Goal: Task Accomplishment & Management: Use online tool/utility

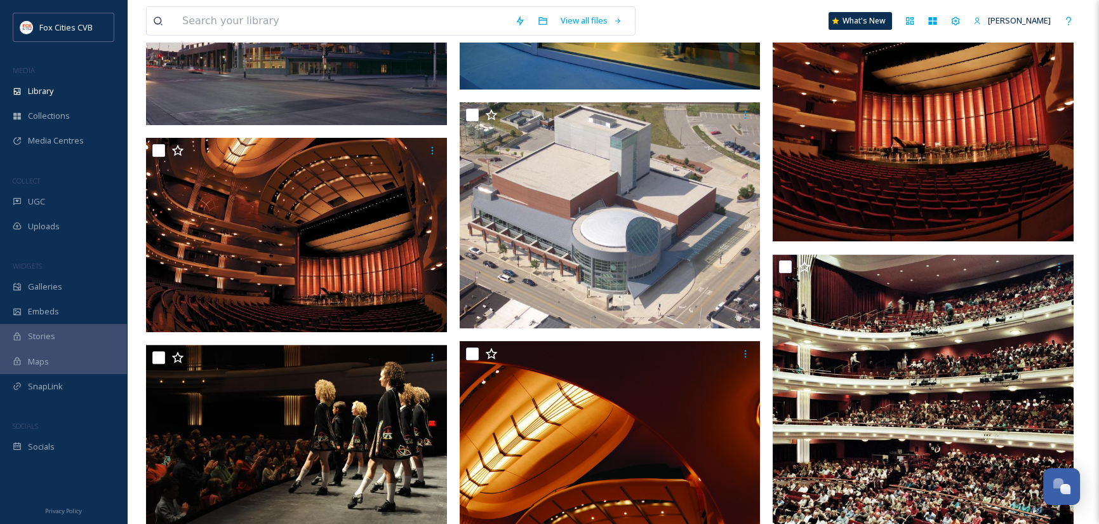
scroll to position [1081, 0]
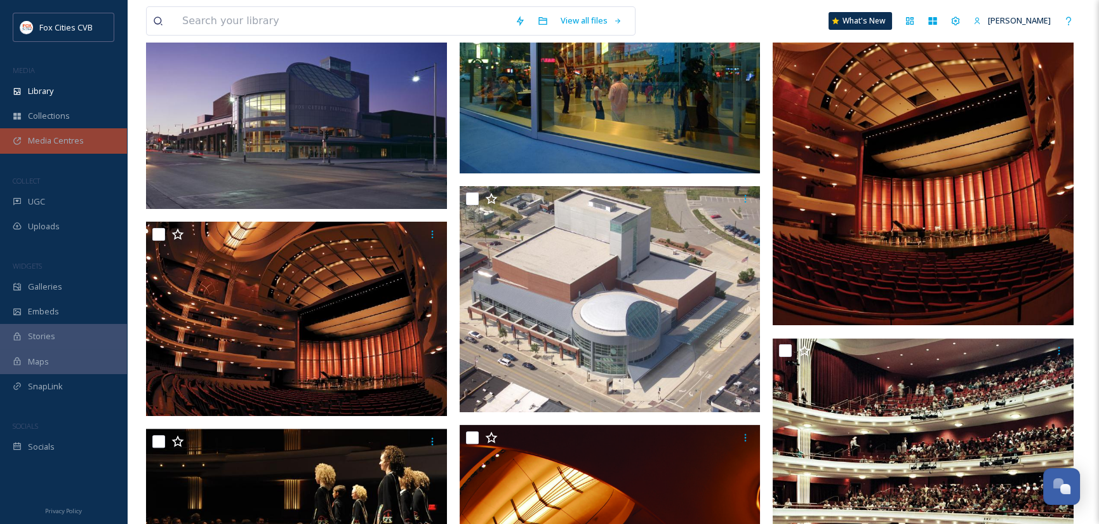
click at [57, 133] on div "Media Centres" at bounding box center [63, 140] width 127 height 25
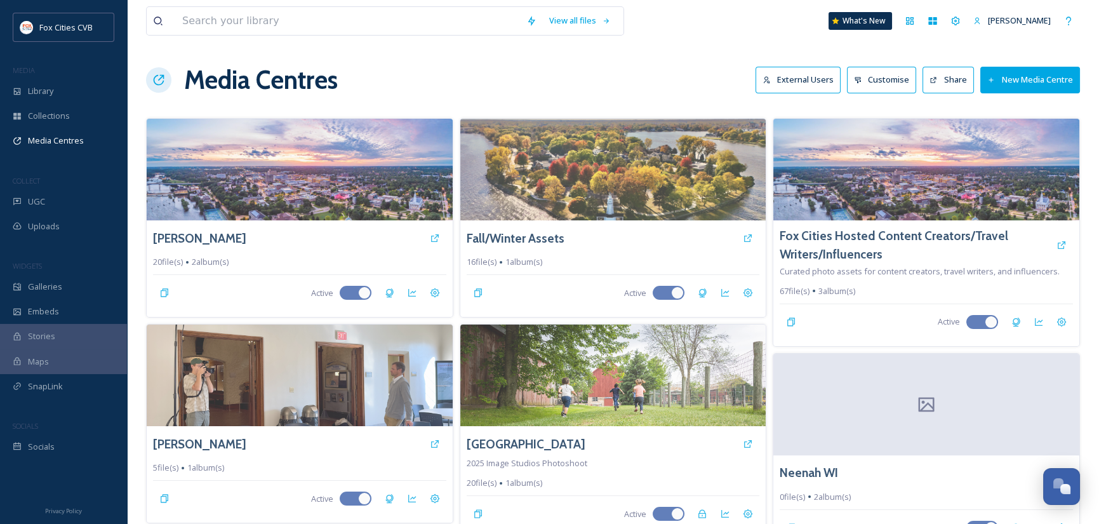
click at [1035, 72] on button "New Media Centre" at bounding box center [1030, 80] width 100 height 26
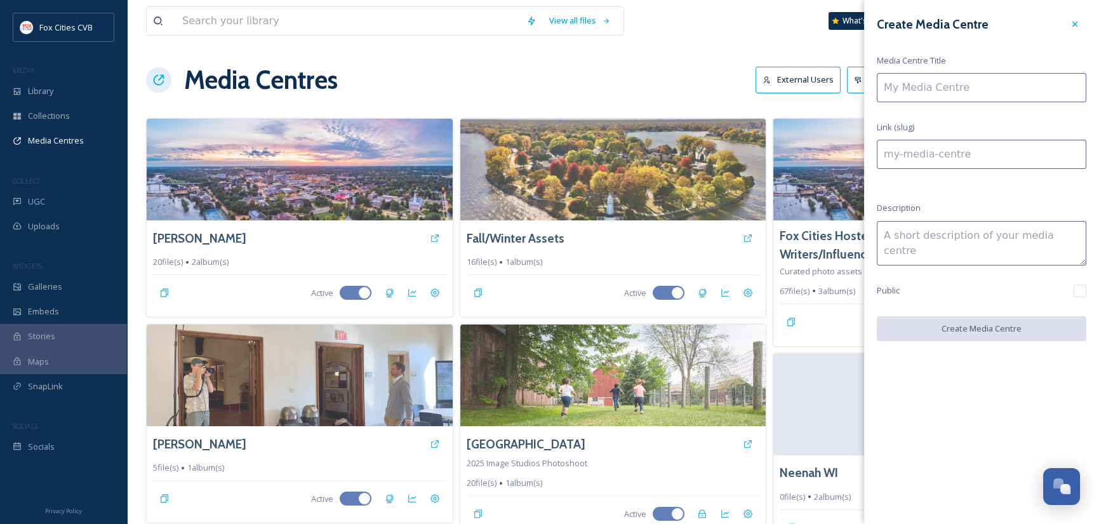
click at [998, 83] on input at bounding box center [980, 87] width 209 height 29
type input "M"
type input "m"
type input "Mi"
type input "mi"
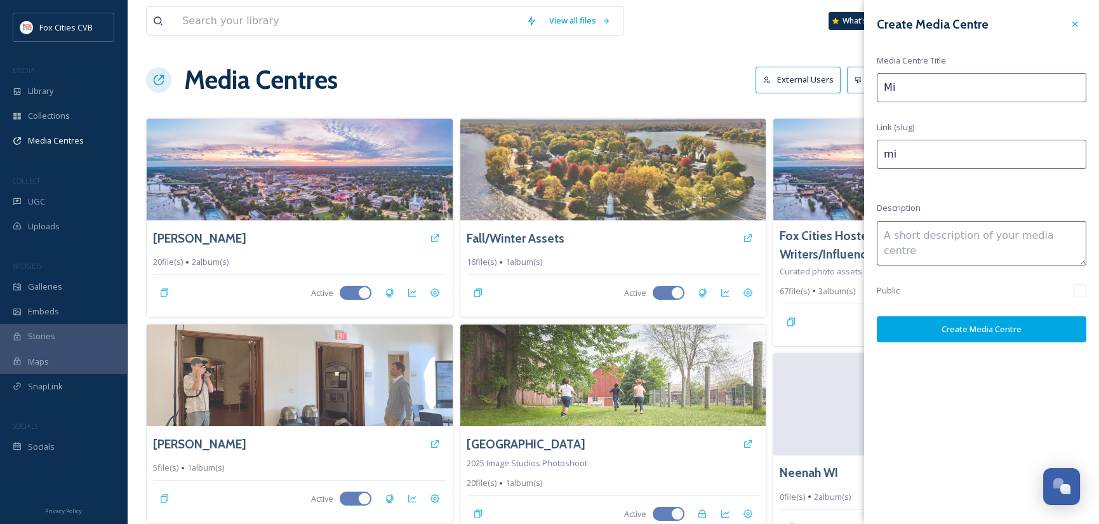
type input "Mid"
type input "mid"
type input "Midw"
type input "midw"
type input "Midwe"
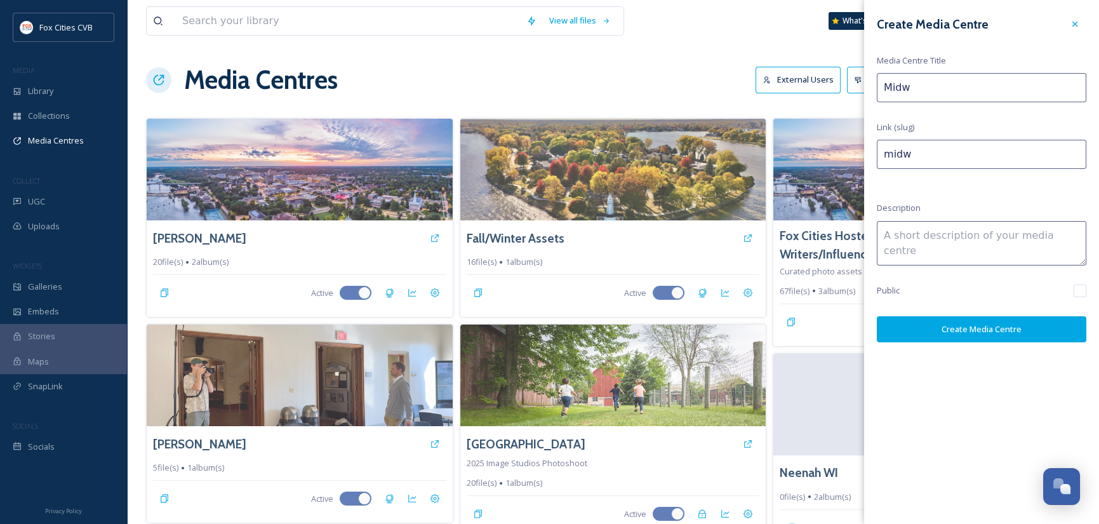
type input "midwe"
type input "Midwes"
type input "midwes"
type input "Midwest"
type input "midwest"
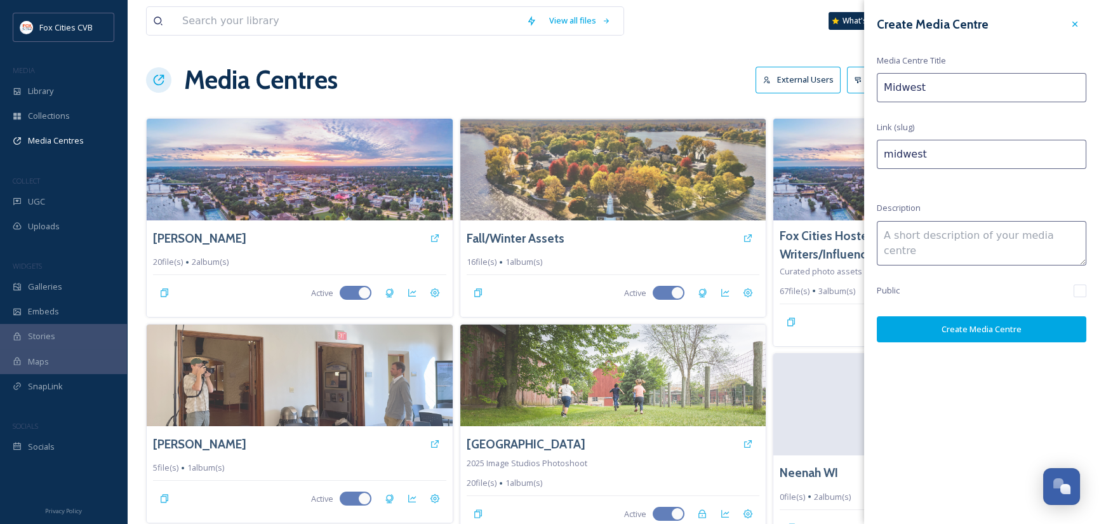
type input "Midwest"
type input "midwest-"
type input "Midwest M"
type input "midwest-m"
type input "Midwest Me"
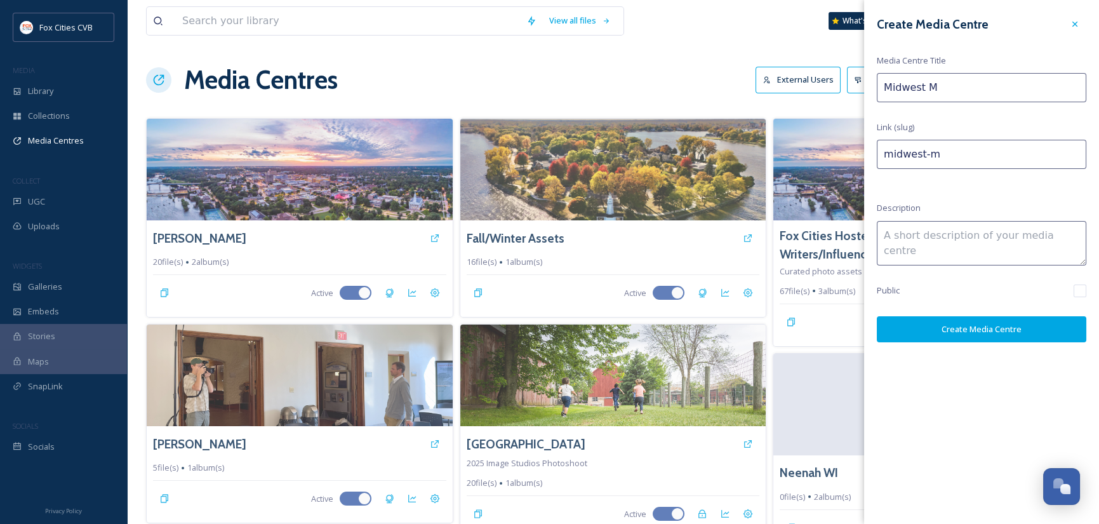
type input "midwest-me"
type input "Midwest Mee"
type input "midwest-mee"
type input "Midwest Meet"
type input "midwest-meet"
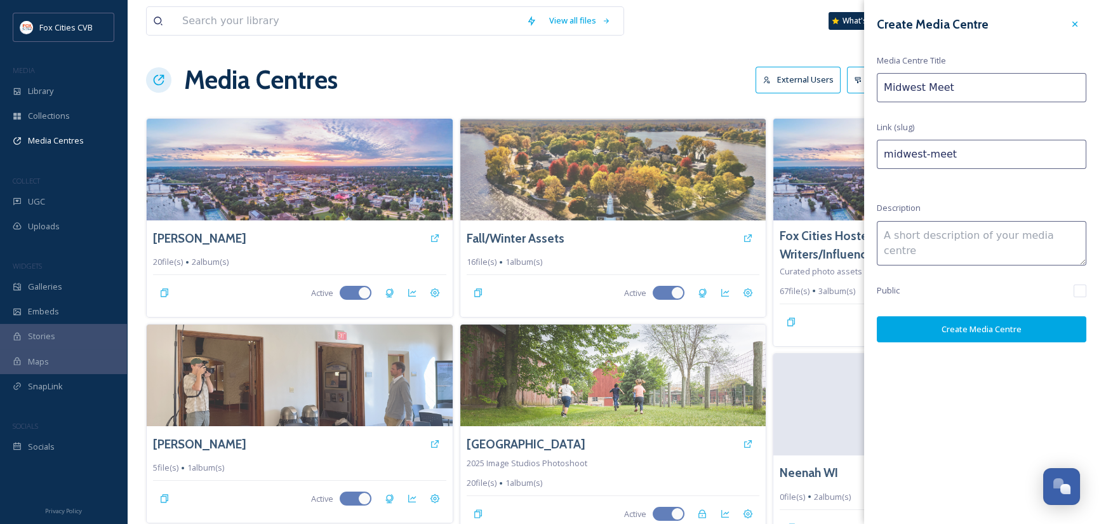
type input "Midwest Meeti"
type input "midwest-meeti"
type input "Midwest Meetin"
type input "midwest-meetin"
type input "Midwest Meeting"
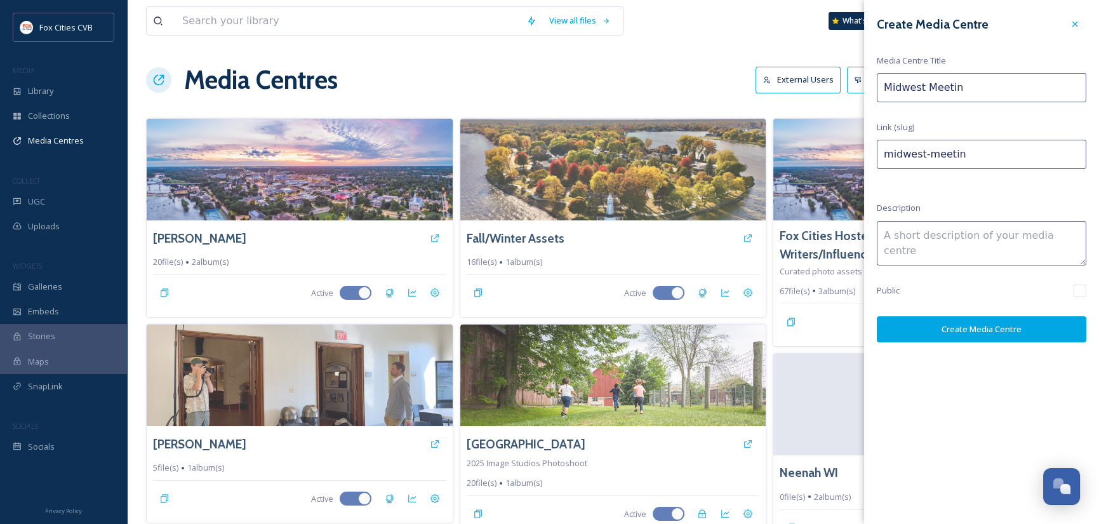
type input "midwest-meeting"
type input "Midwest Meetings"
type input "midwest-meetings"
type input "Midwest Meetings"
click at [1080, 291] on input "checkbox" at bounding box center [1079, 290] width 13 height 13
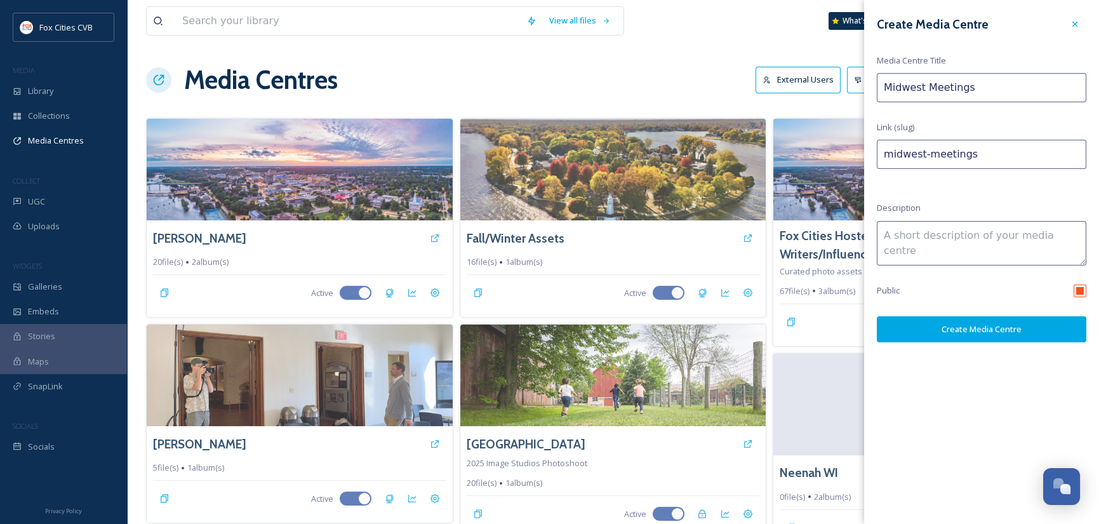
checkbox input "true"
click at [965, 331] on button "Create Media Centre" at bounding box center [980, 329] width 209 height 26
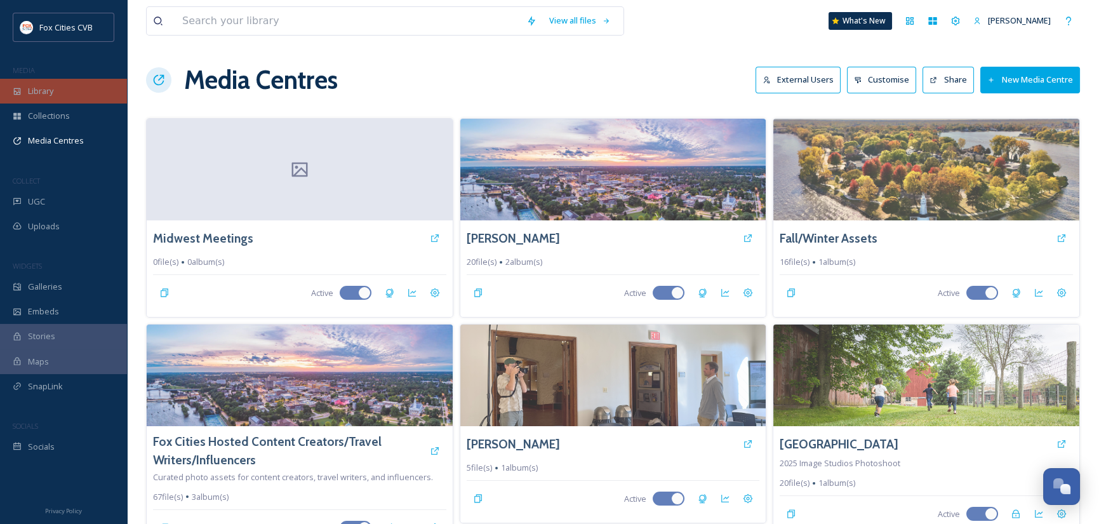
click at [53, 88] on span "Library" at bounding box center [40, 91] width 25 height 12
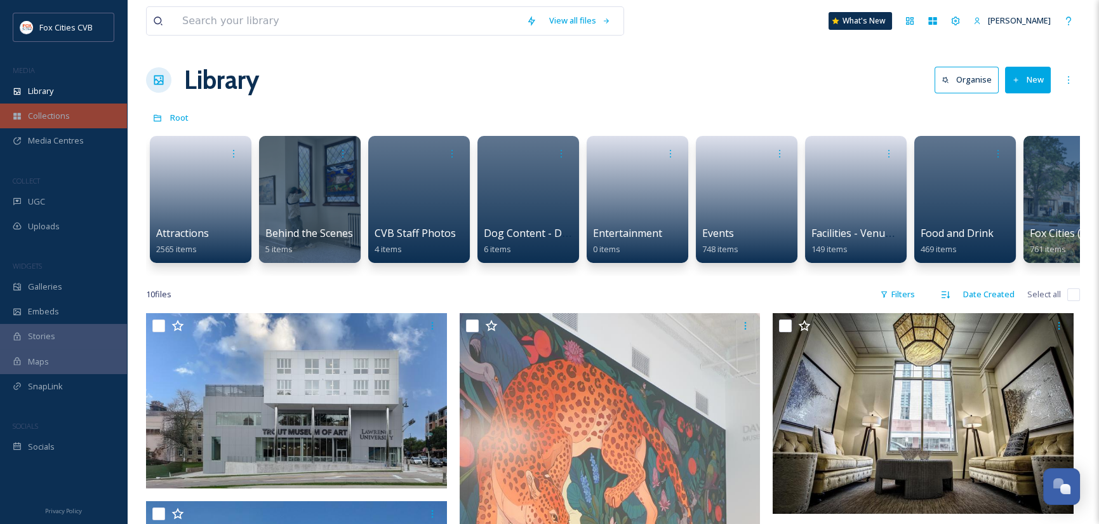
click at [51, 112] on span "Collections" at bounding box center [49, 116] width 42 height 12
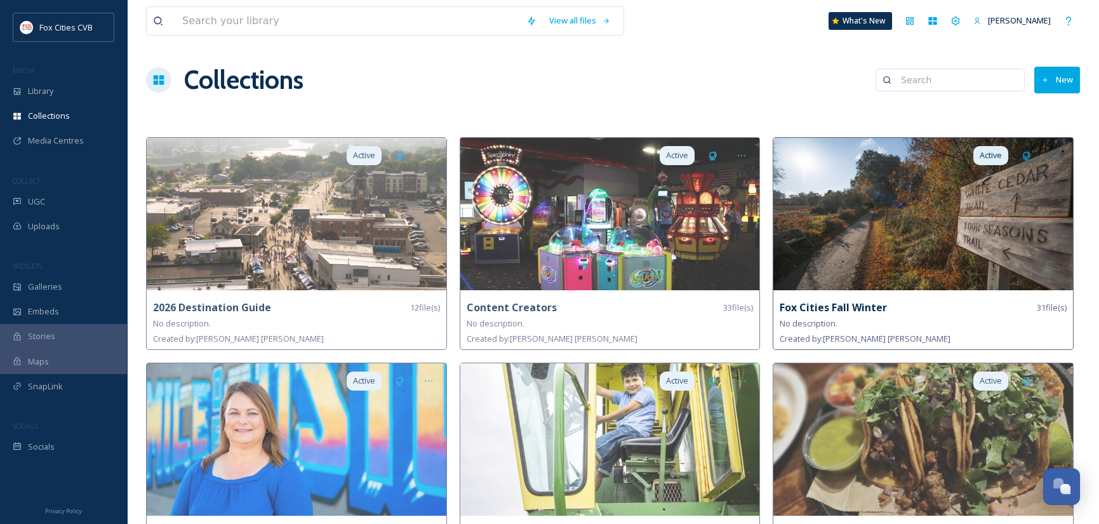
click at [881, 240] on img at bounding box center [923, 214] width 300 height 152
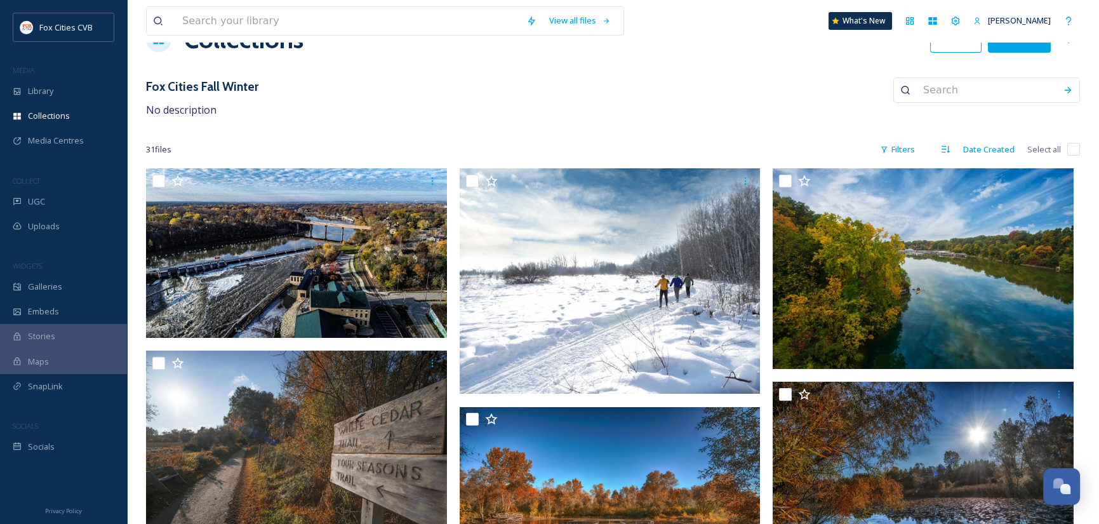
scroll to position [63, 0]
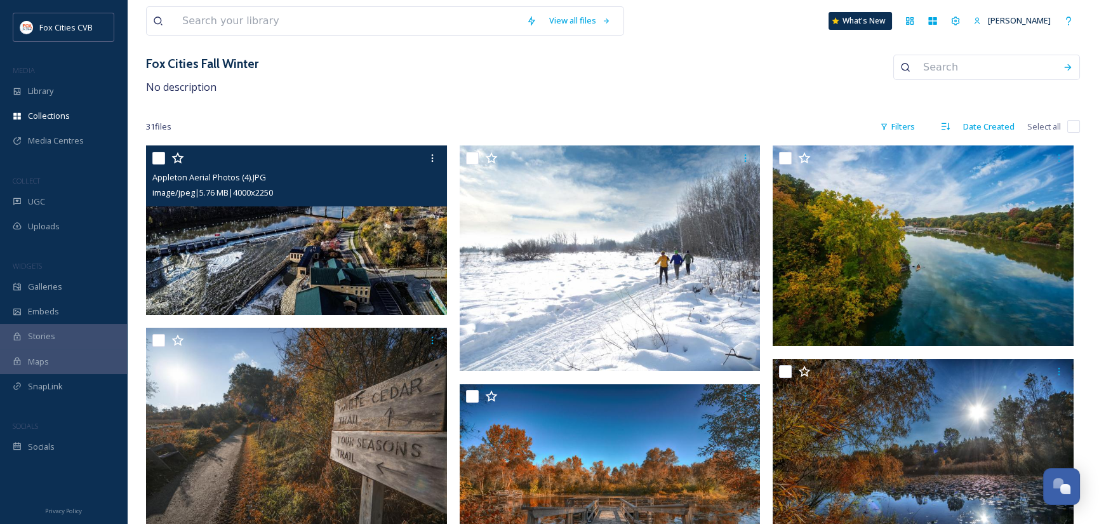
click at [159, 159] on input "checkbox" at bounding box center [158, 158] width 13 height 13
checkbox input "true"
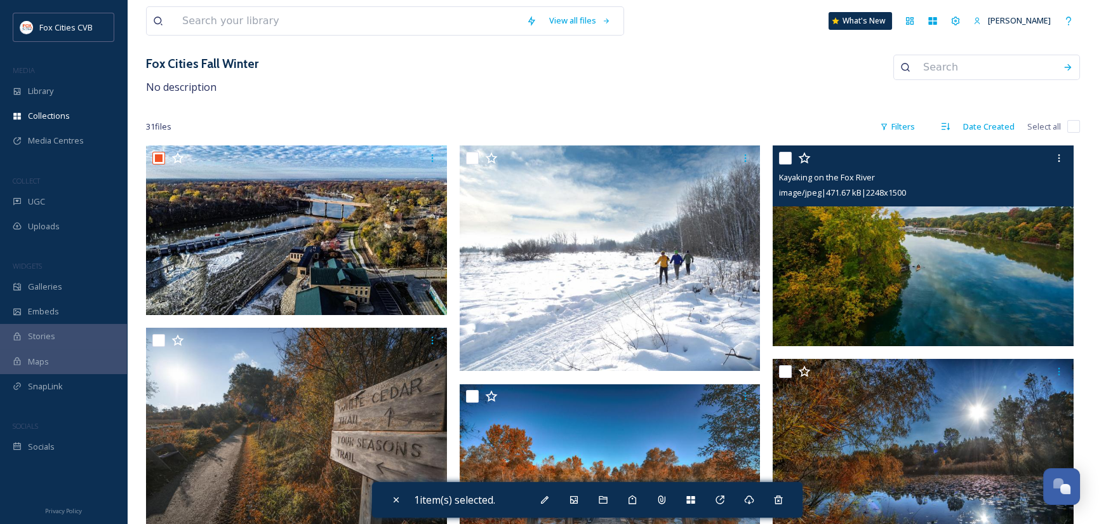
click at [782, 157] on input "checkbox" at bounding box center [785, 158] width 13 height 13
checkbox input "true"
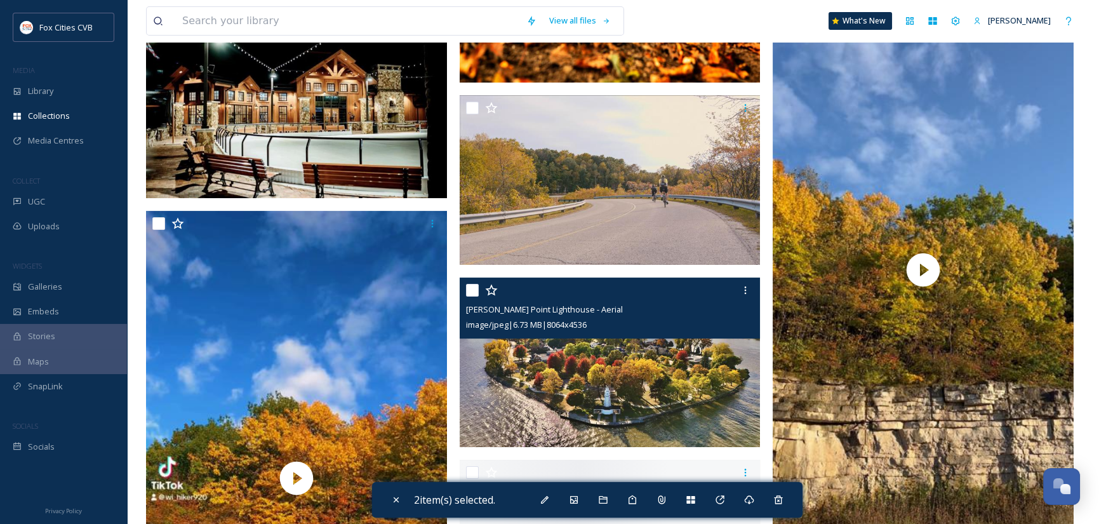
scroll to position [1206, 0]
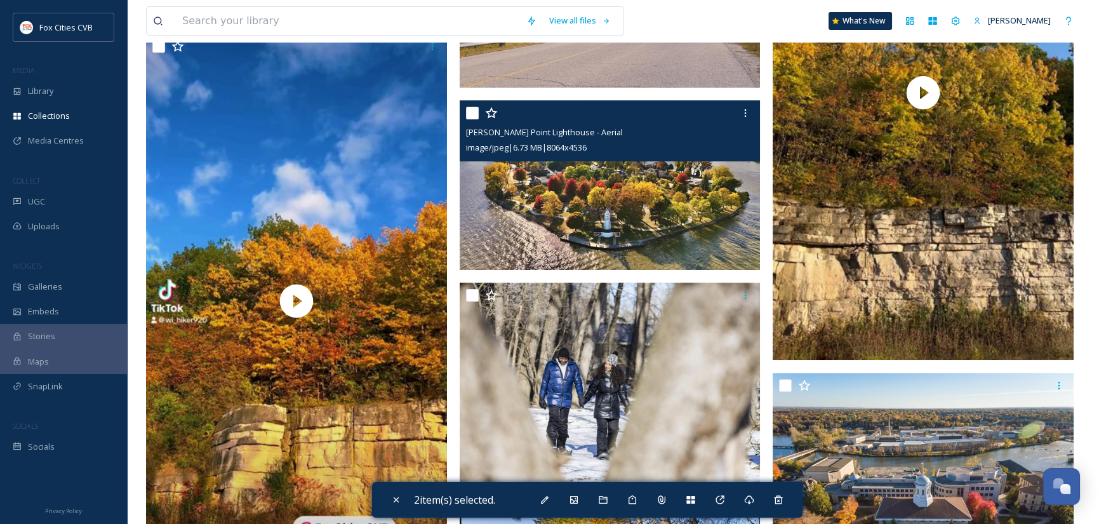
click at [472, 113] on input "checkbox" at bounding box center [472, 113] width 13 height 13
checkbox input "true"
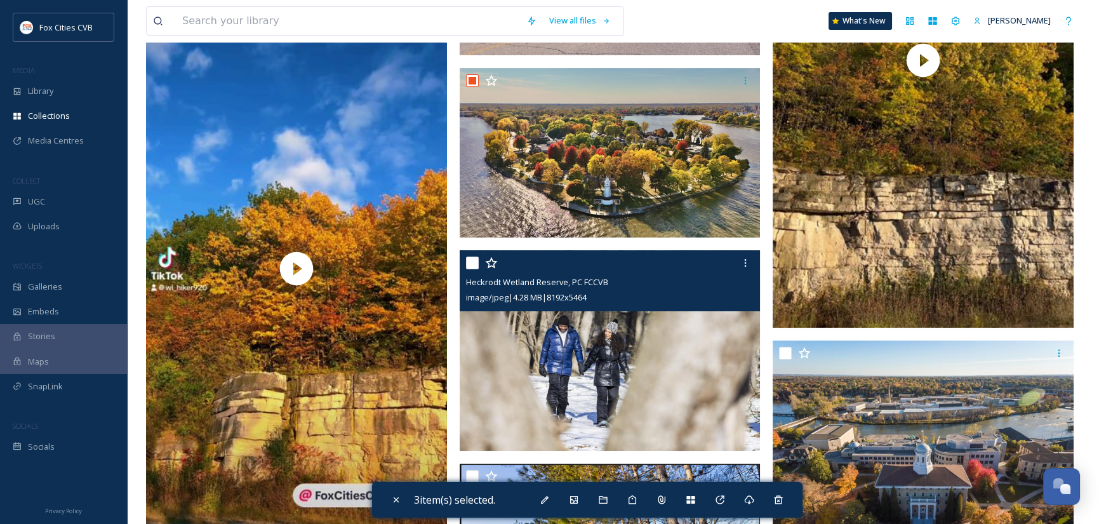
scroll to position [1460, 0]
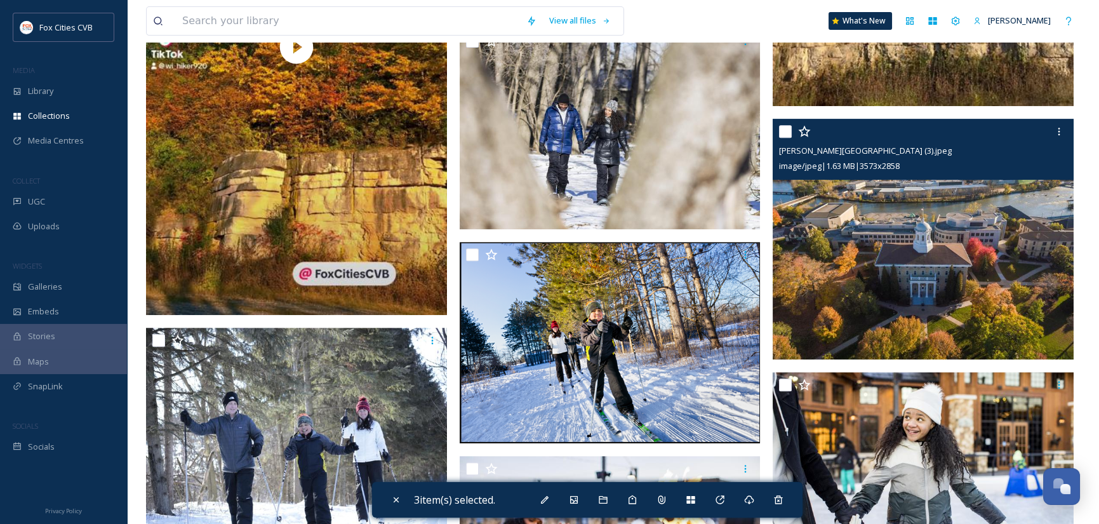
click at [787, 133] on input "checkbox" at bounding box center [785, 131] width 13 height 13
checkbox input "true"
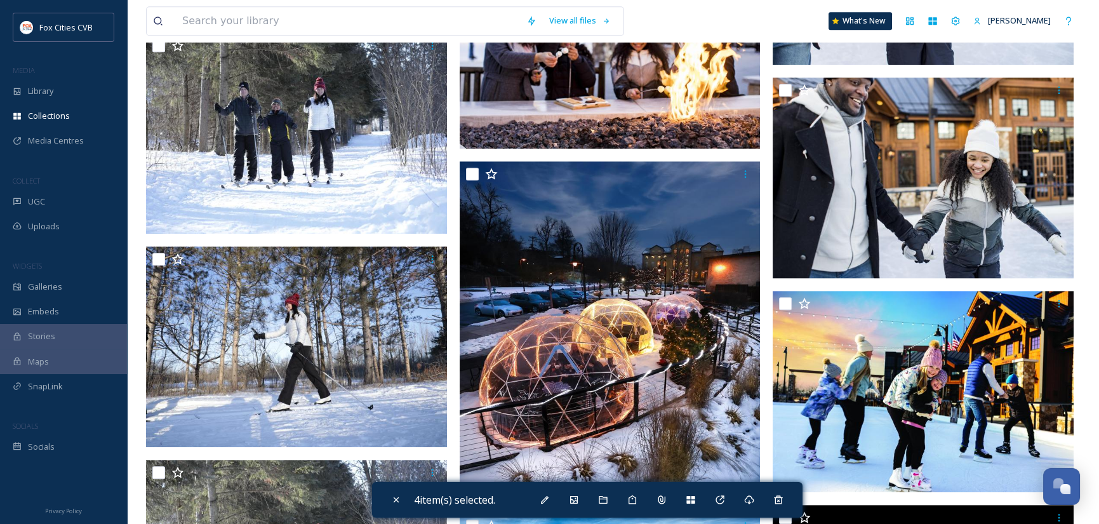
scroll to position [2291, 0]
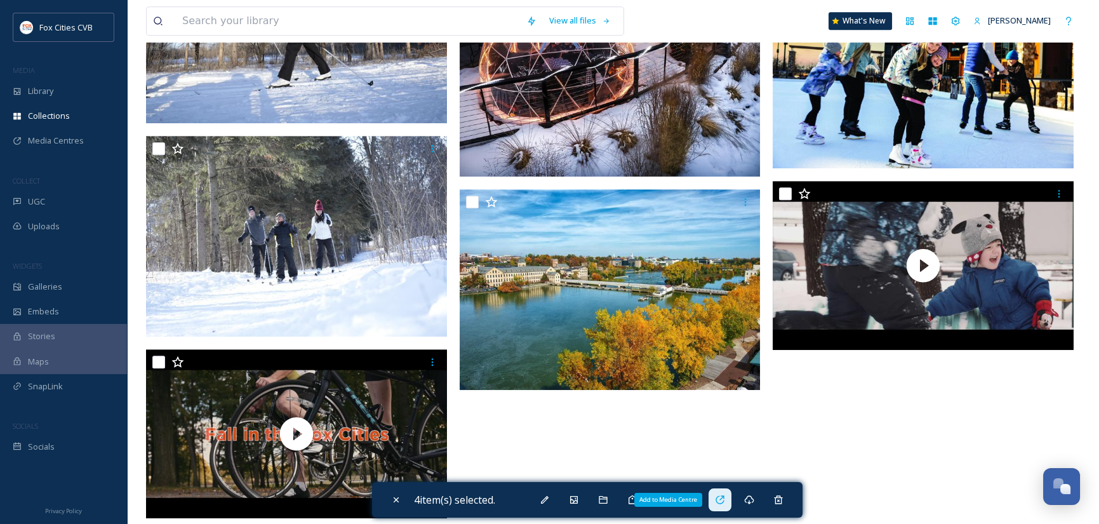
click at [723, 499] on icon at bounding box center [720, 499] width 10 height 10
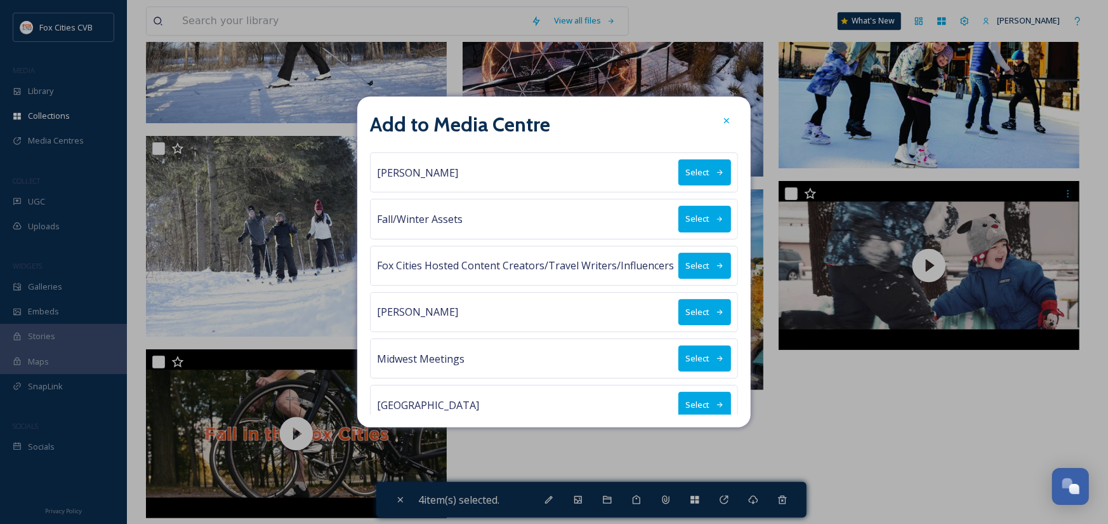
click at [687, 345] on button "Select" at bounding box center [704, 358] width 53 height 26
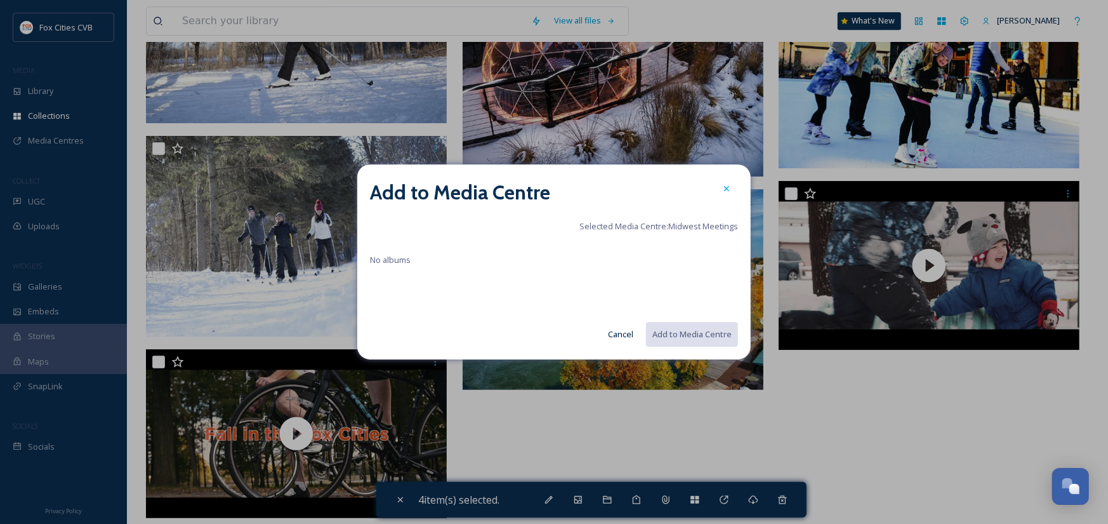
click at [496, 287] on div "No albums" at bounding box center [554, 277] width 368 height 51
click at [620, 336] on button "Cancel" at bounding box center [621, 334] width 38 height 25
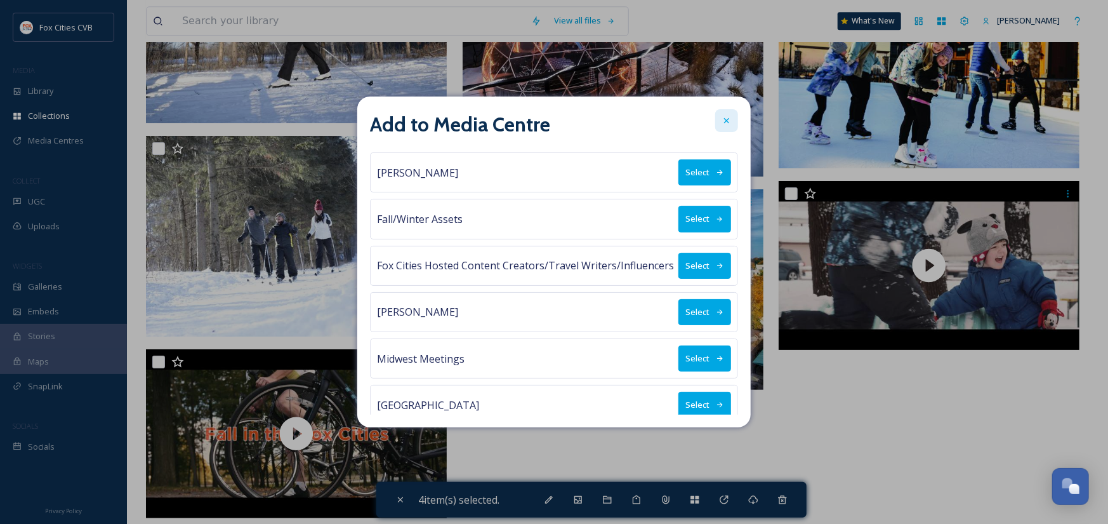
click at [722, 118] on icon at bounding box center [727, 121] width 10 height 10
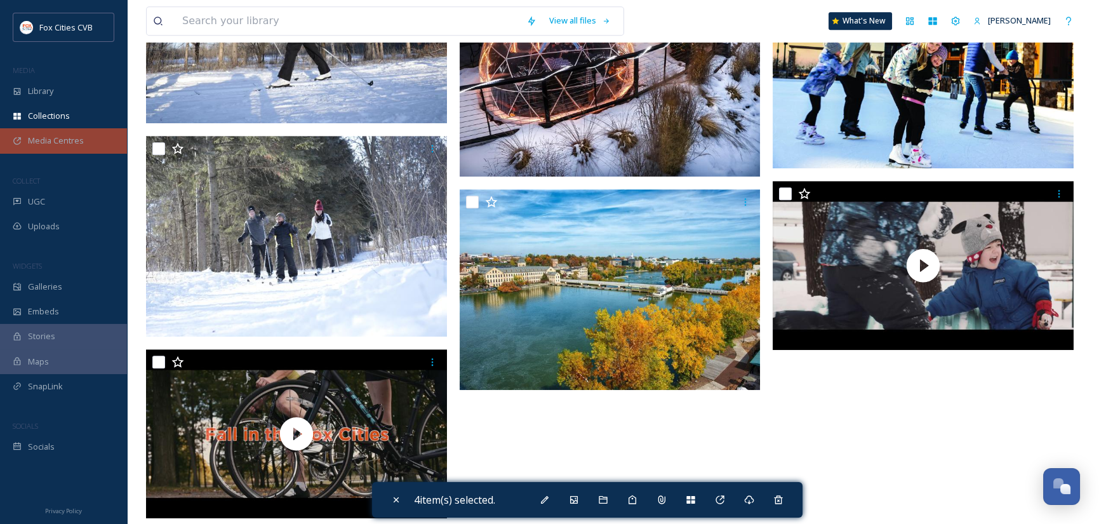
click at [47, 143] on span "Media Centres" at bounding box center [56, 141] width 56 height 12
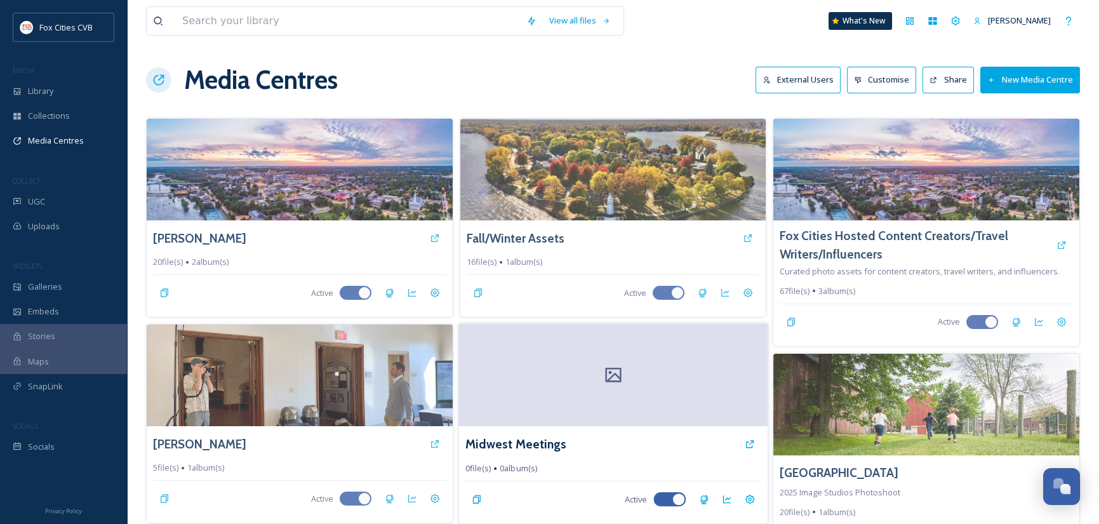
click at [607, 380] on icon at bounding box center [613, 374] width 16 height 15
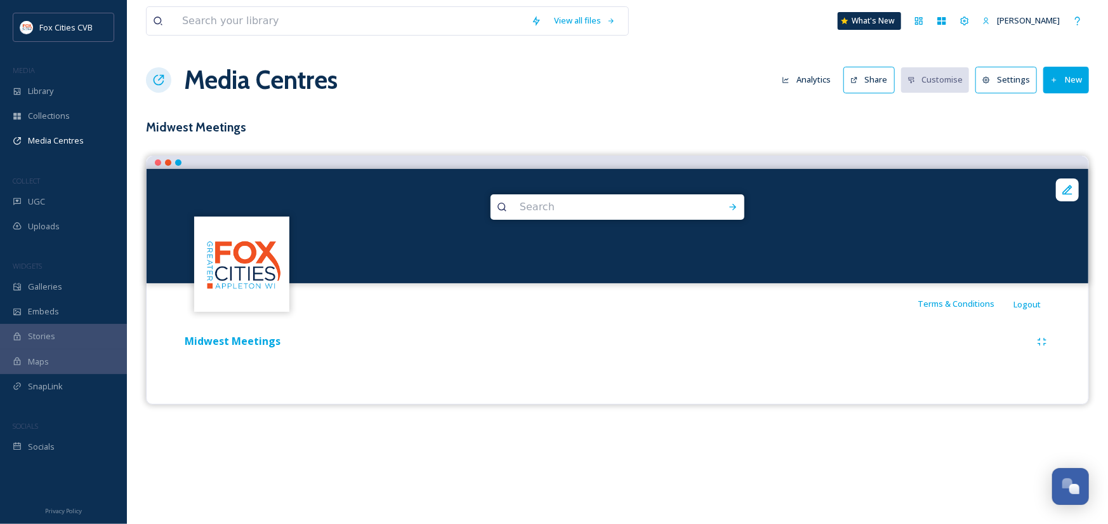
click at [1072, 77] on button "New" at bounding box center [1066, 80] width 46 height 26
click at [1055, 133] on span "Add Album" at bounding box center [1061, 134] width 41 height 12
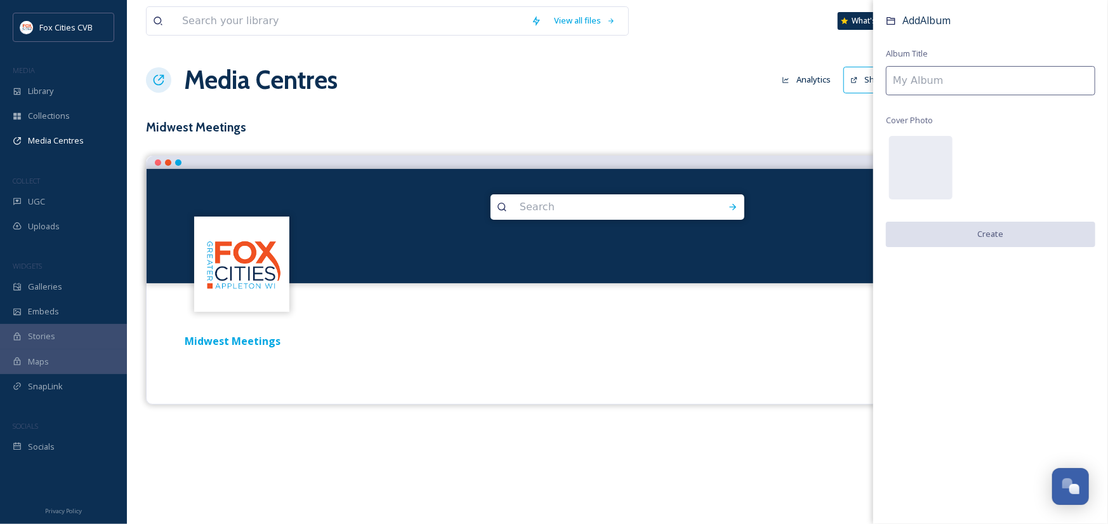
click at [947, 86] on input at bounding box center [990, 80] width 209 height 29
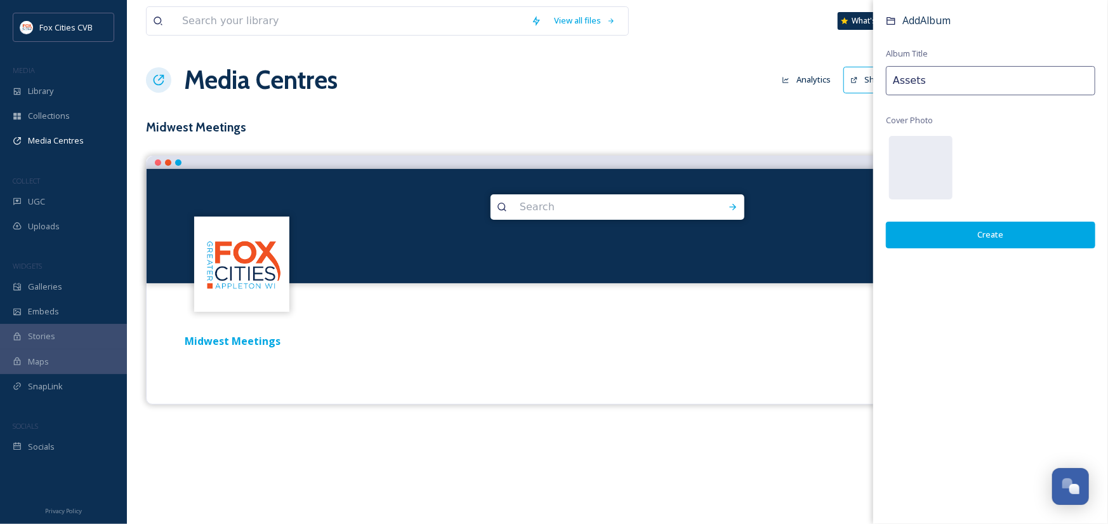
type input "Assets"
click at [987, 234] on button "Create" at bounding box center [990, 234] width 209 height 26
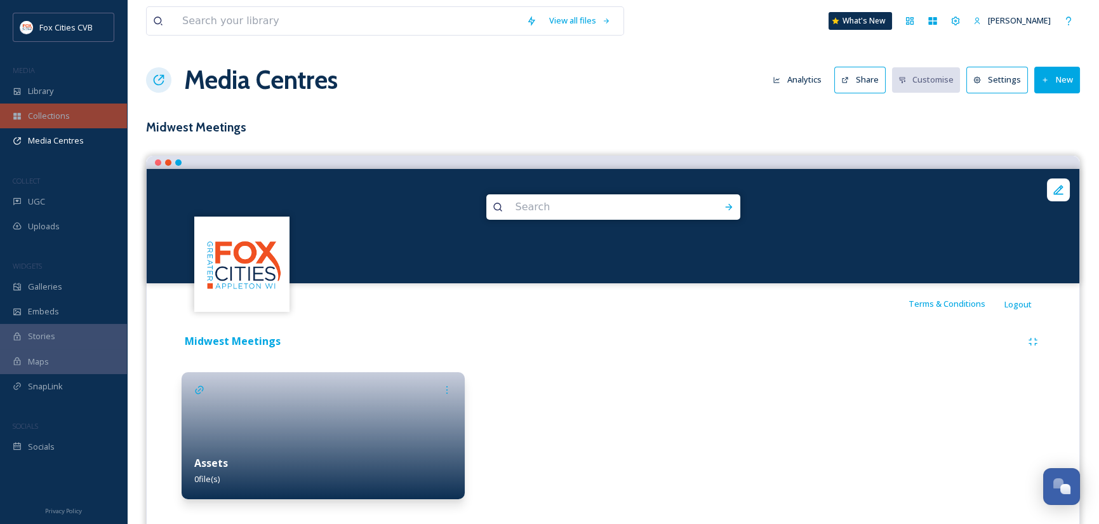
click at [47, 119] on span "Collections" at bounding box center [49, 116] width 42 height 12
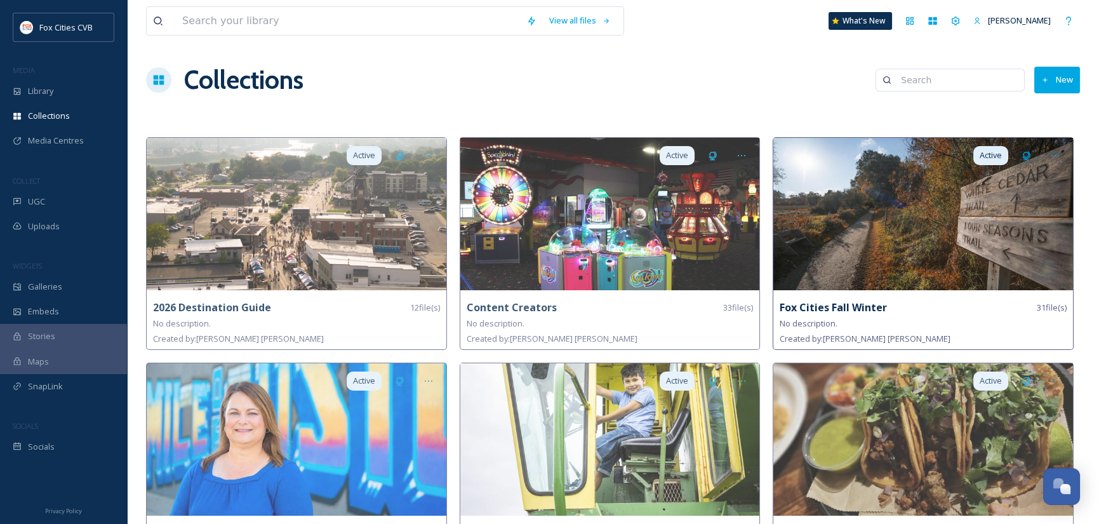
click at [885, 230] on img at bounding box center [923, 214] width 300 height 152
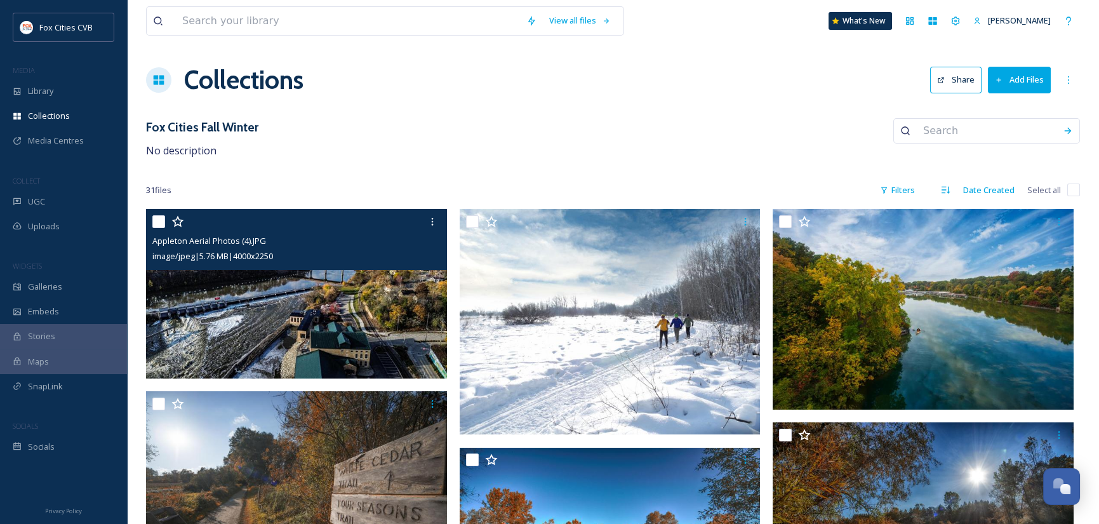
click at [164, 218] on input "checkbox" at bounding box center [158, 221] width 13 height 13
checkbox input "true"
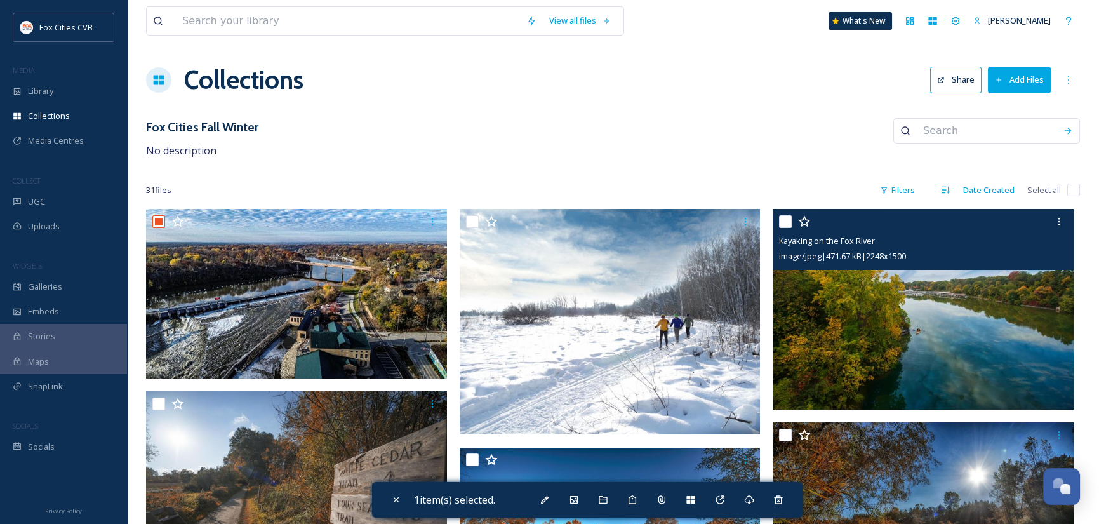
click at [788, 219] on input "checkbox" at bounding box center [785, 221] width 13 height 13
checkbox input "true"
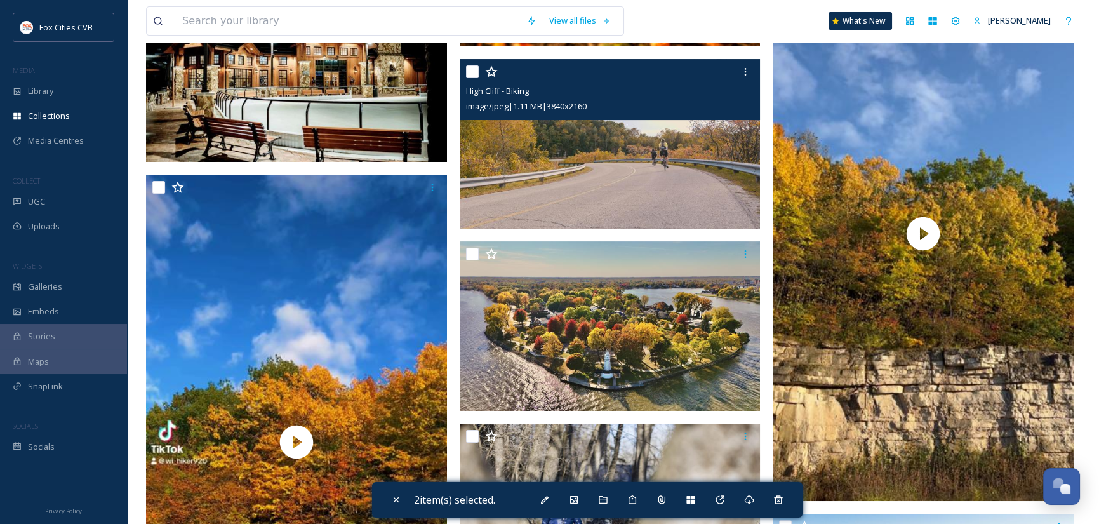
scroll to position [1206, 0]
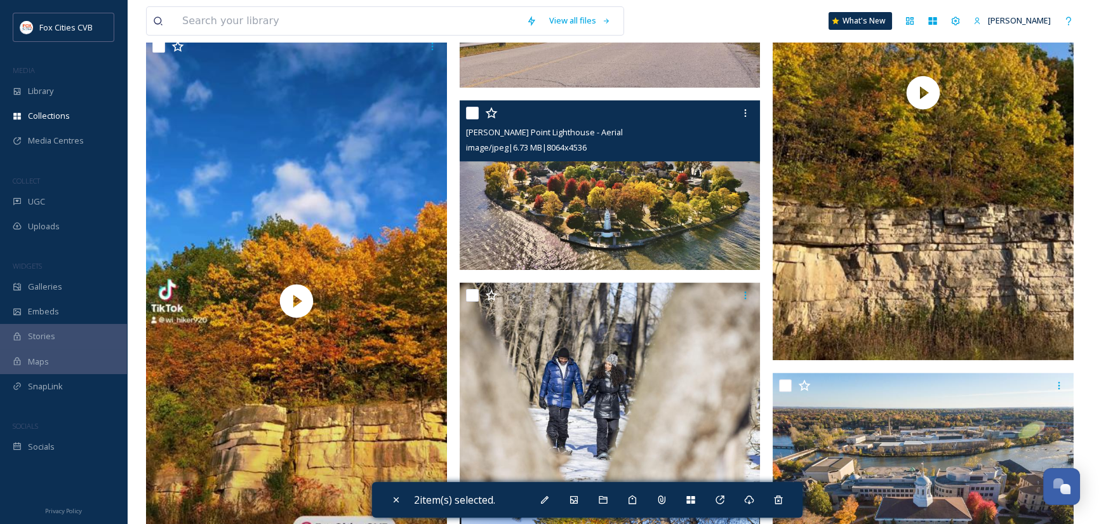
click at [472, 110] on input "checkbox" at bounding box center [472, 113] width 13 height 13
checkbox input "true"
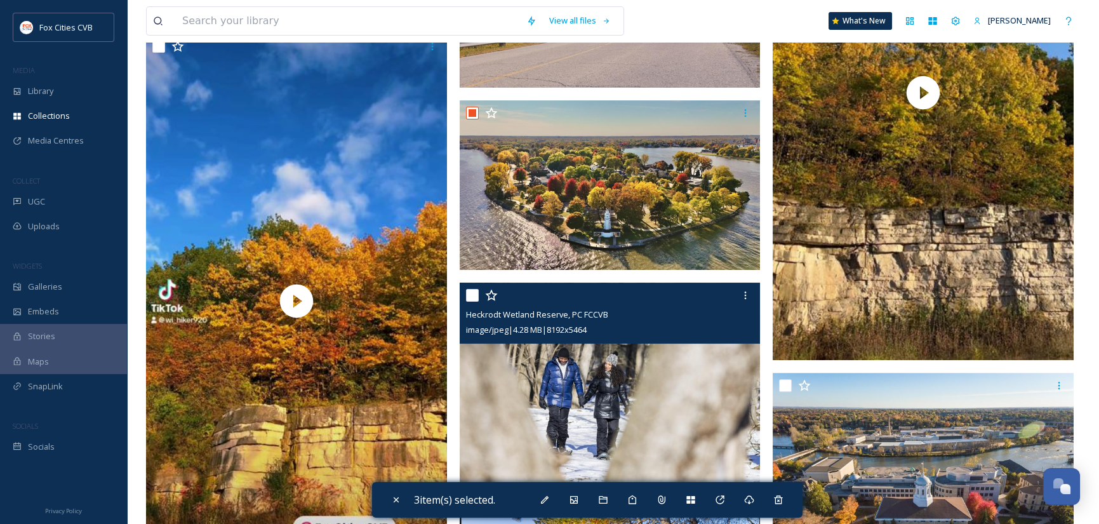
scroll to position [1396, 0]
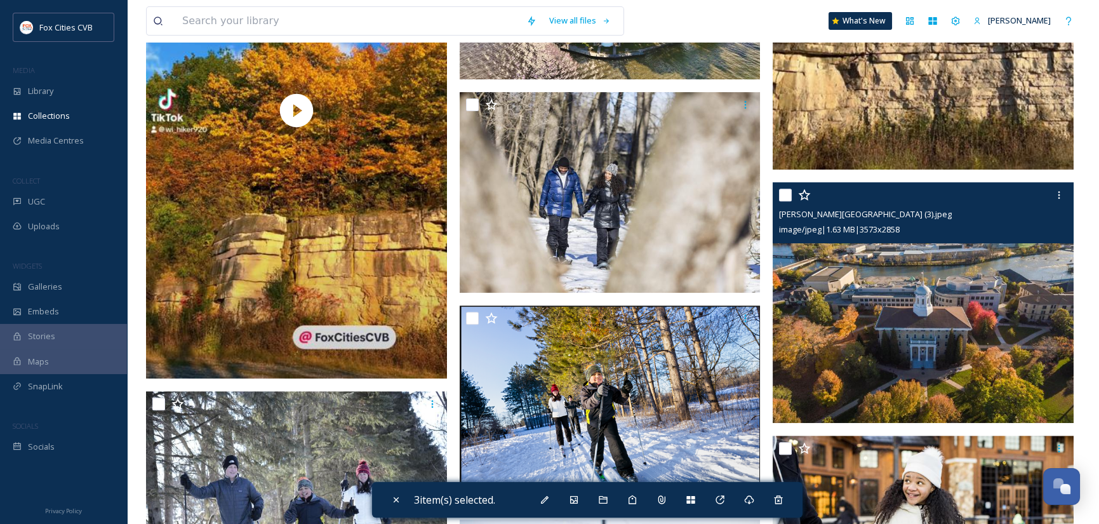
click at [788, 192] on input "checkbox" at bounding box center [785, 194] width 13 height 13
checkbox input "true"
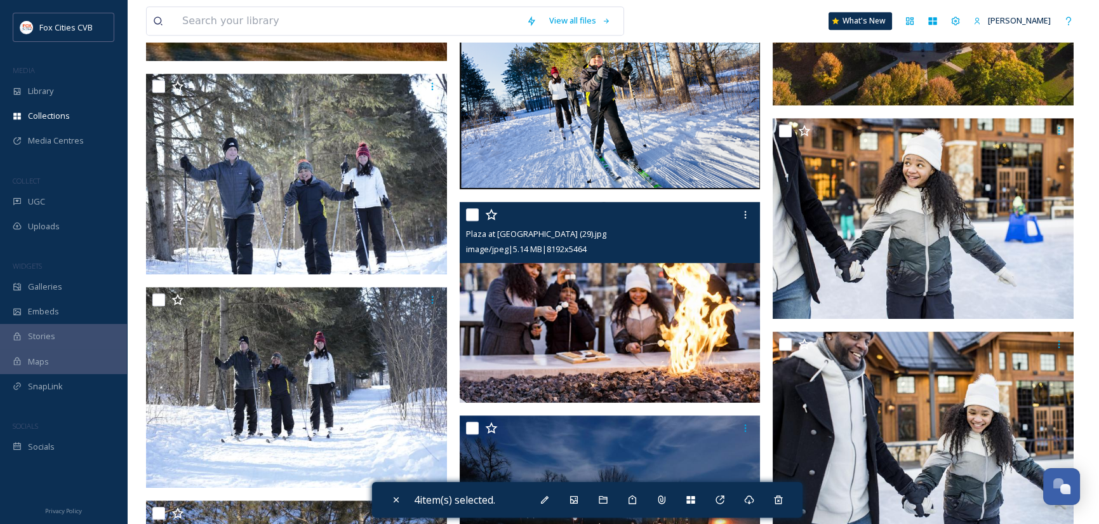
scroll to position [2291, 0]
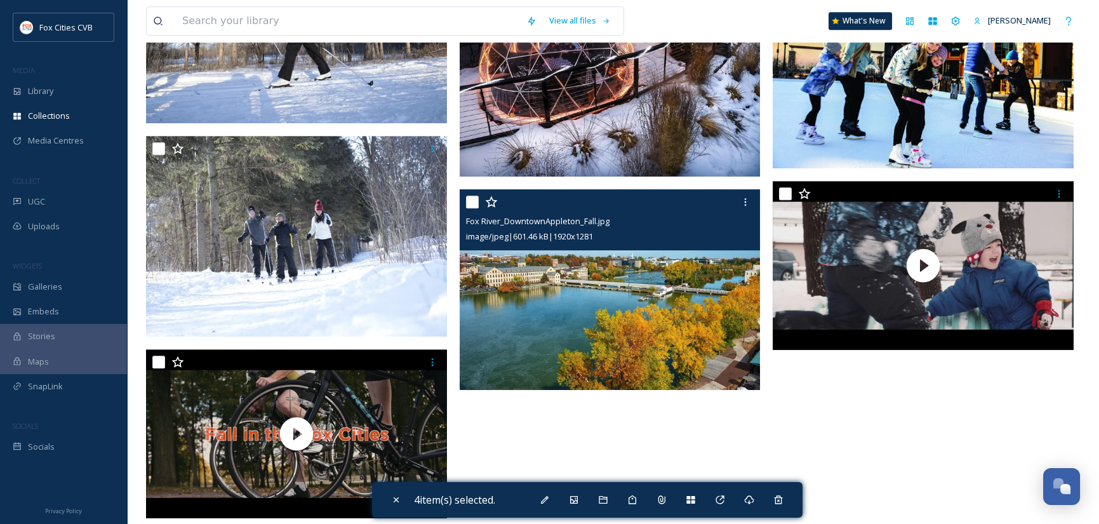
click at [476, 201] on input "checkbox" at bounding box center [472, 201] width 13 height 13
checkbox input "true"
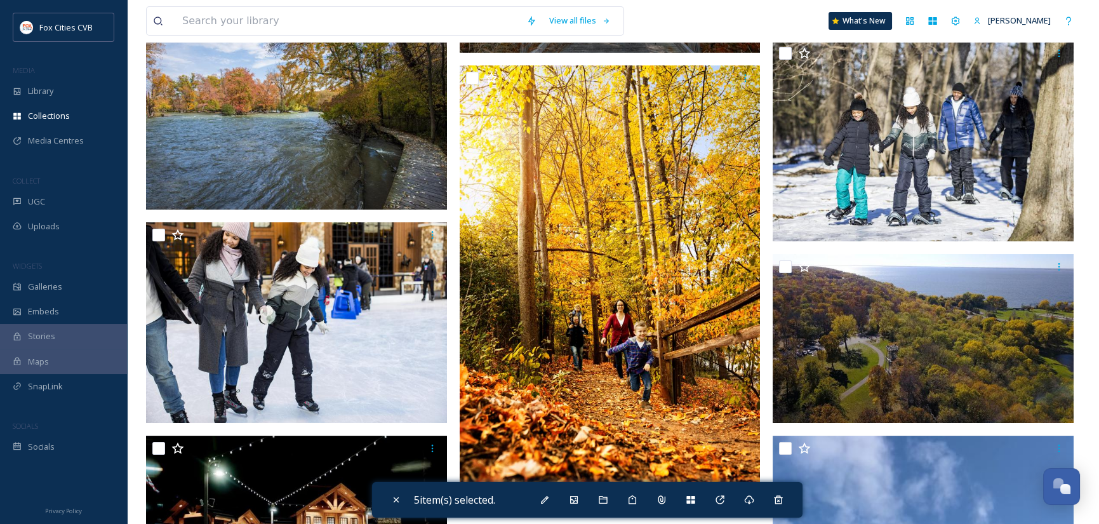
scroll to position [578, 0]
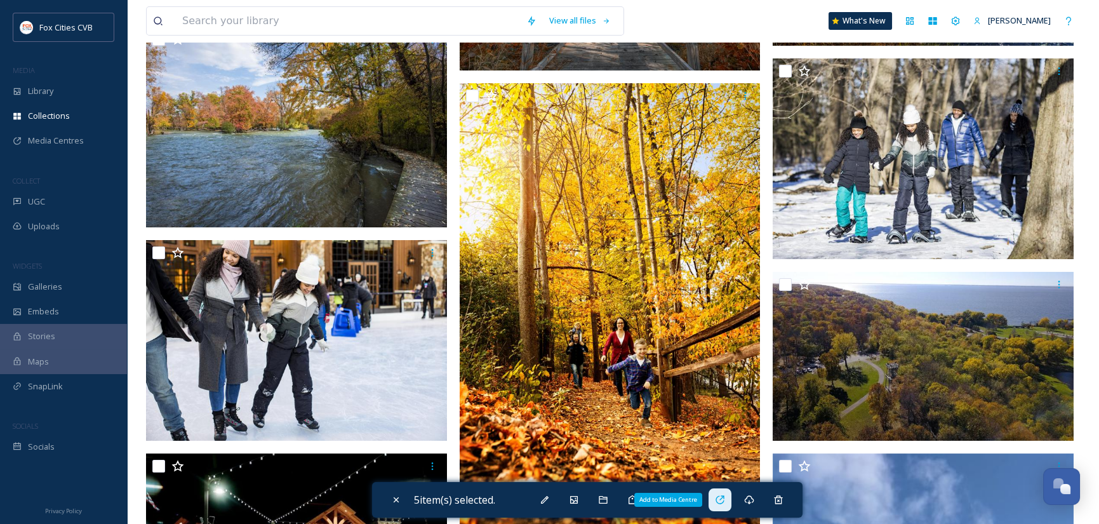
click at [725, 499] on icon at bounding box center [720, 499] width 10 height 10
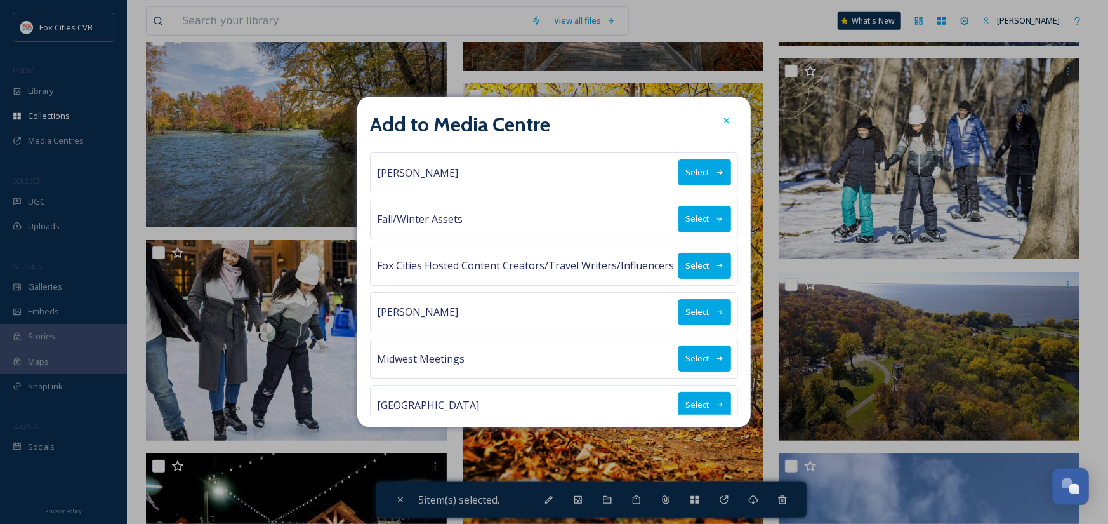
click at [694, 356] on button "Select" at bounding box center [704, 358] width 53 height 26
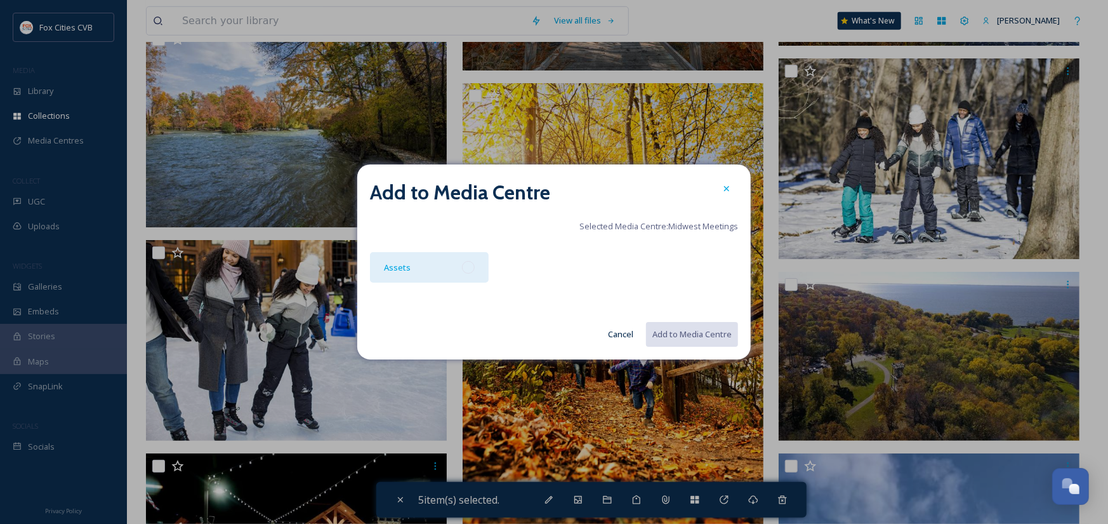
click at [476, 272] on div "Assets" at bounding box center [429, 267] width 119 height 30
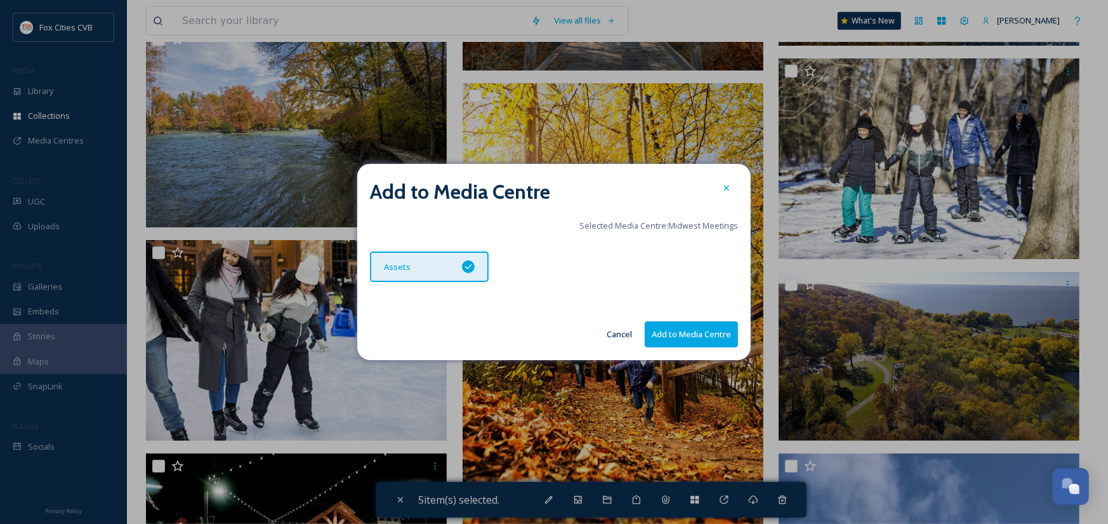
click at [673, 336] on button "Add to Media Centre" at bounding box center [691, 334] width 93 height 26
checkbox input "false"
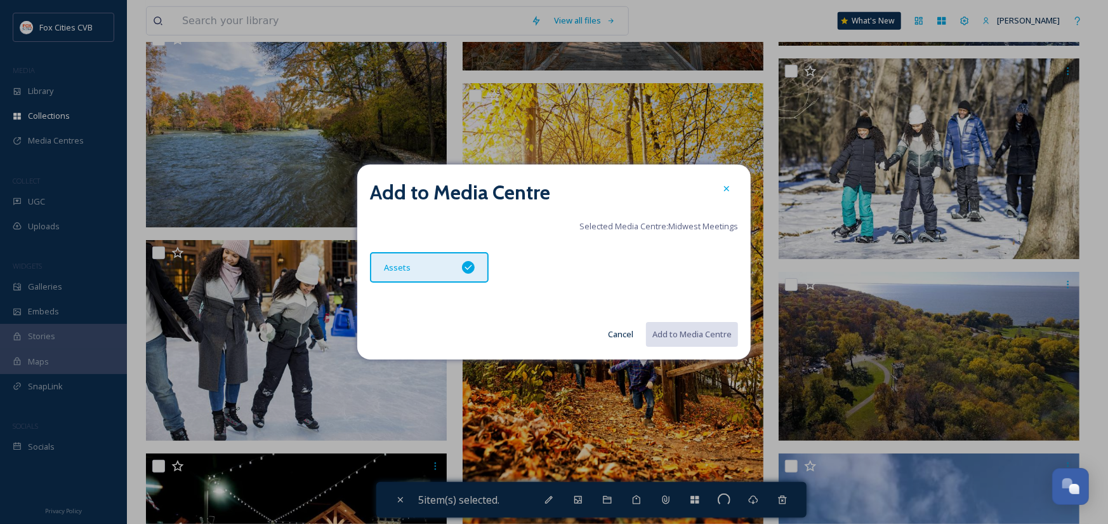
checkbox input "false"
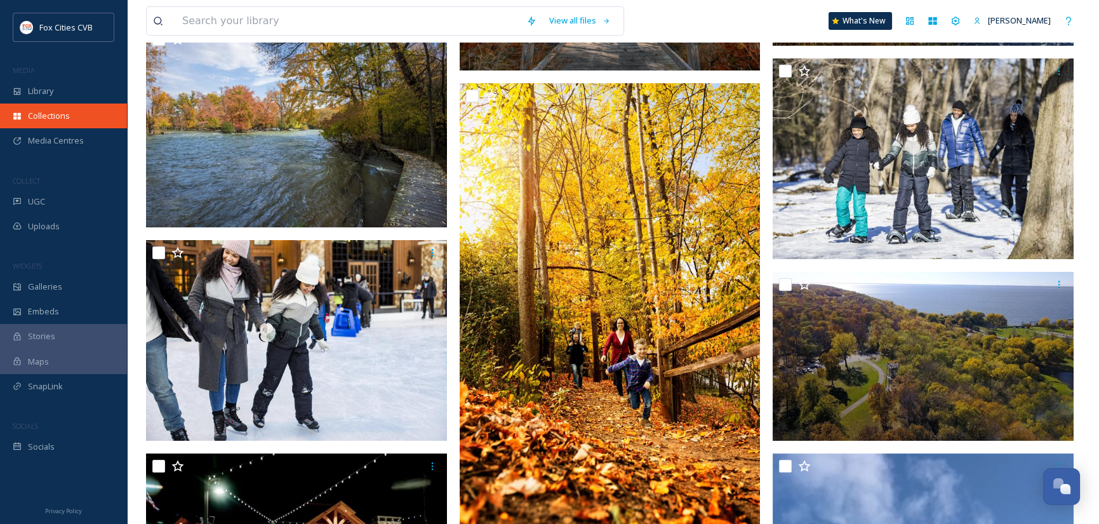
click at [50, 114] on span "Collections" at bounding box center [49, 116] width 42 height 12
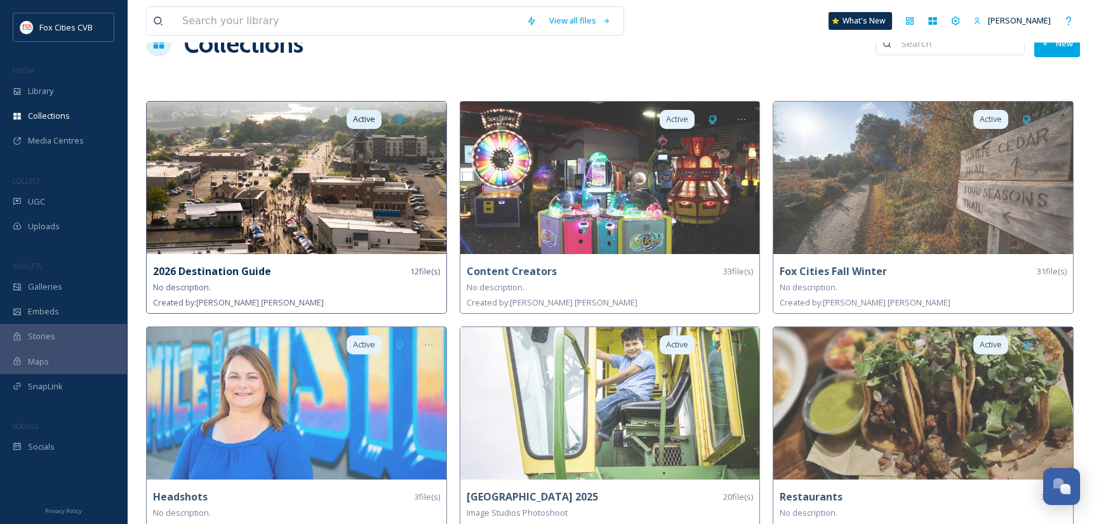
scroll to position [56, 0]
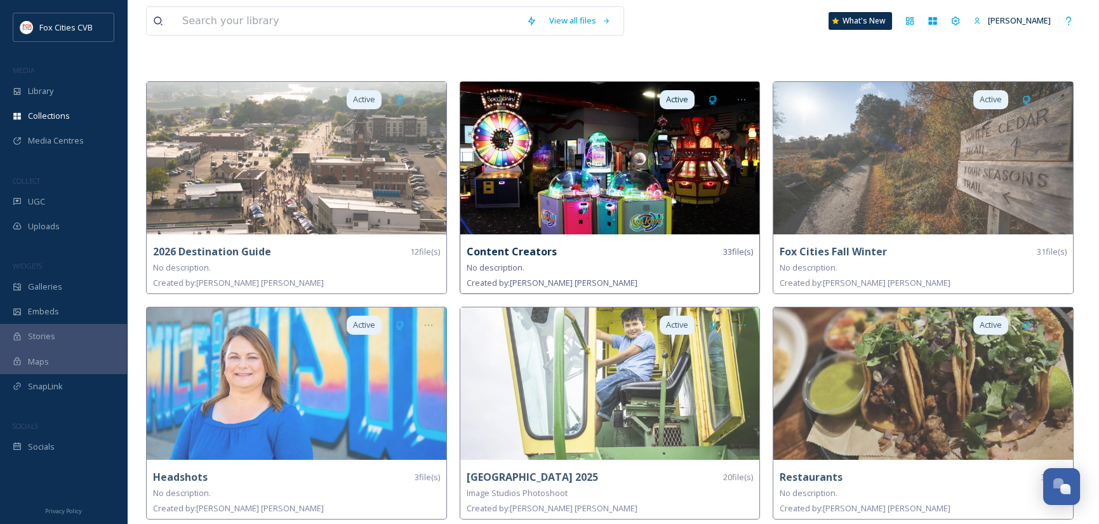
click at [545, 189] on img at bounding box center [610, 158] width 300 height 152
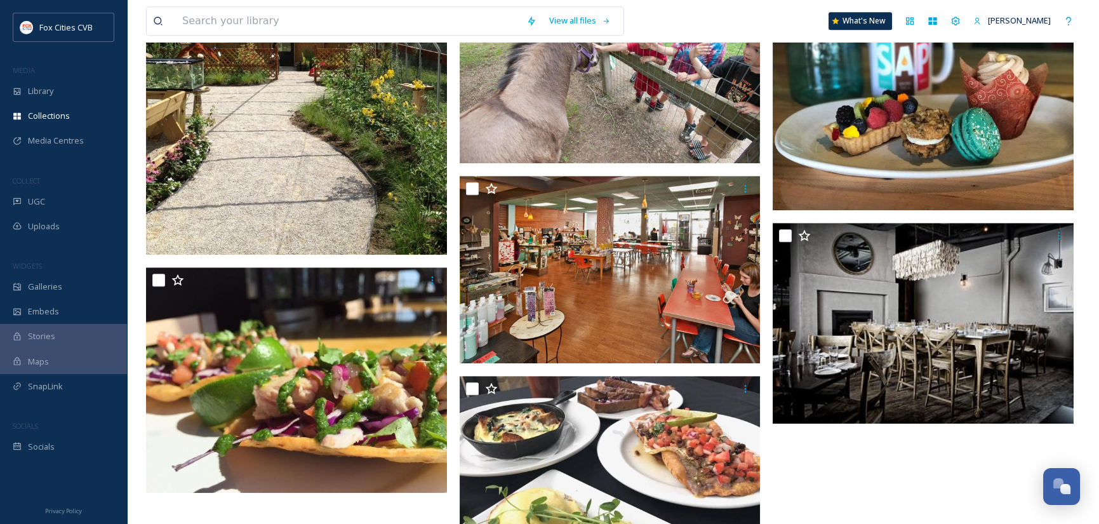
scroll to position [2737, 0]
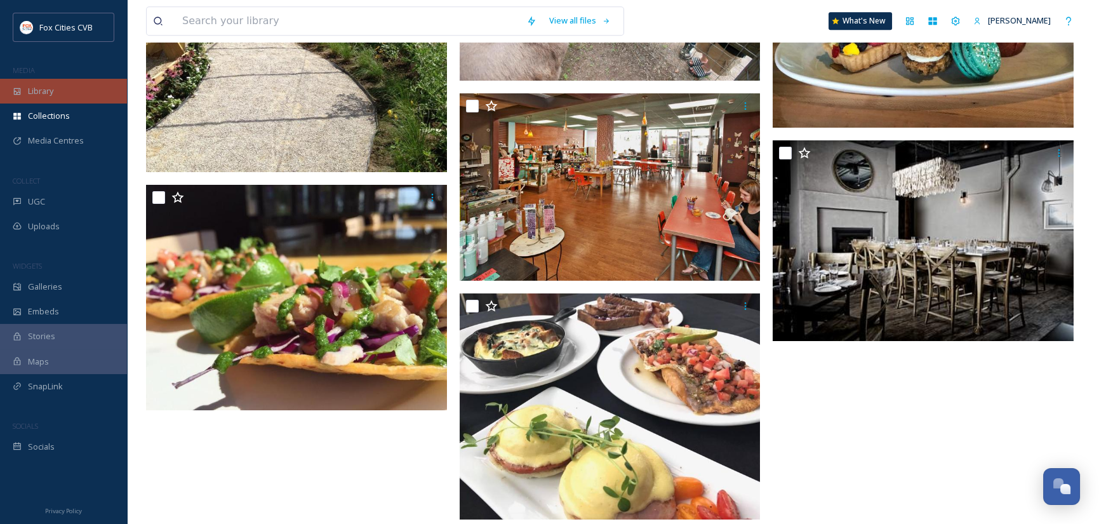
click at [46, 93] on span "Library" at bounding box center [40, 91] width 25 height 12
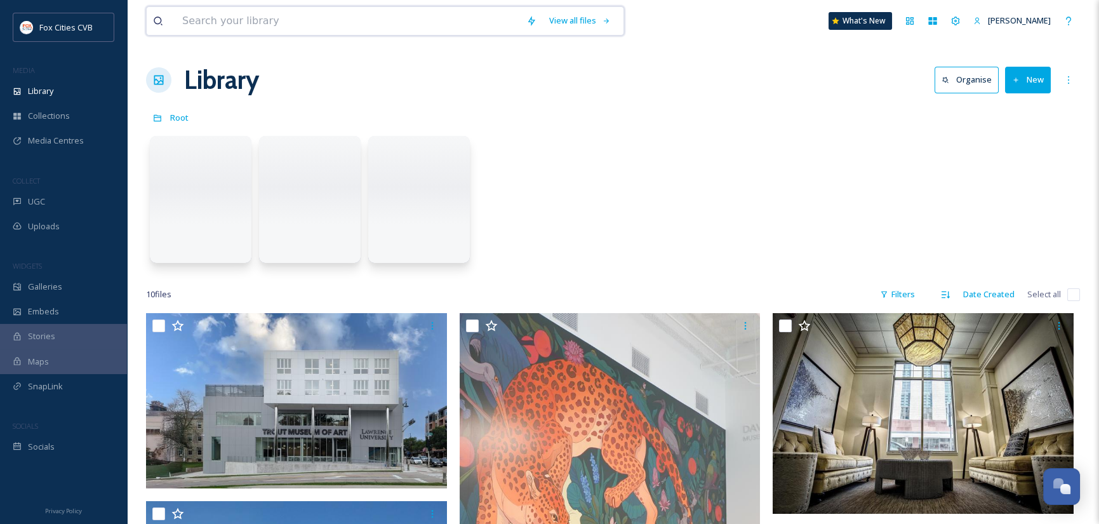
click at [271, 20] on input at bounding box center [348, 21] width 344 height 28
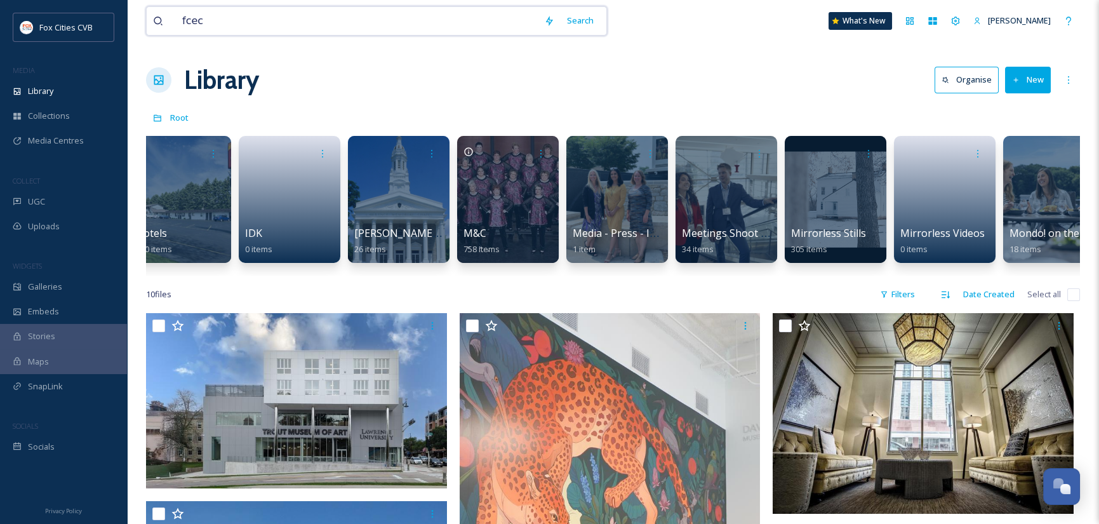
scroll to position [0, 1121]
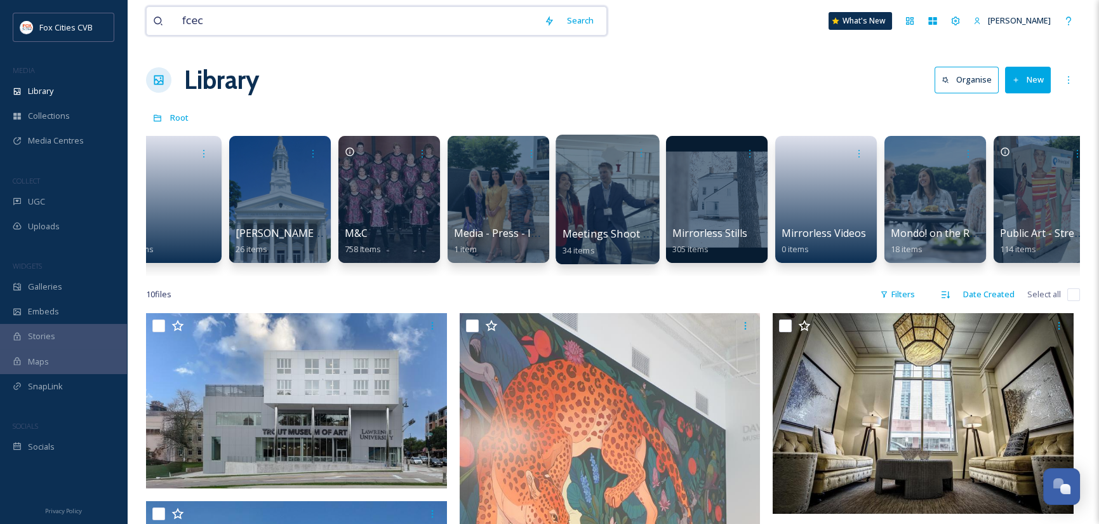
type input "fcec"
click at [633, 193] on div at bounding box center [606, 199] width 103 height 129
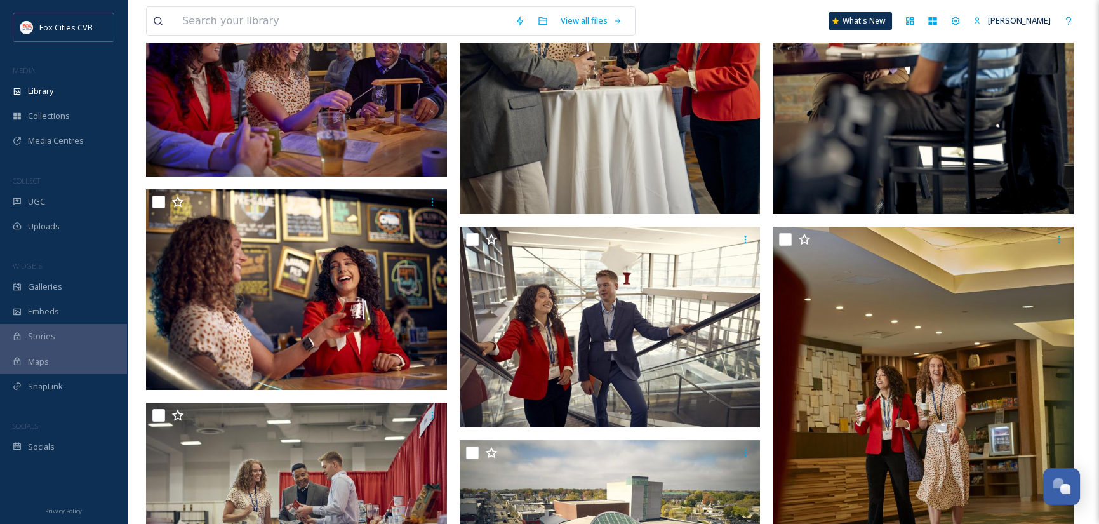
scroll to position [635, 0]
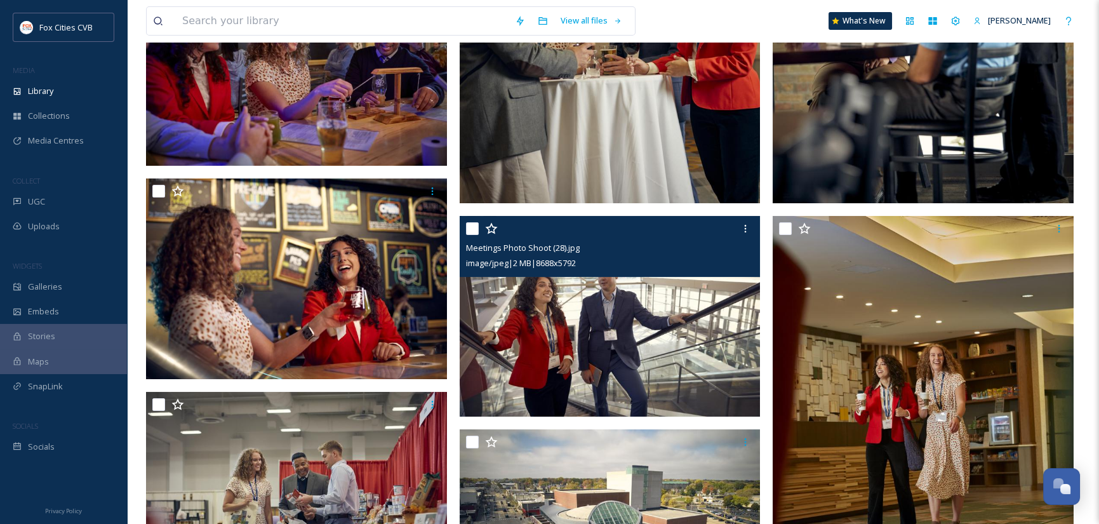
click at [470, 226] on input "checkbox" at bounding box center [472, 228] width 13 height 13
checkbox input "true"
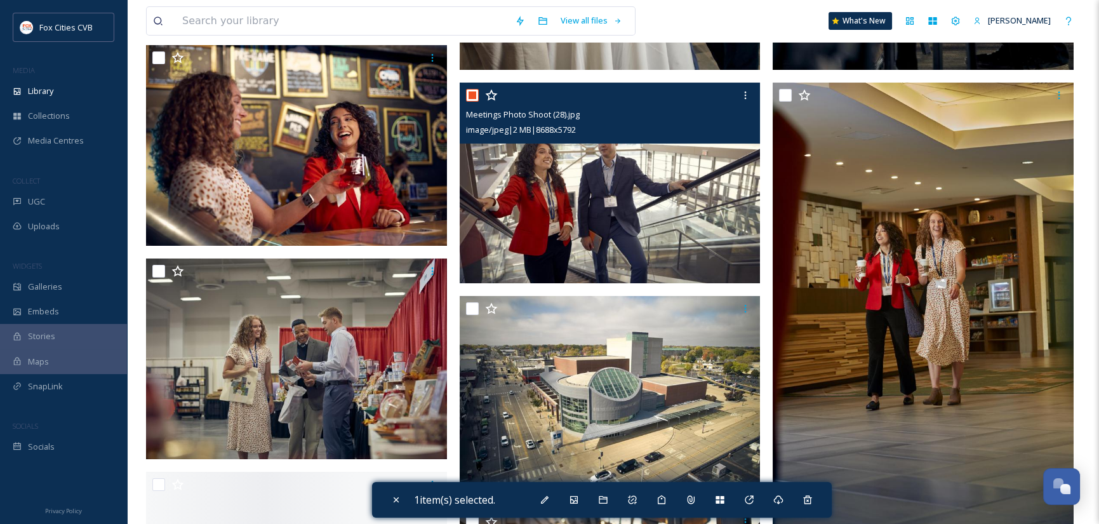
scroll to position [888, 0]
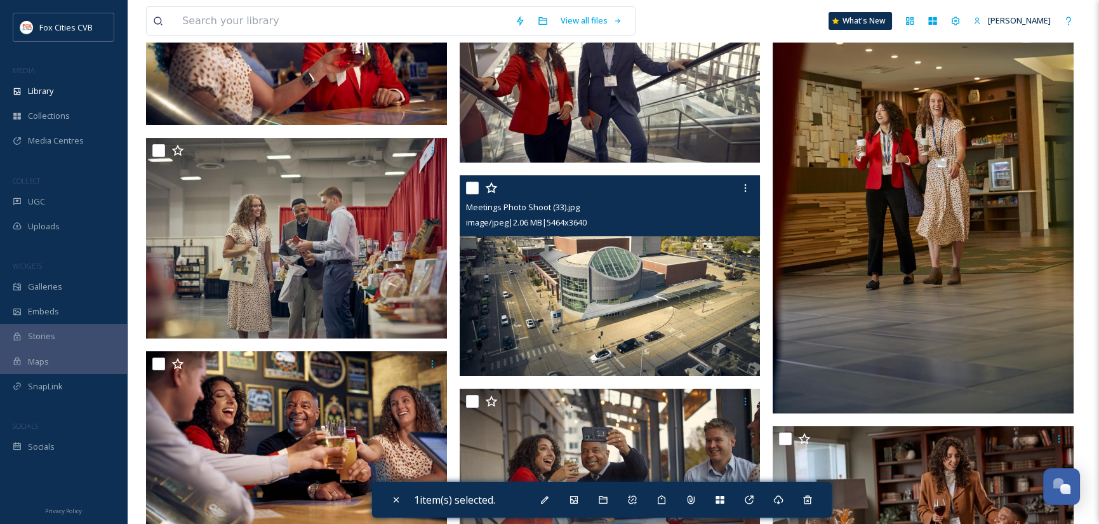
click at [470, 188] on input "checkbox" at bounding box center [472, 188] width 13 height 13
checkbox input "true"
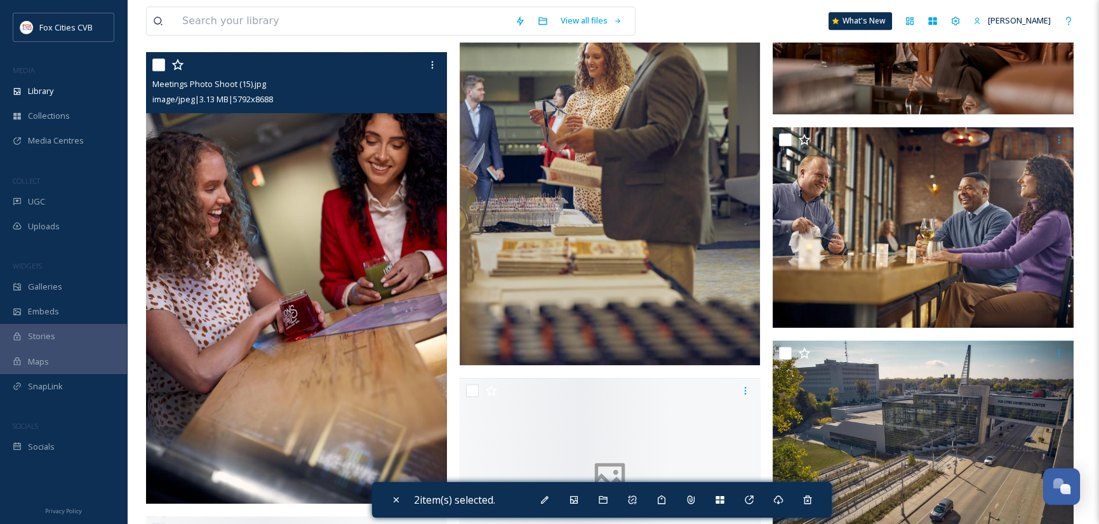
scroll to position [2348, 0]
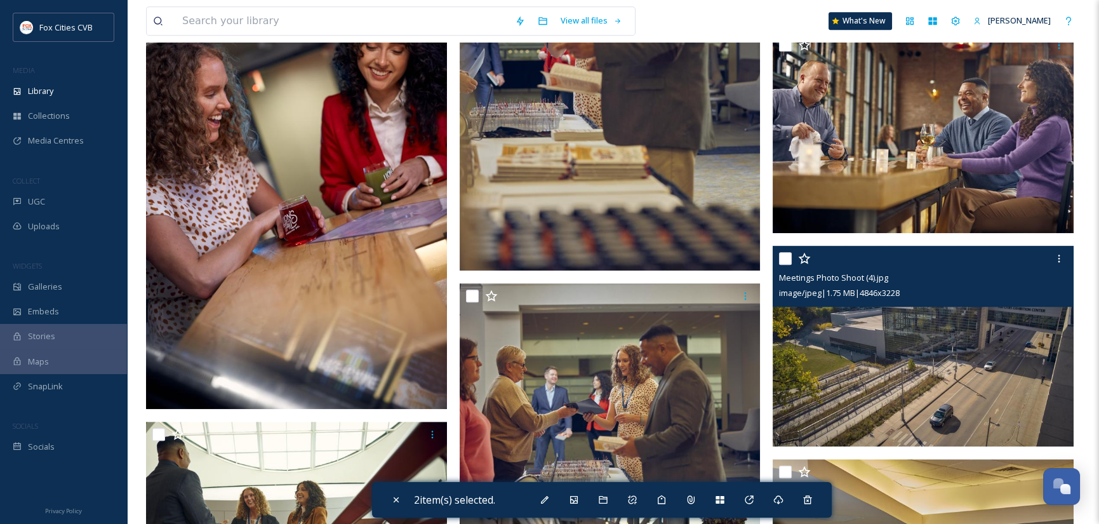
click at [784, 256] on input "checkbox" at bounding box center [785, 258] width 13 height 13
checkbox input "true"
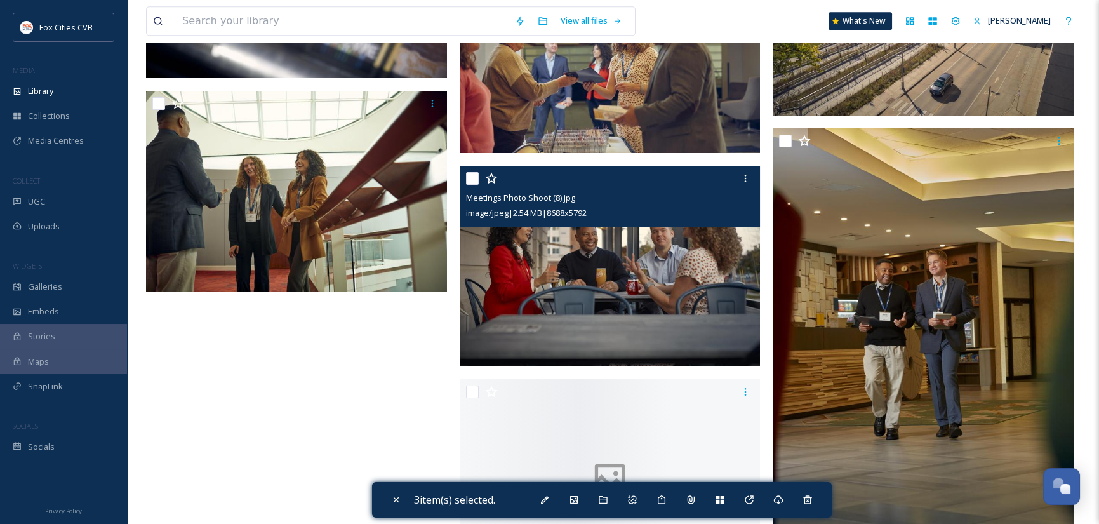
scroll to position [2755, 0]
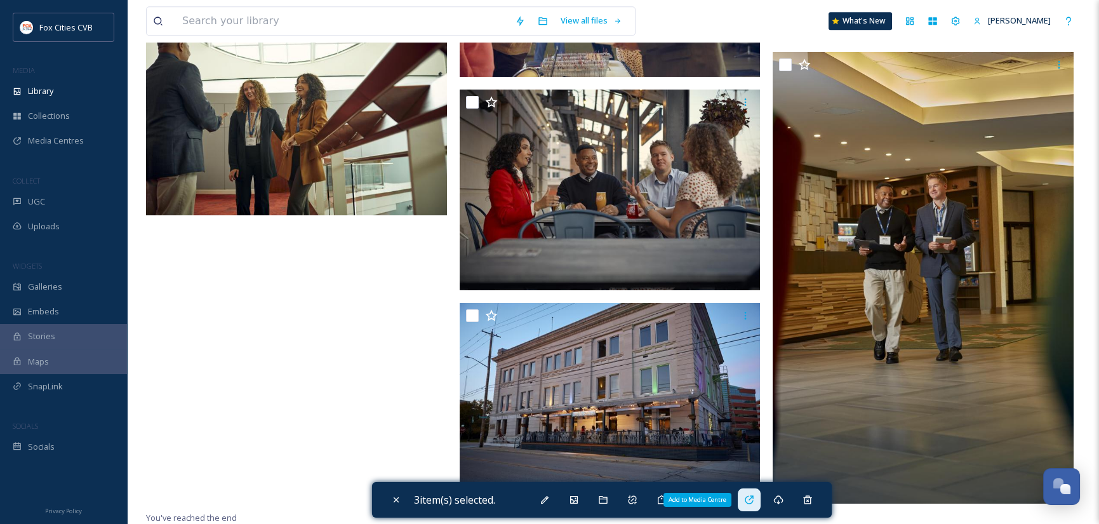
click at [749, 495] on icon at bounding box center [749, 499] width 10 height 10
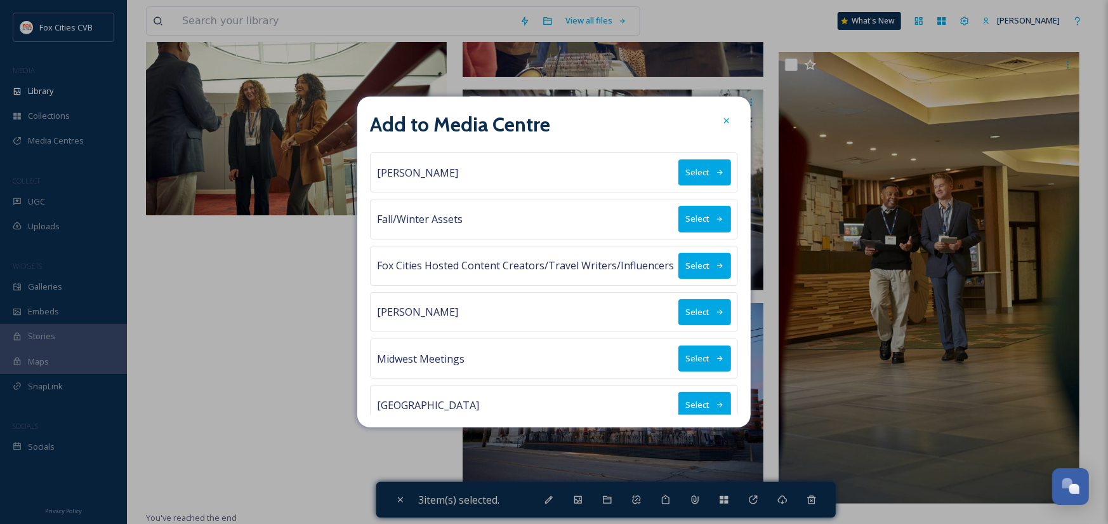
click at [717, 359] on icon at bounding box center [720, 357] width 6 height 5
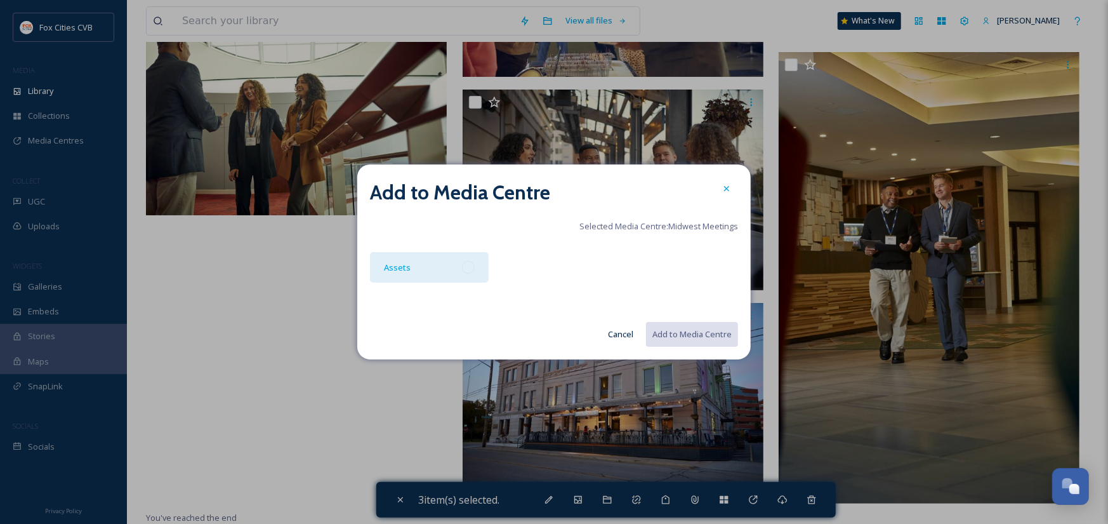
click at [477, 272] on div "Assets" at bounding box center [429, 267] width 119 height 30
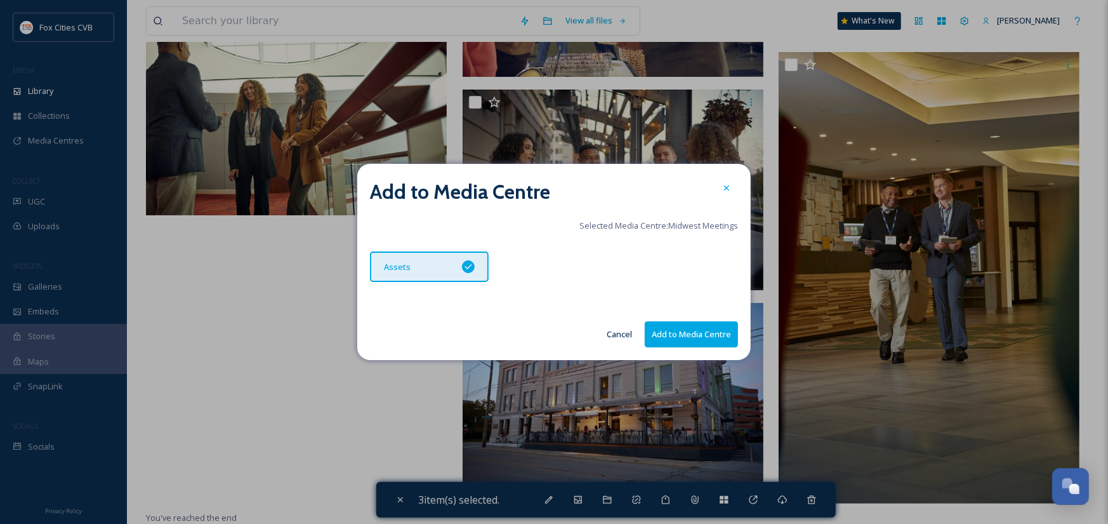
click at [678, 327] on button "Add to Media Centre" at bounding box center [691, 334] width 93 height 26
checkbox input "false"
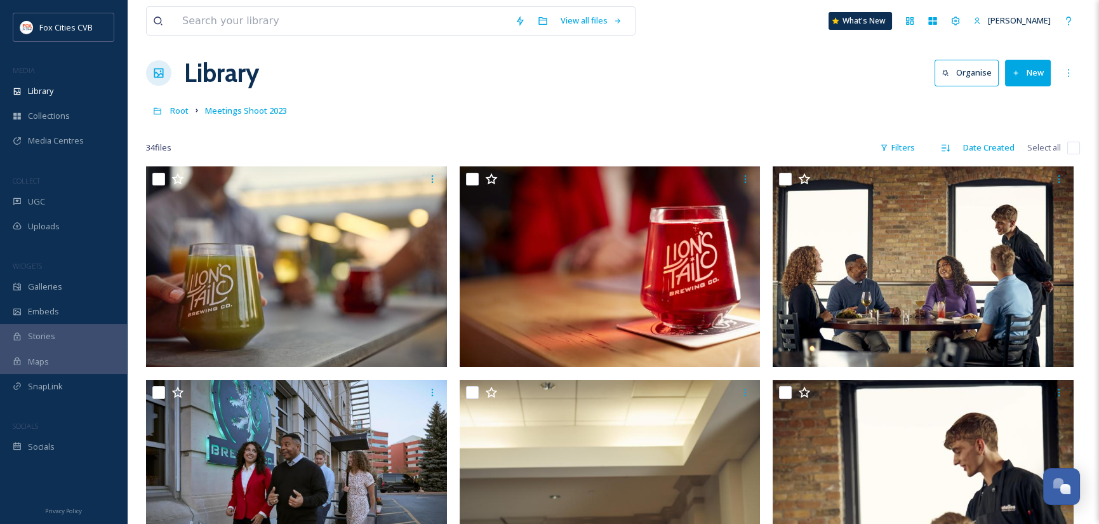
scroll to position [0, 0]
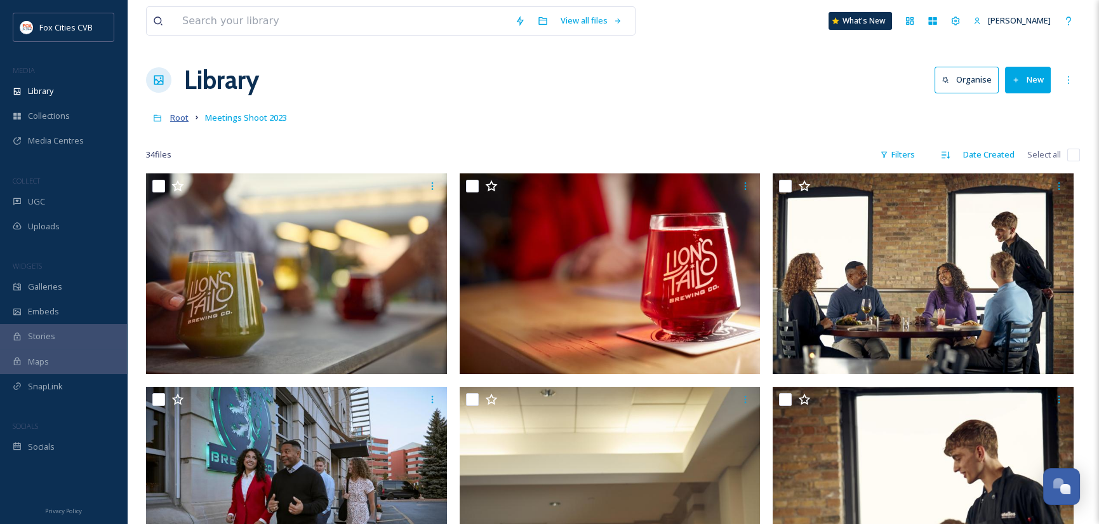
click at [179, 119] on span "Root" at bounding box center [179, 117] width 18 height 11
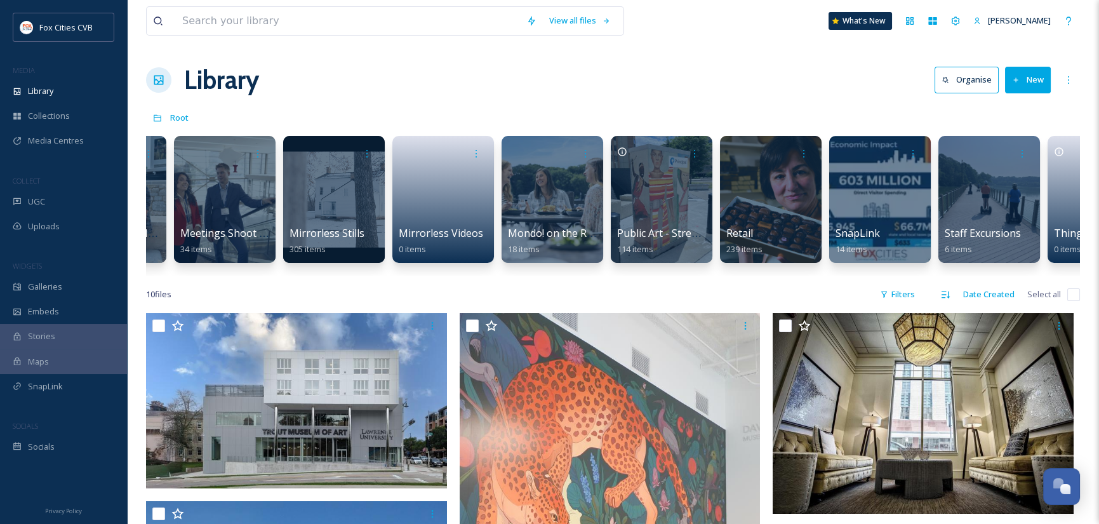
scroll to position [0, 1509]
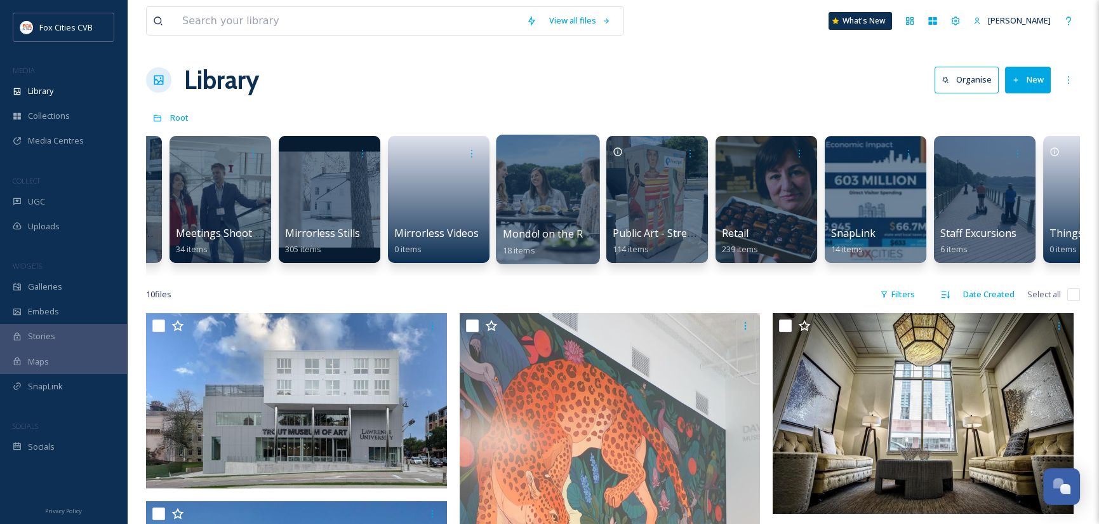
click at [571, 204] on div at bounding box center [547, 199] width 103 height 129
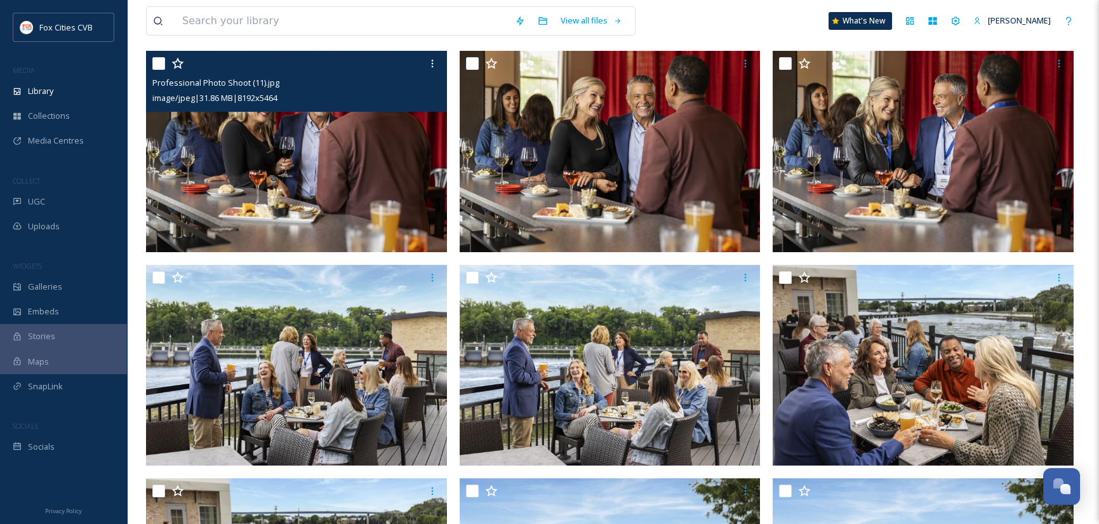
scroll to position [571, 0]
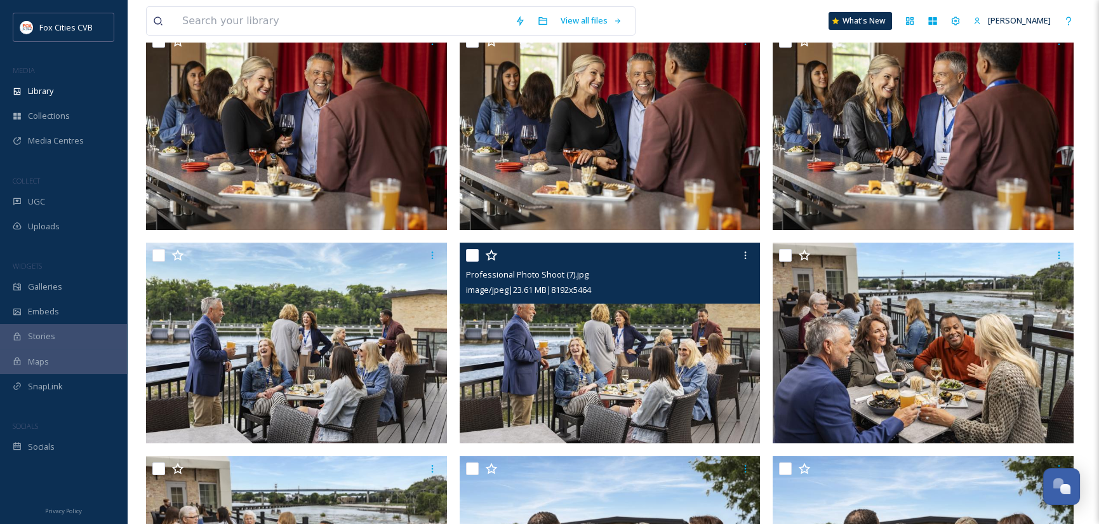
click at [473, 253] on input "checkbox" at bounding box center [472, 255] width 13 height 13
checkbox input "true"
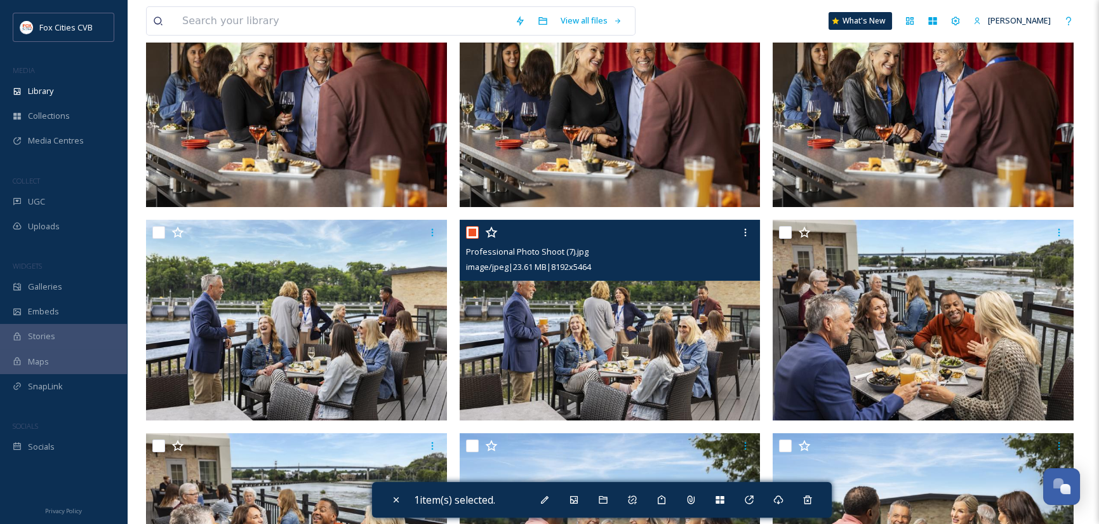
scroll to position [635, 0]
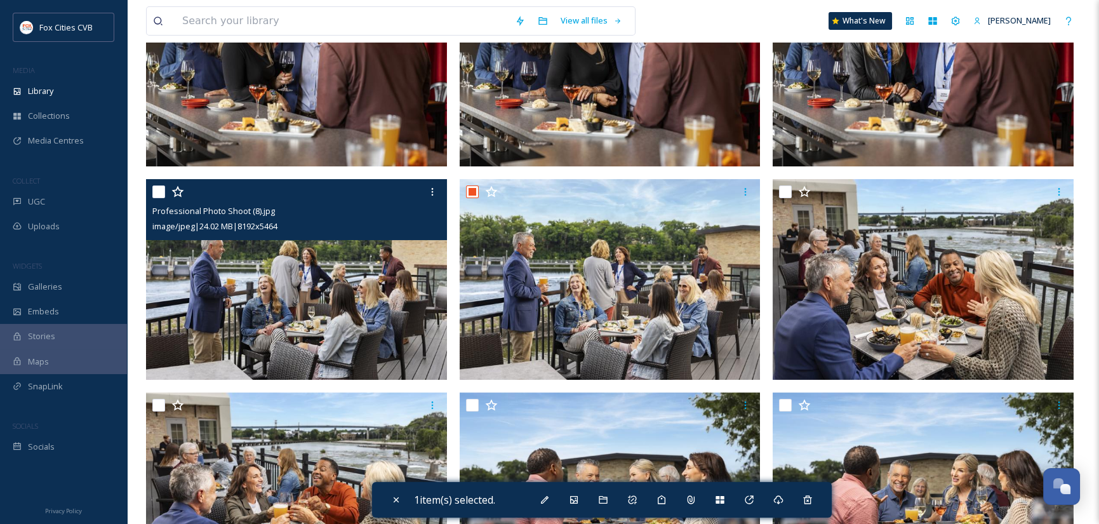
click at [159, 191] on input "checkbox" at bounding box center [158, 191] width 13 height 13
checkbox input "true"
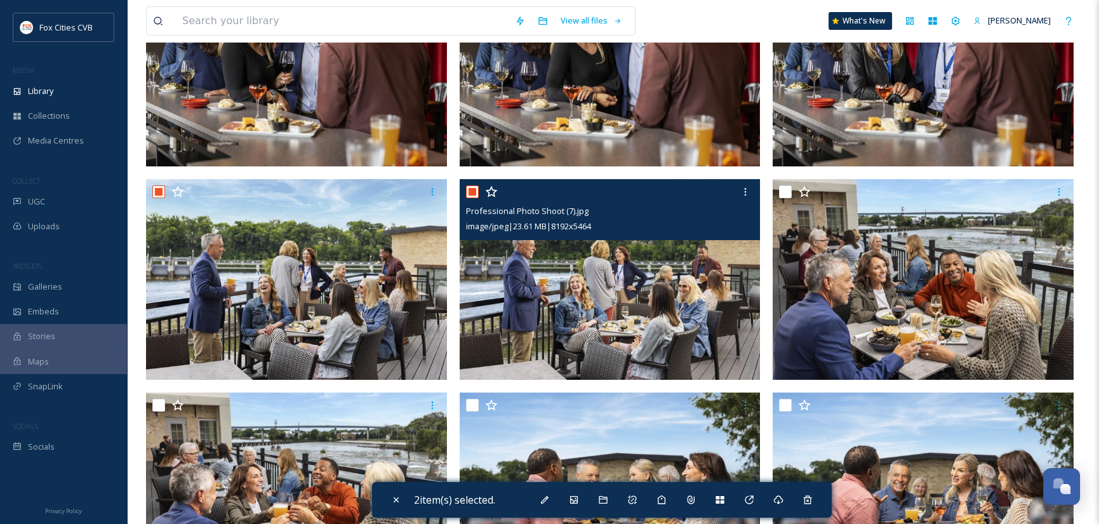
click at [471, 191] on input "checkbox" at bounding box center [472, 191] width 13 height 13
checkbox input "false"
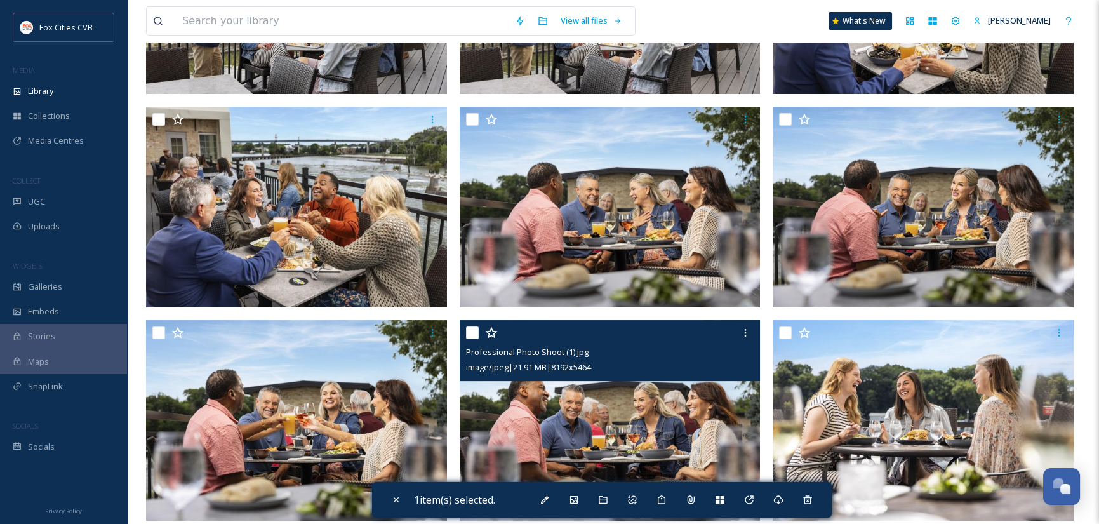
scroll to position [938, 0]
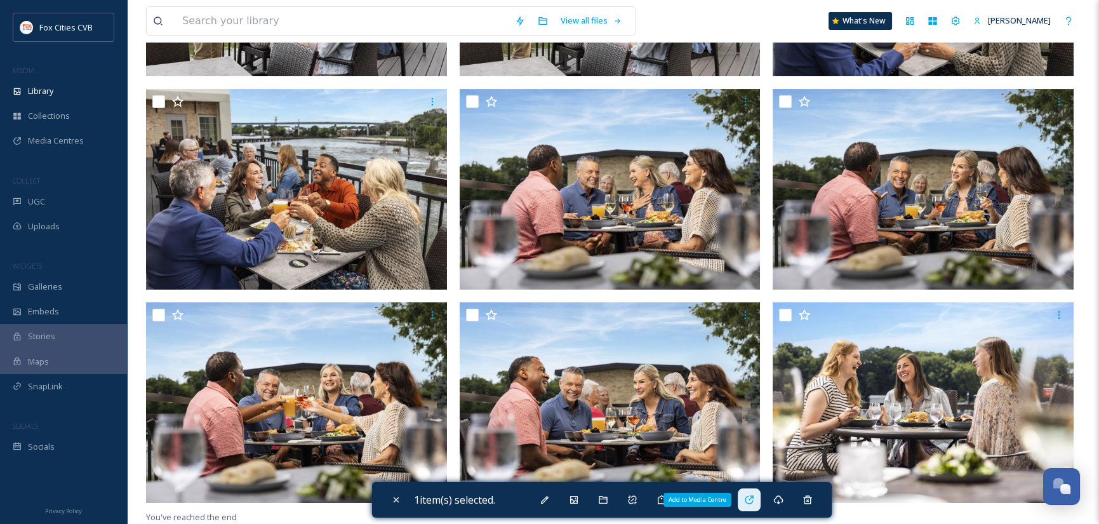
click at [751, 496] on icon at bounding box center [748, 499] width 8 height 8
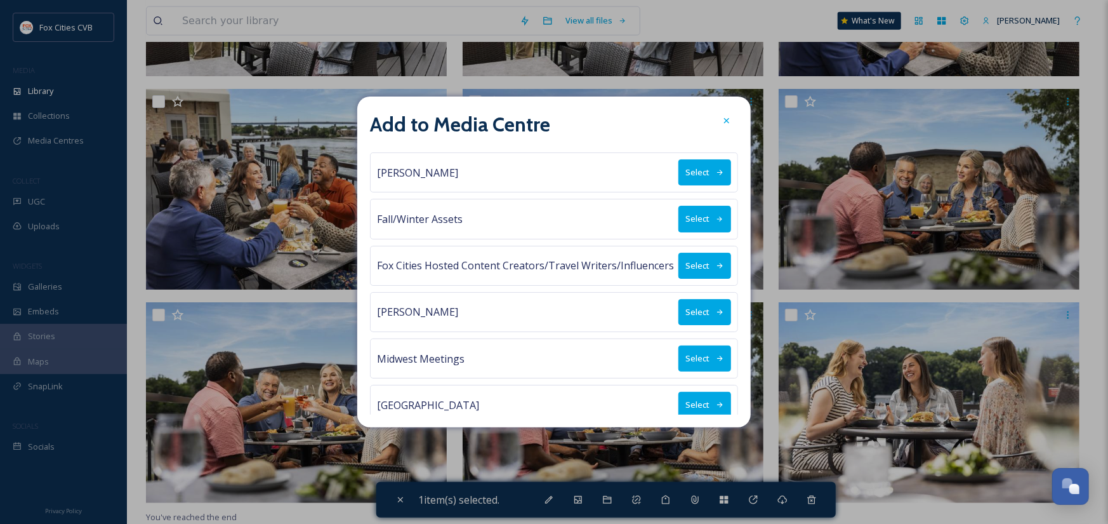
click at [684, 360] on button "Select" at bounding box center [704, 358] width 53 height 26
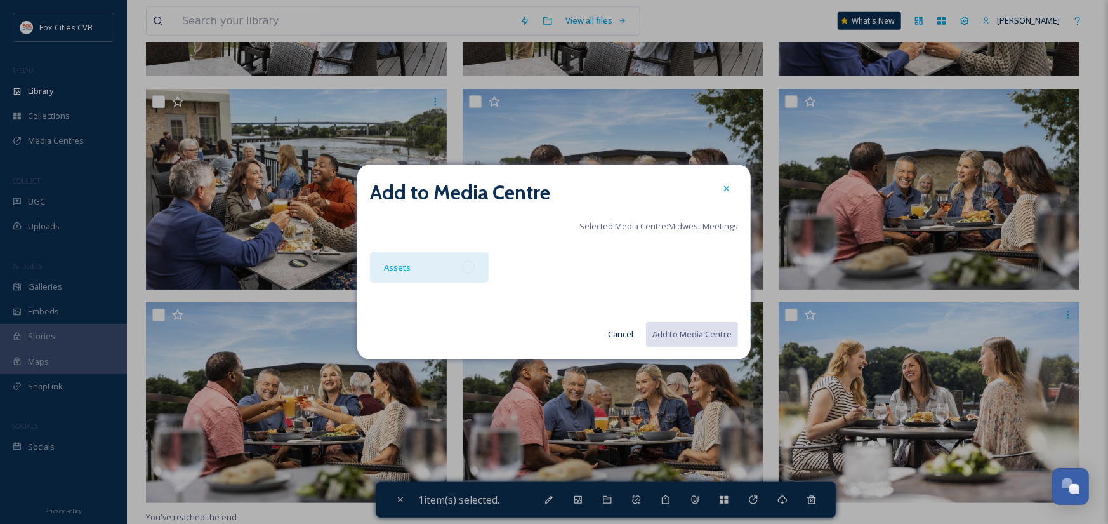
click at [468, 267] on div at bounding box center [468, 267] width 13 height 13
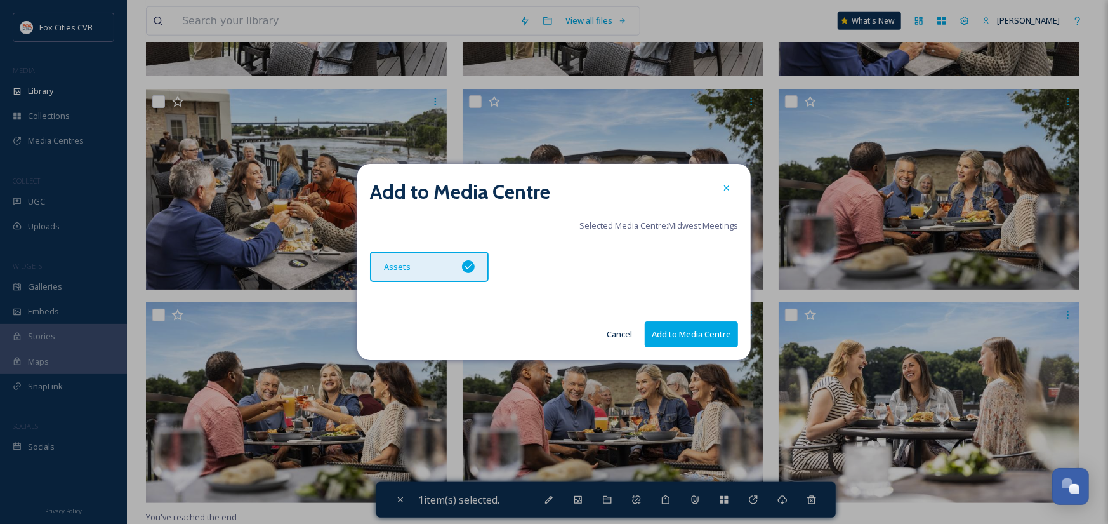
click at [674, 334] on button "Add to Media Centre" at bounding box center [691, 334] width 93 height 26
checkbox input "false"
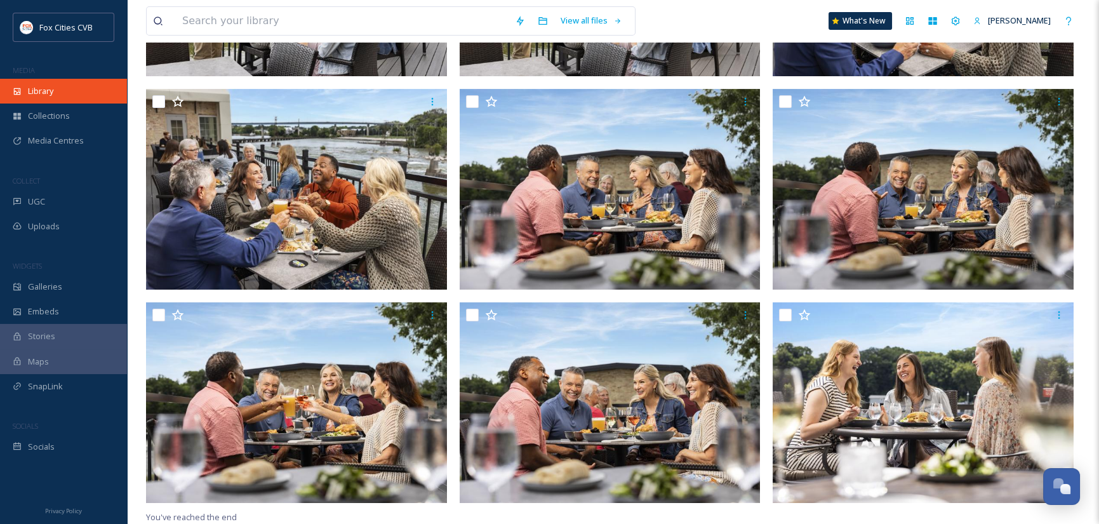
click at [62, 100] on div "Library" at bounding box center [63, 91] width 127 height 25
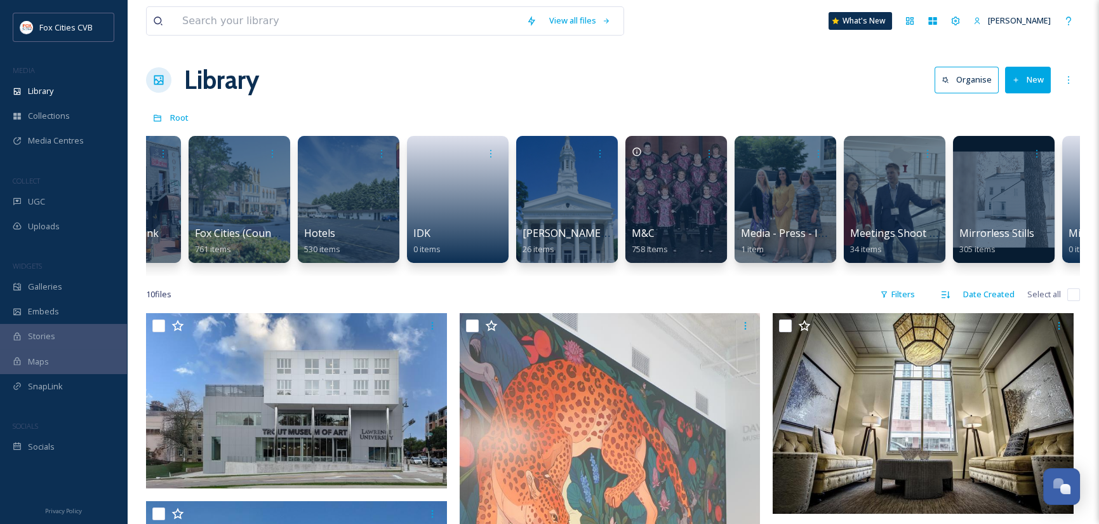
scroll to position [0, 767]
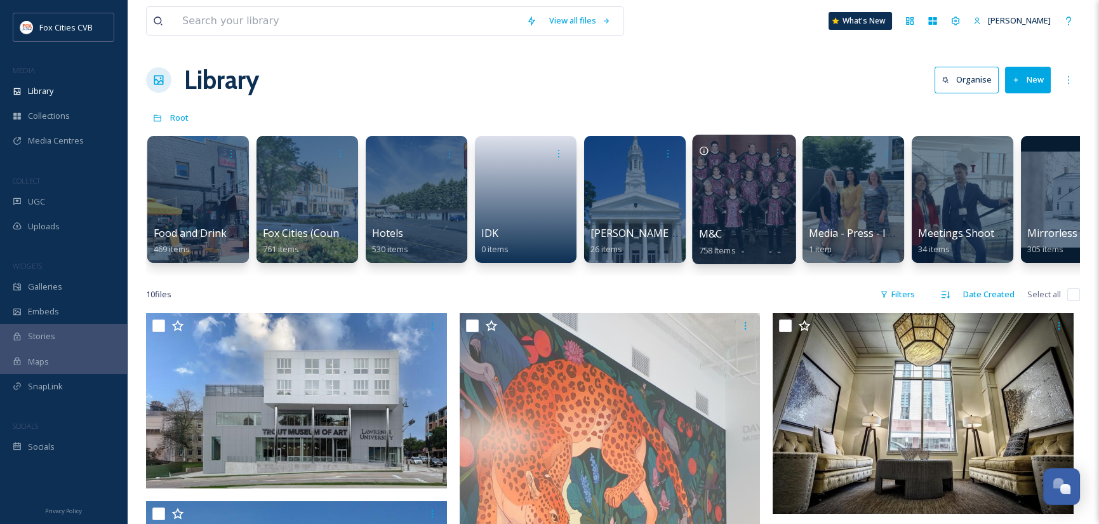
click at [753, 201] on div at bounding box center [743, 199] width 103 height 129
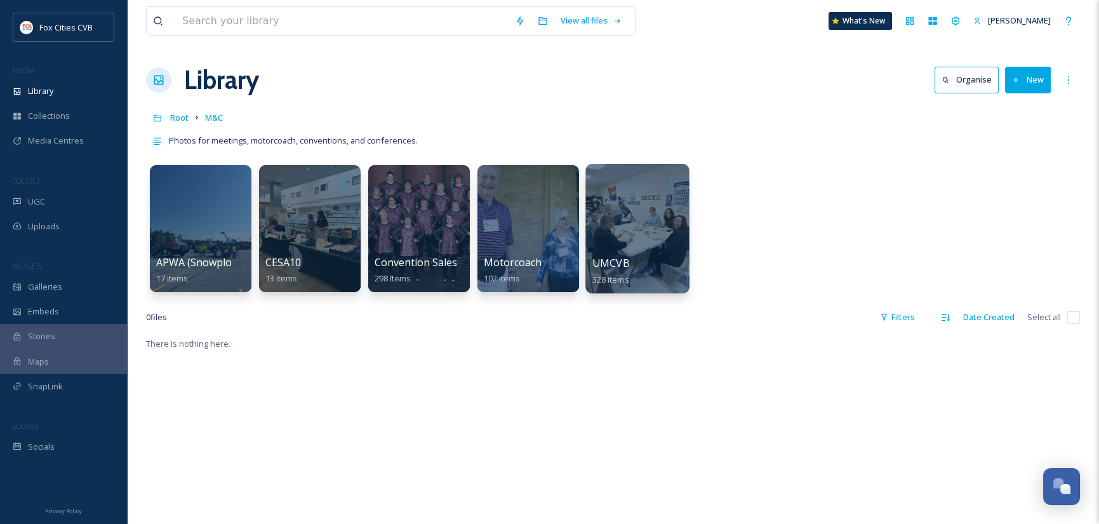
click at [645, 221] on div at bounding box center [636, 228] width 103 height 129
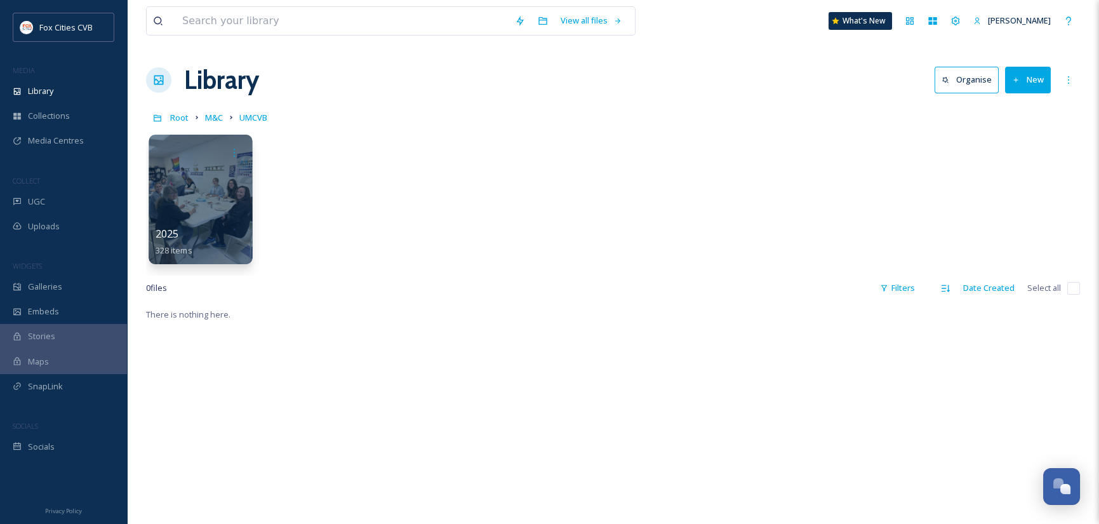
click at [226, 214] on div at bounding box center [200, 199] width 103 height 129
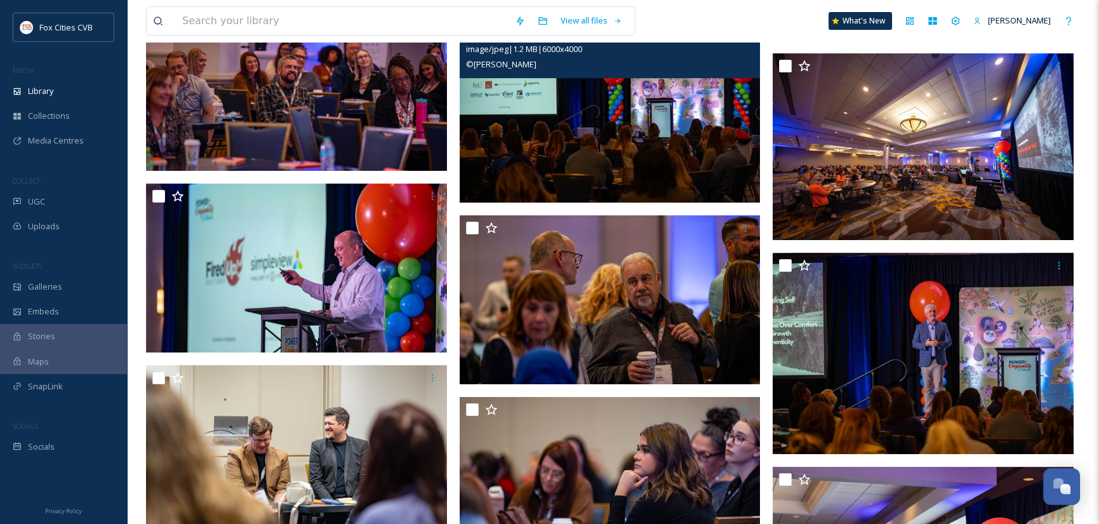
scroll to position [888, 0]
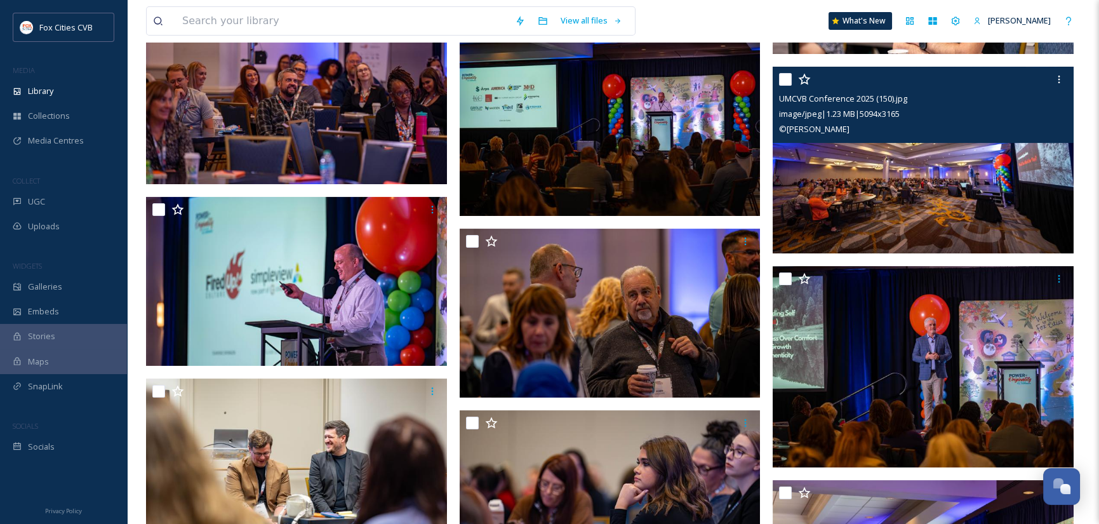
click at [788, 77] on input "checkbox" at bounding box center [785, 79] width 13 height 13
checkbox input "true"
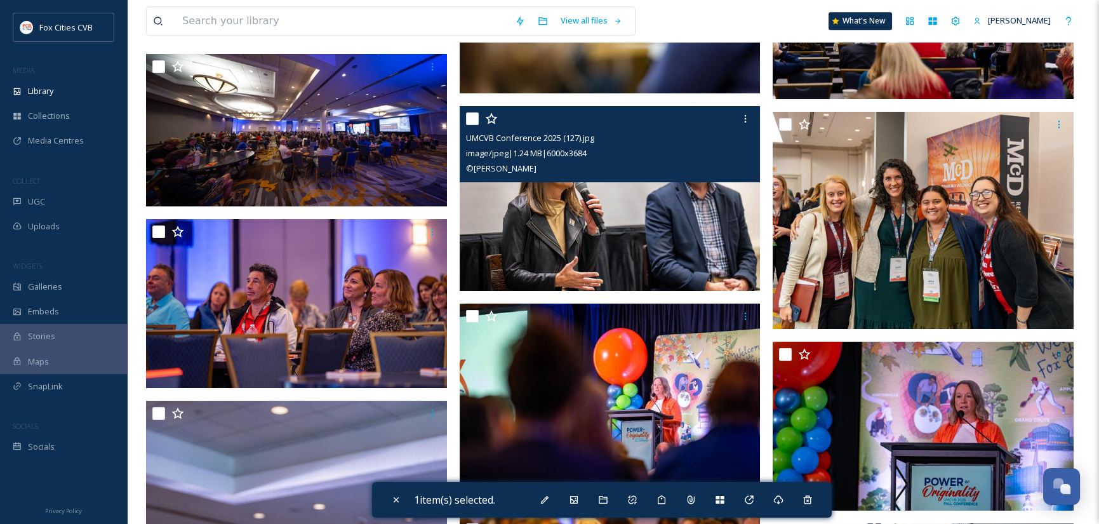
scroll to position [3237, 0]
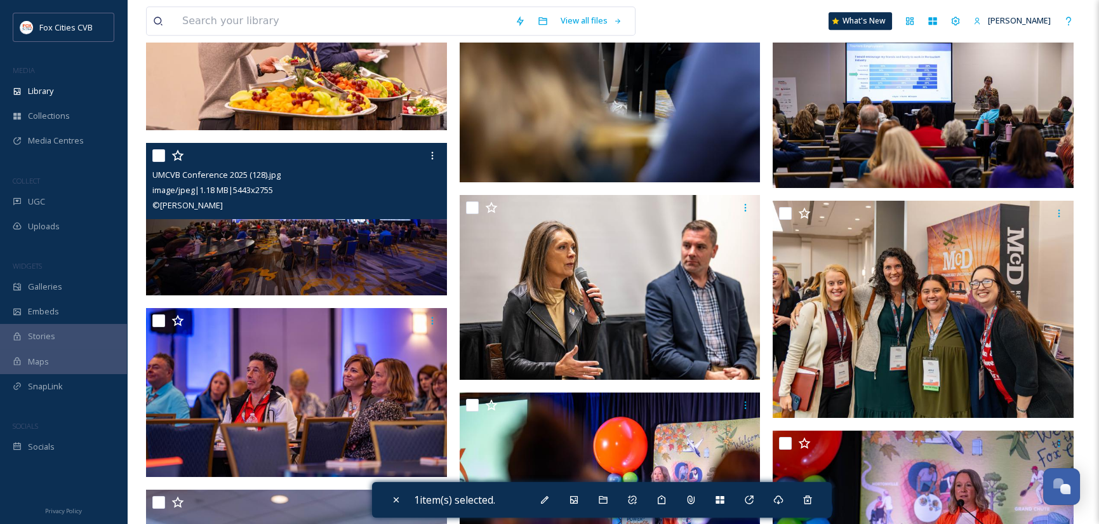
click at [158, 152] on input "checkbox" at bounding box center [158, 155] width 13 height 13
checkbox input "true"
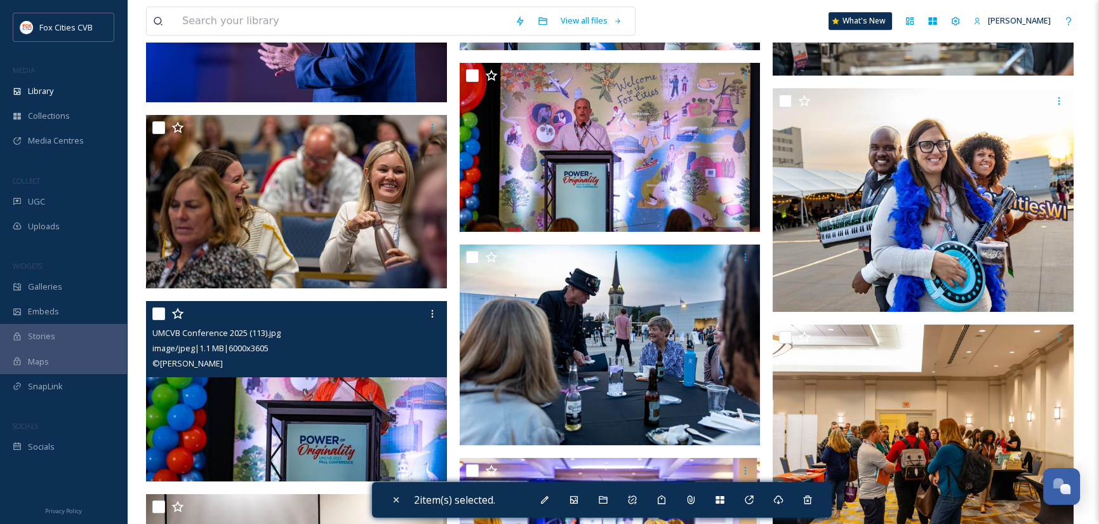
scroll to position [4379, 0]
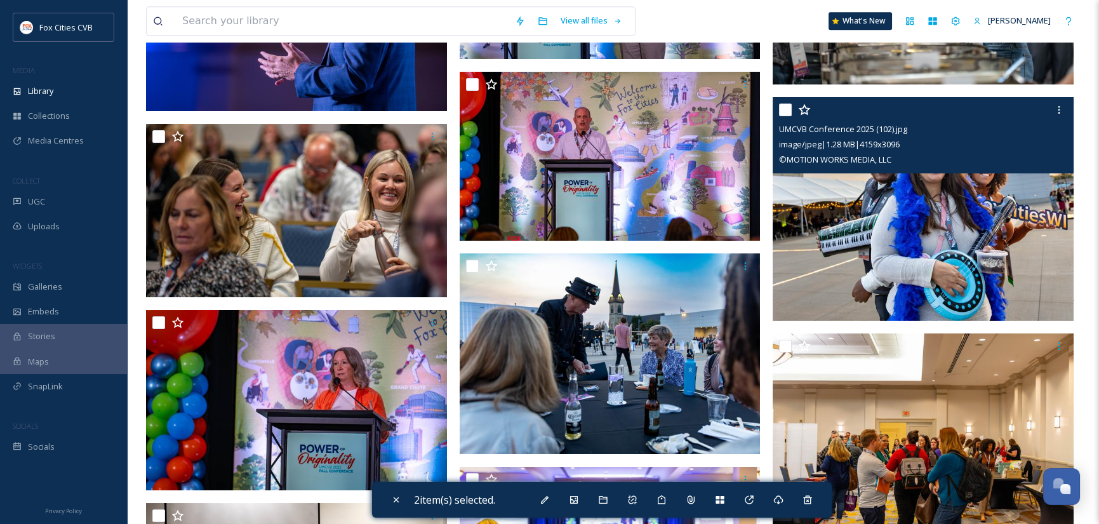
click at [783, 107] on input "checkbox" at bounding box center [785, 109] width 13 height 13
checkbox input "true"
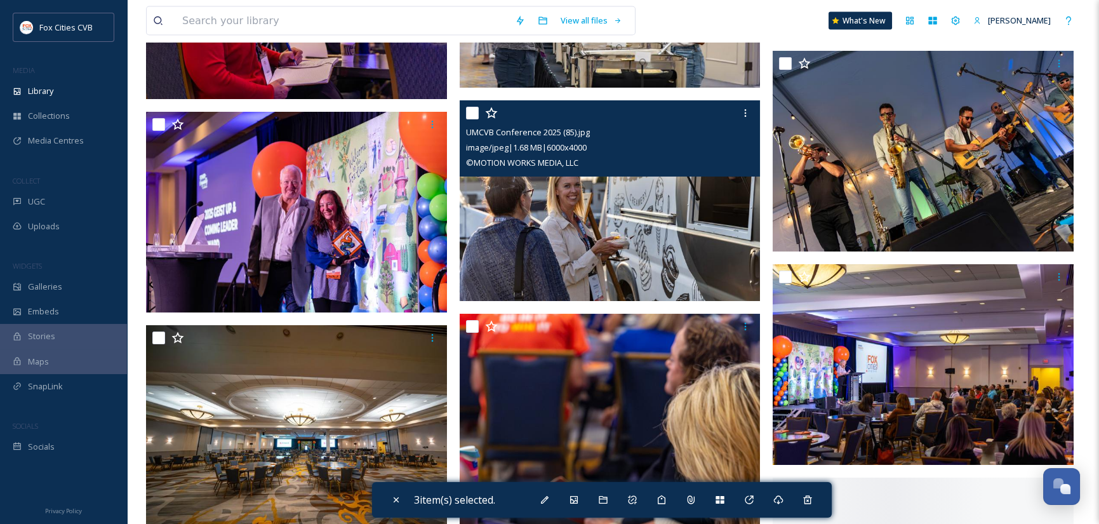
scroll to position [6473, 0]
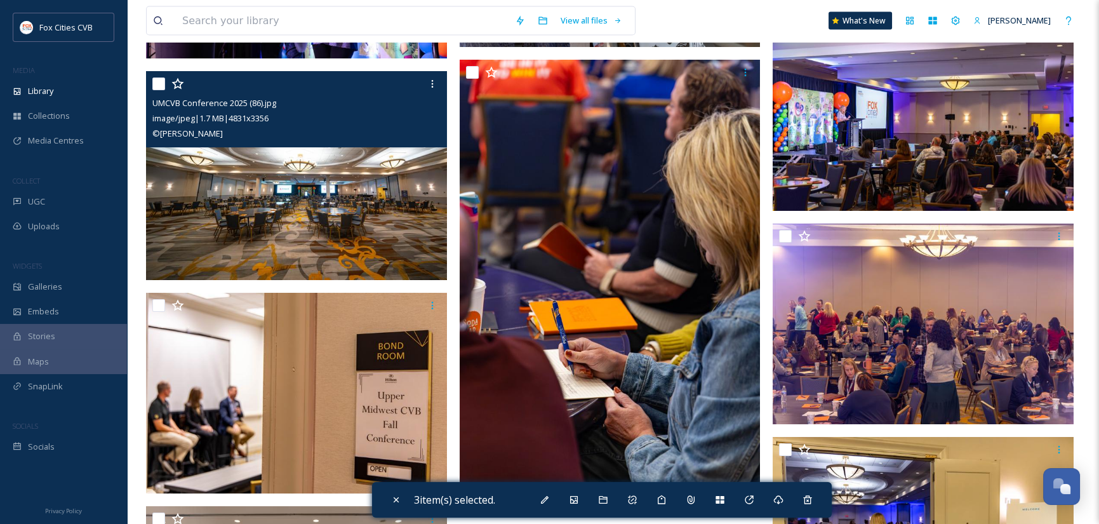
click at [159, 84] on input "checkbox" at bounding box center [158, 83] width 13 height 13
checkbox input "true"
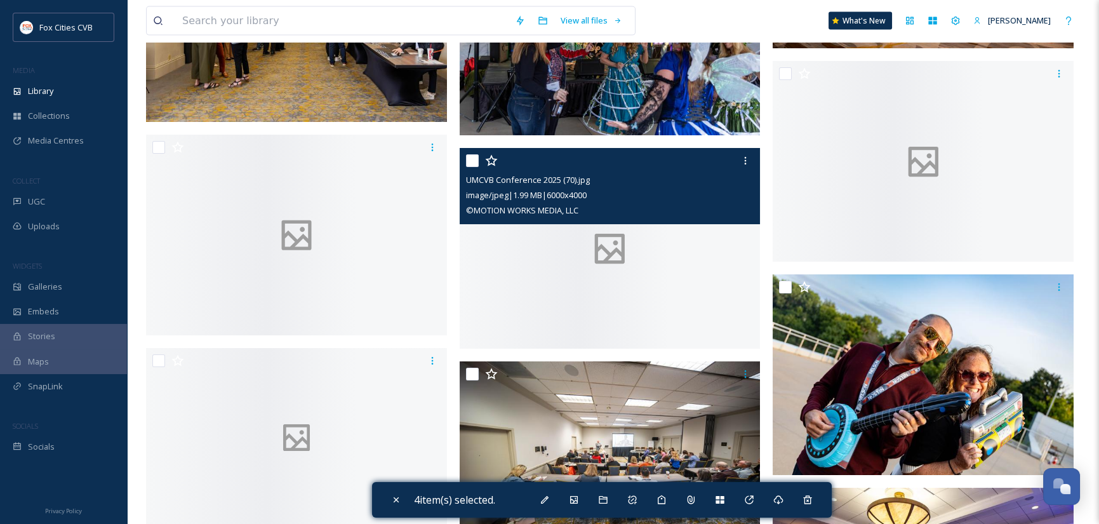
scroll to position [7298, 0]
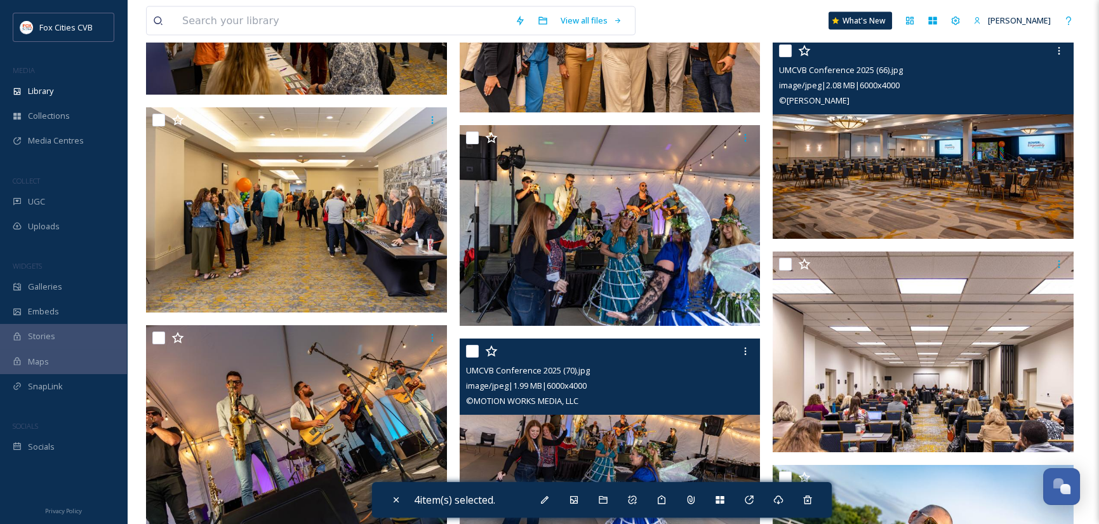
click at [786, 50] on input "checkbox" at bounding box center [785, 50] width 13 height 13
checkbox input "true"
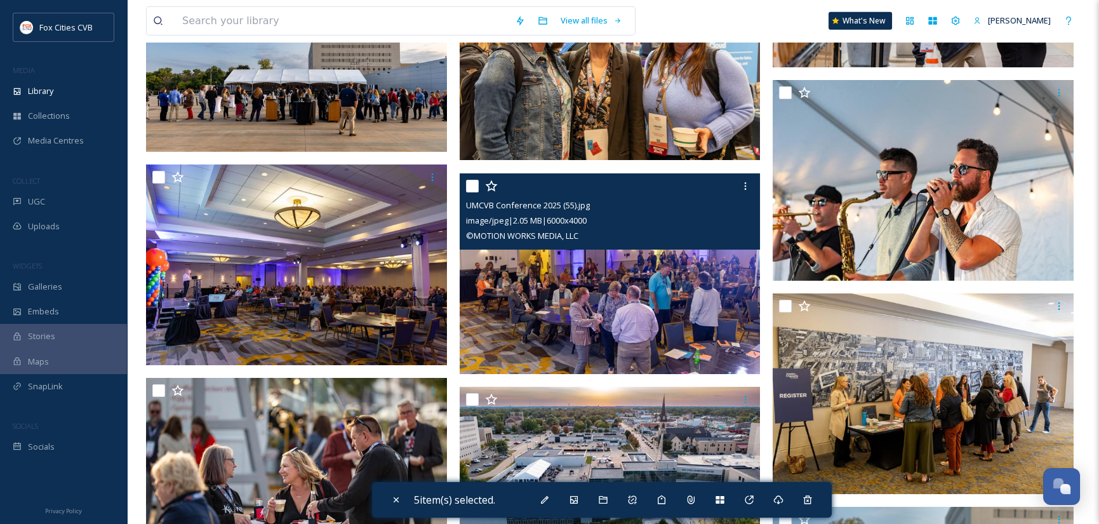
scroll to position [8631, 0]
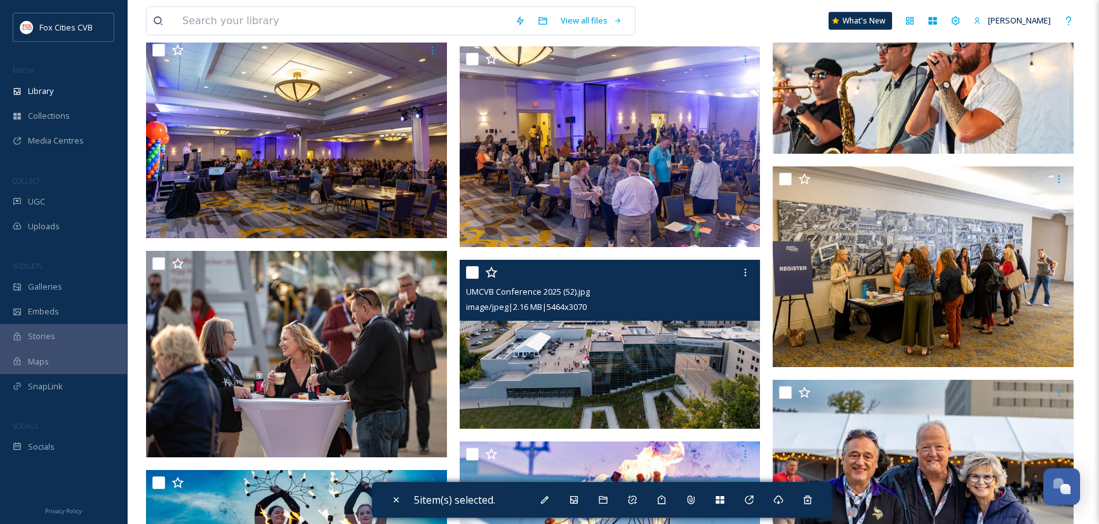
click at [473, 269] on input "checkbox" at bounding box center [472, 272] width 13 height 13
checkbox input "true"
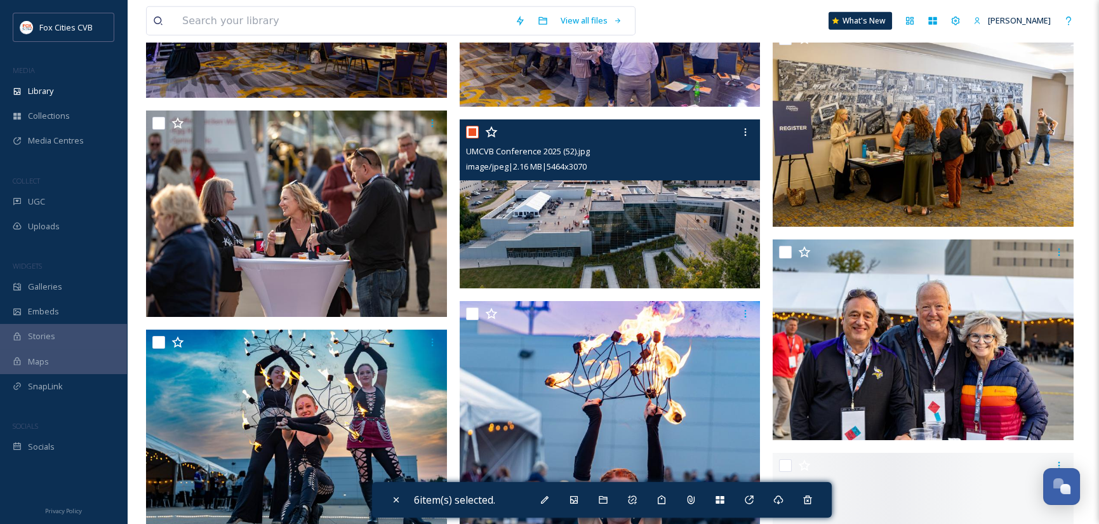
scroll to position [8821, 0]
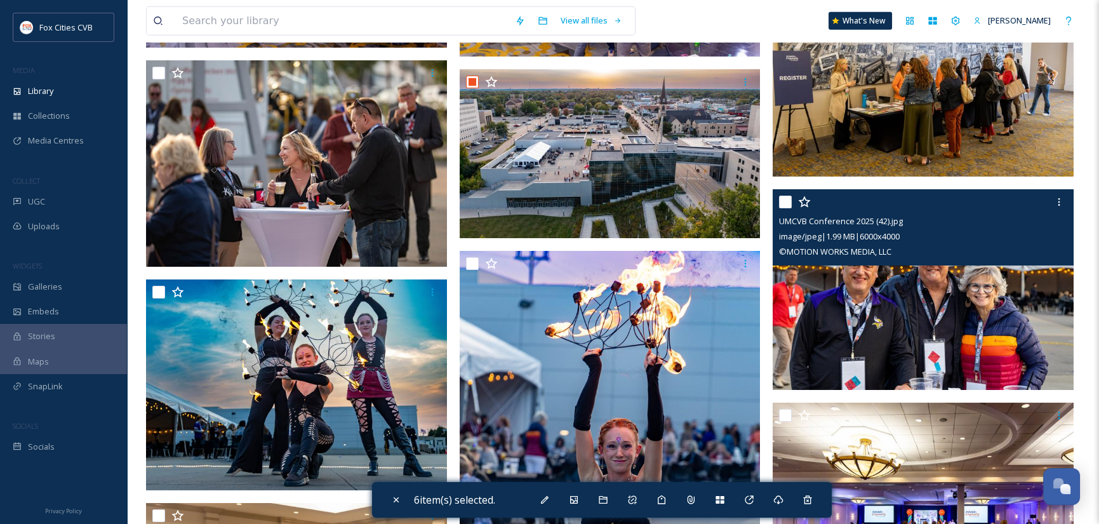
click at [788, 199] on input "checkbox" at bounding box center [785, 201] width 13 height 13
checkbox input "true"
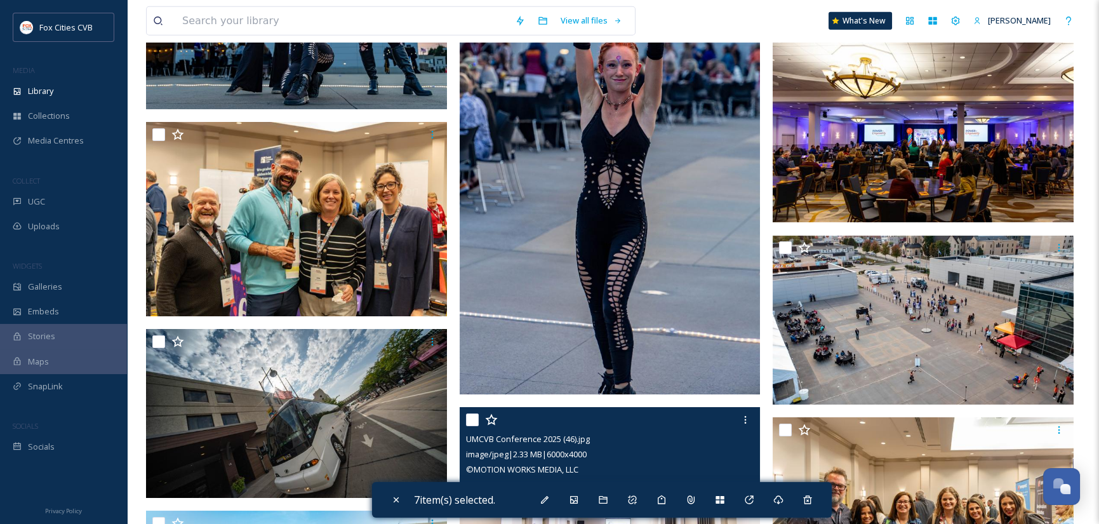
scroll to position [9329, 0]
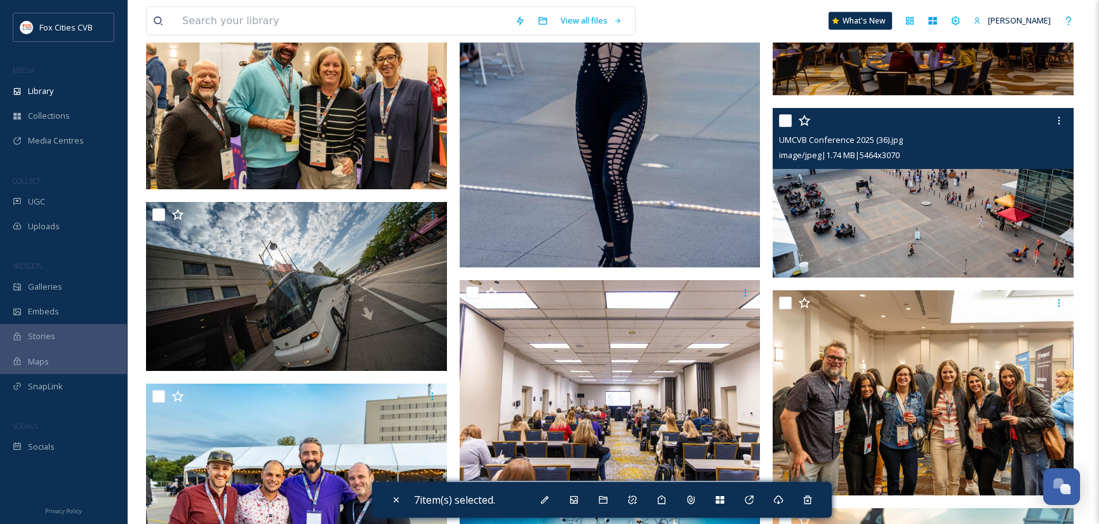
click at [784, 116] on input "checkbox" at bounding box center [785, 120] width 13 height 13
checkbox input "true"
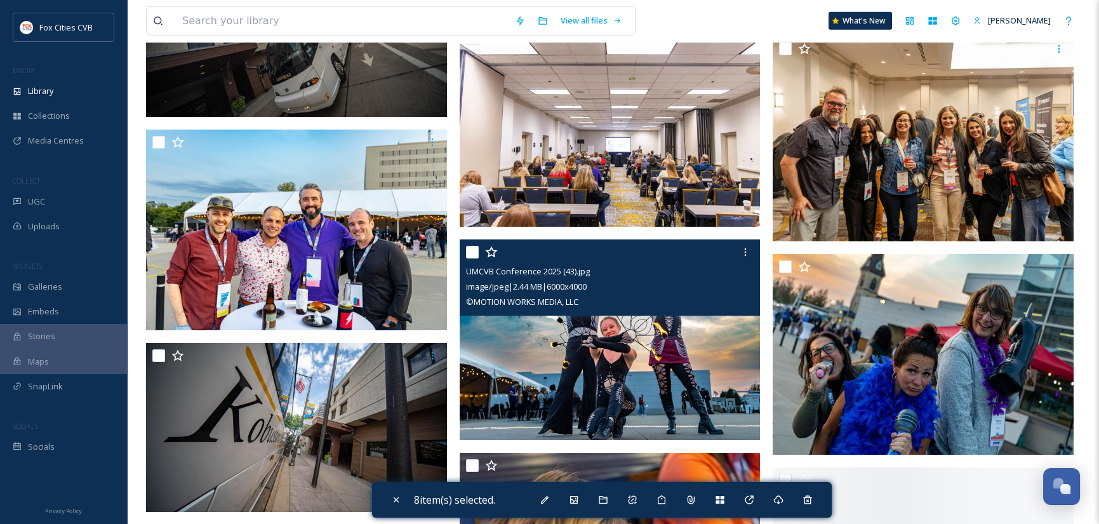
scroll to position [9710, 0]
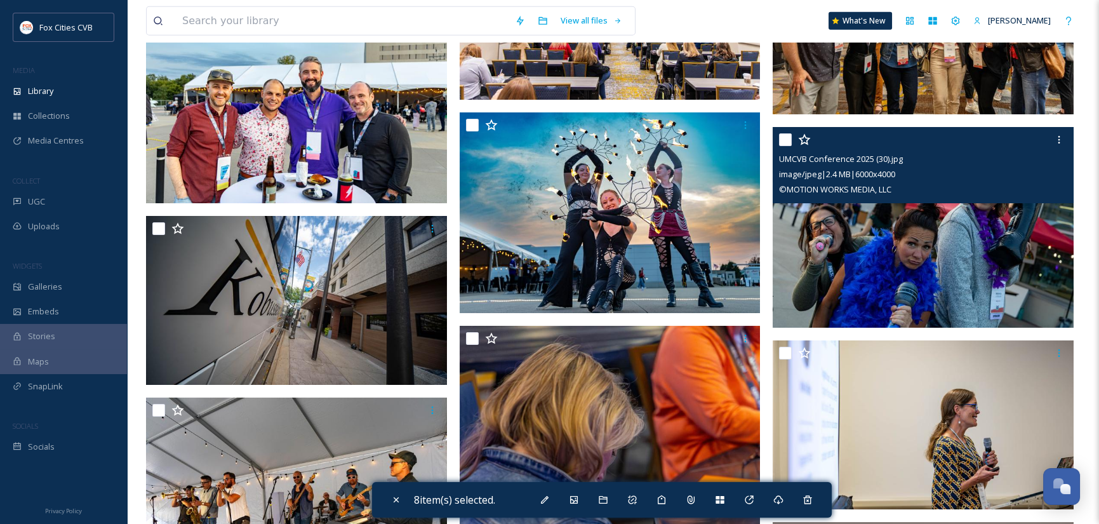
click at [782, 138] on input "checkbox" at bounding box center [785, 139] width 13 height 13
checkbox input "true"
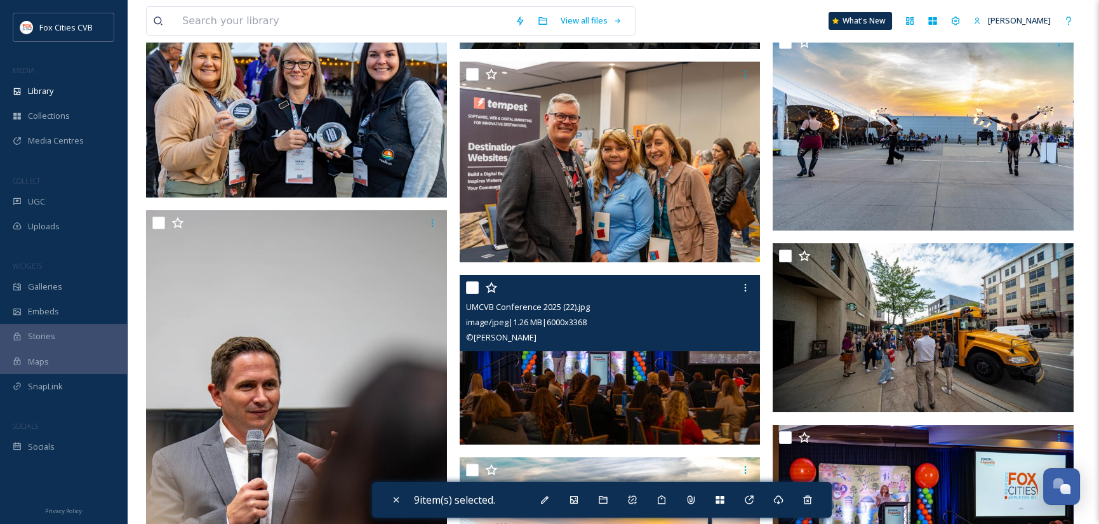
scroll to position [11170, 0]
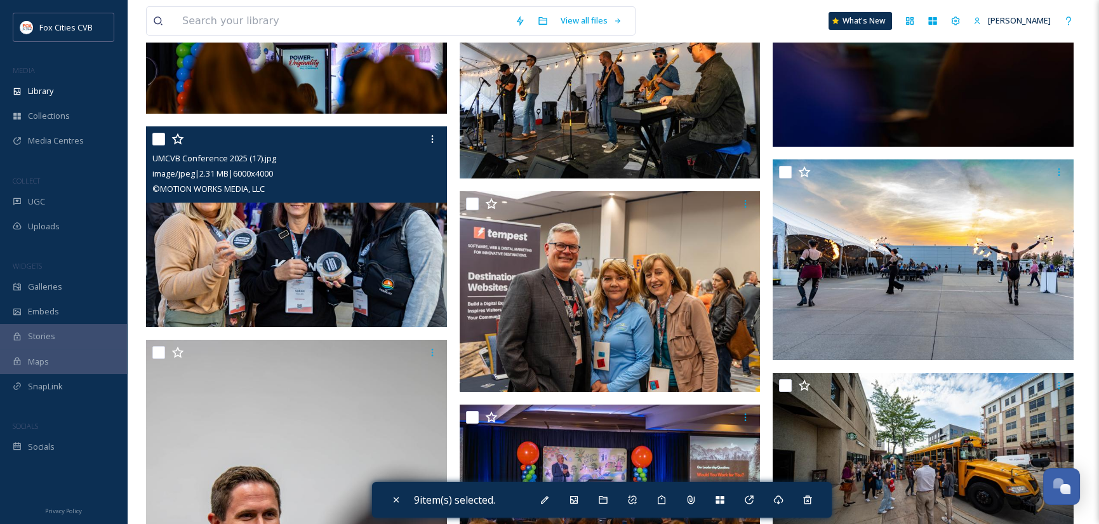
click at [162, 140] on input "checkbox" at bounding box center [158, 139] width 13 height 13
checkbox input "true"
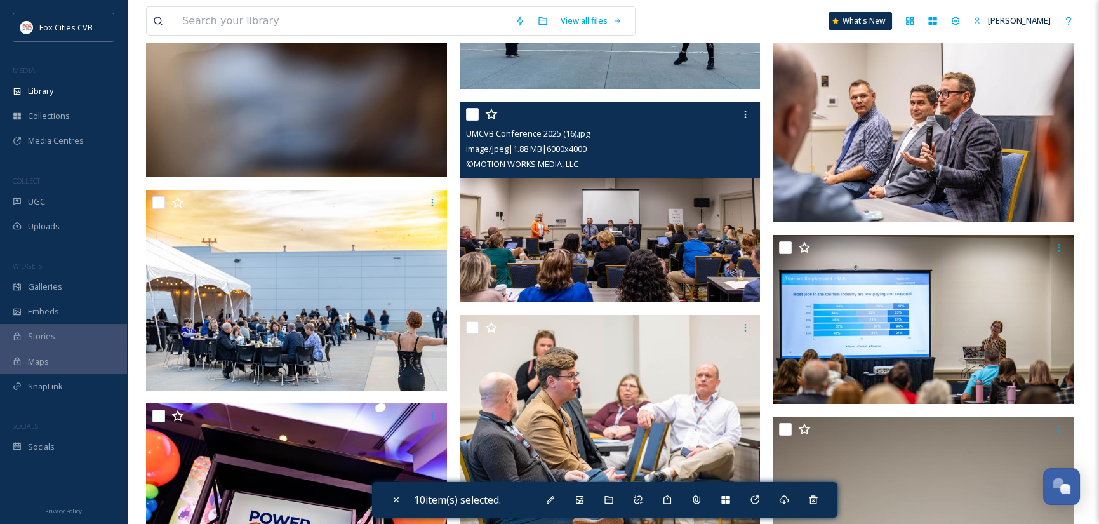
scroll to position [11614, 0]
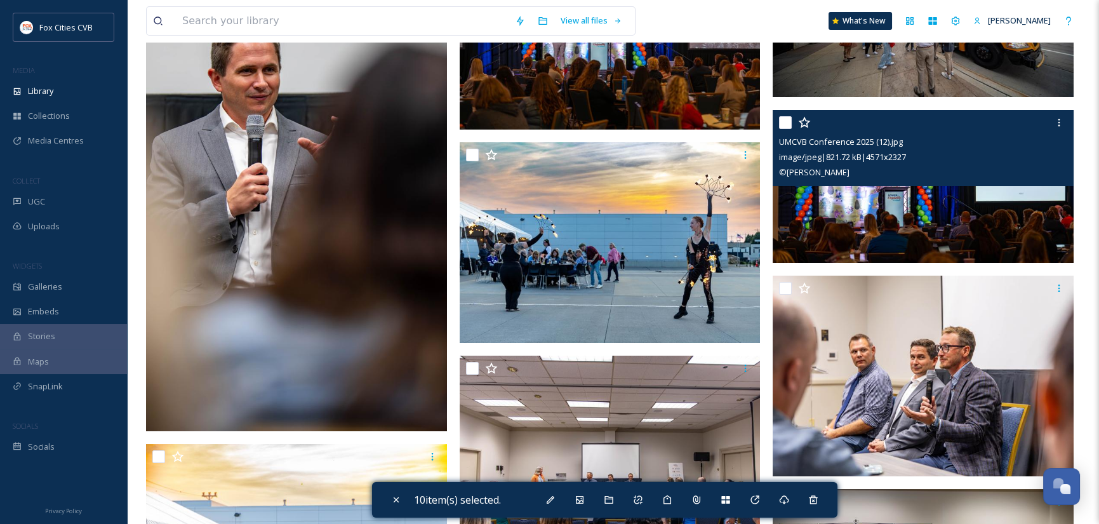
click at [785, 124] on input "checkbox" at bounding box center [785, 122] width 13 height 13
checkbox input "true"
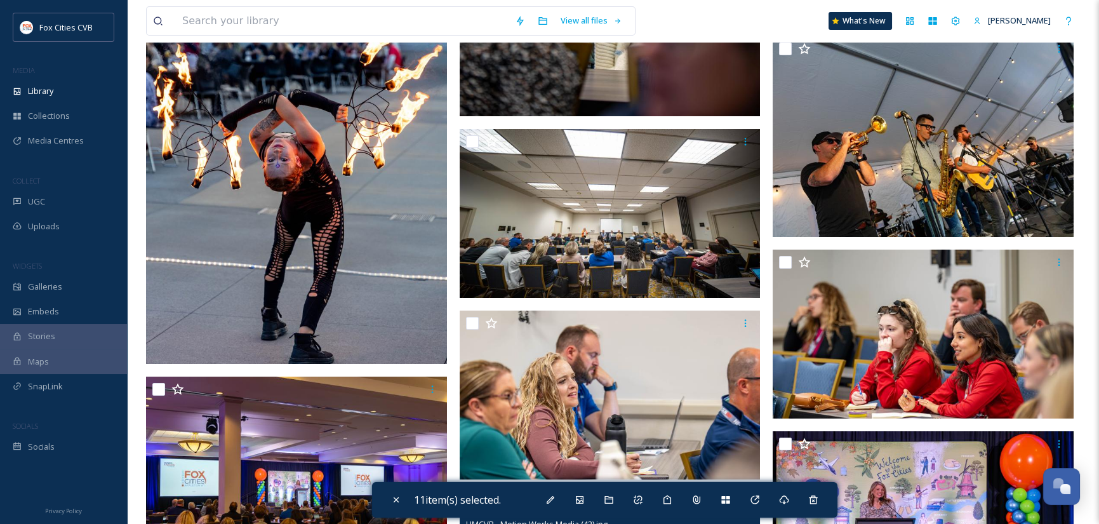
scroll to position [13327, 0]
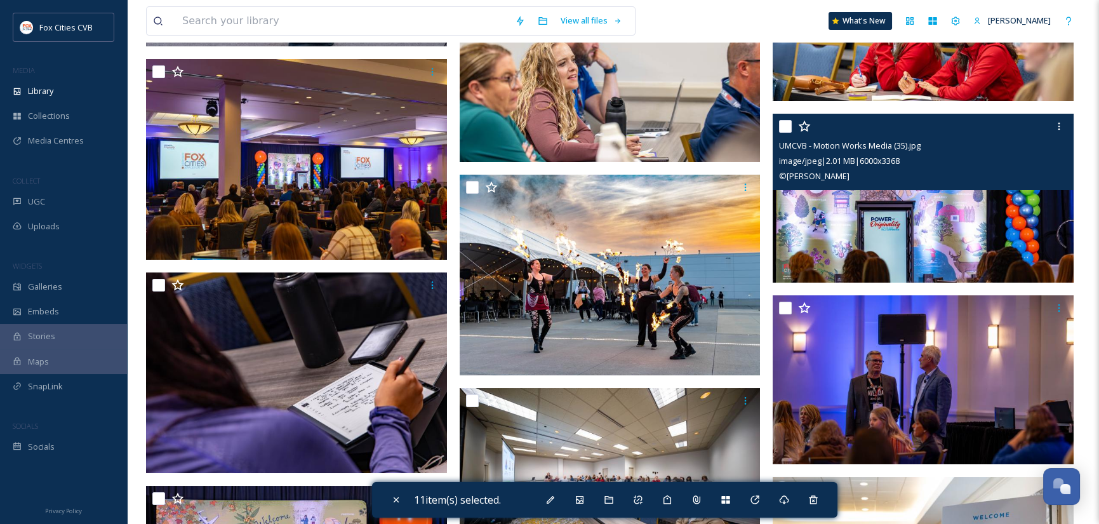
click at [786, 127] on input "checkbox" at bounding box center [785, 126] width 13 height 13
checkbox input "true"
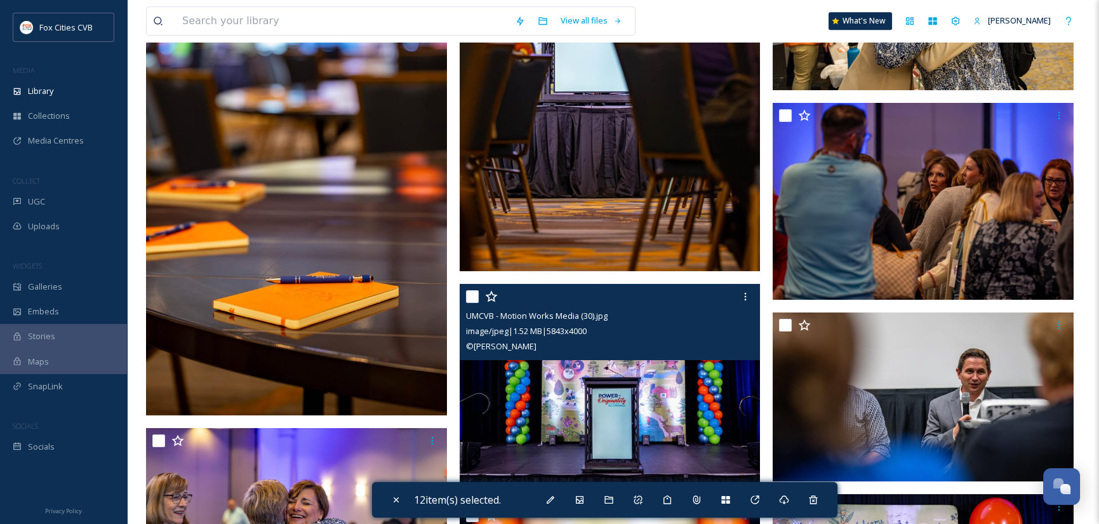
scroll to position [14152, 0]
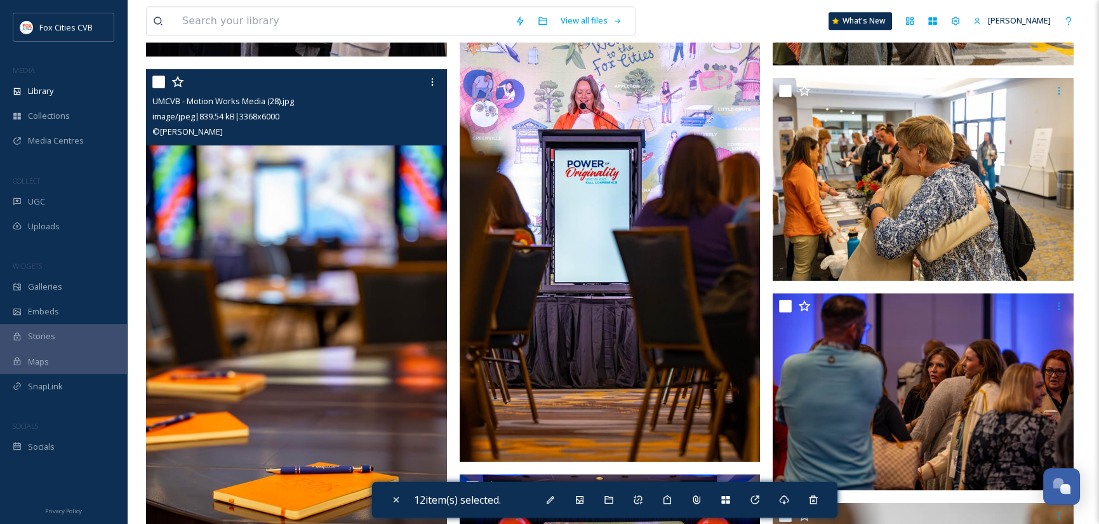
click at [163, 81] on input "checkbox" at bounding box center [158, 82] width 13 height 13
checkbox input "true"
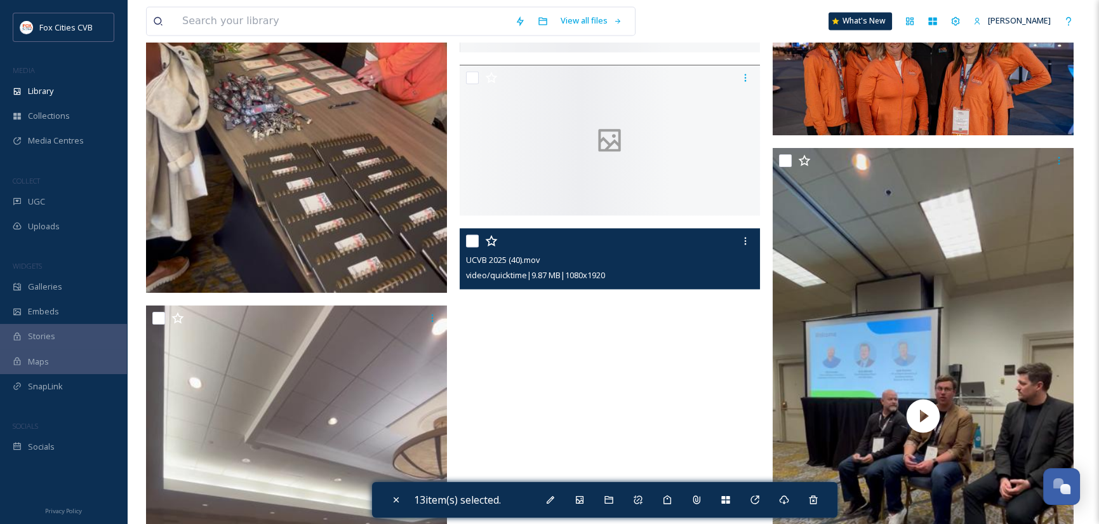
scroll to position [17579, 0]
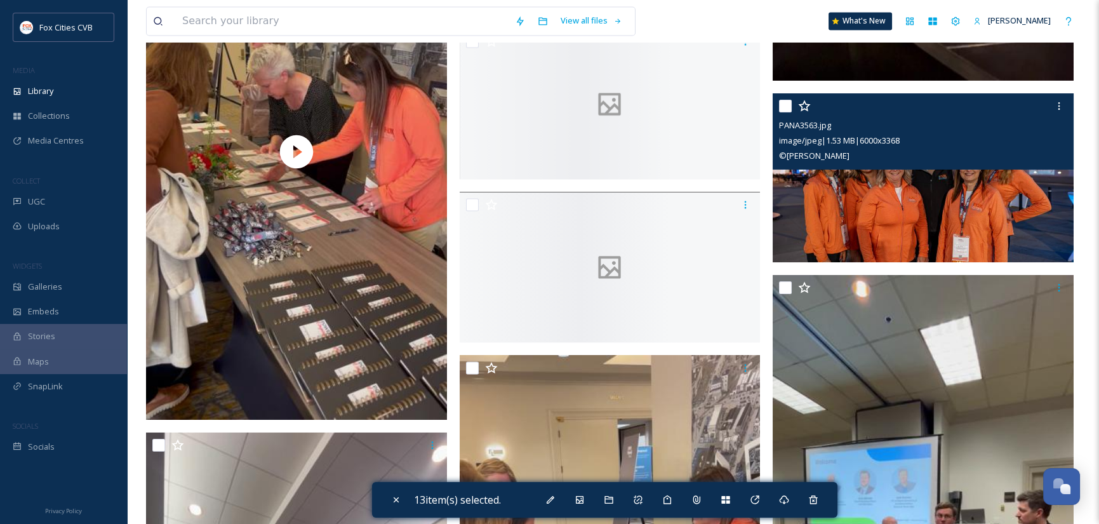
click at [784, 109] on input "checkbox" at bounding box center [785, 106] width 13 height 13
checkbox input "true"
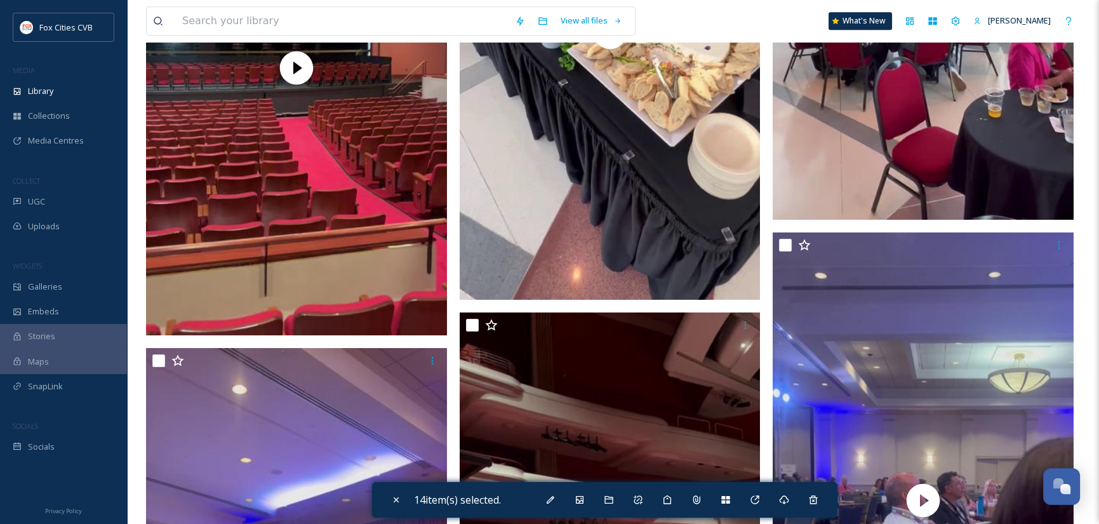
scroll to position [26909, 0]
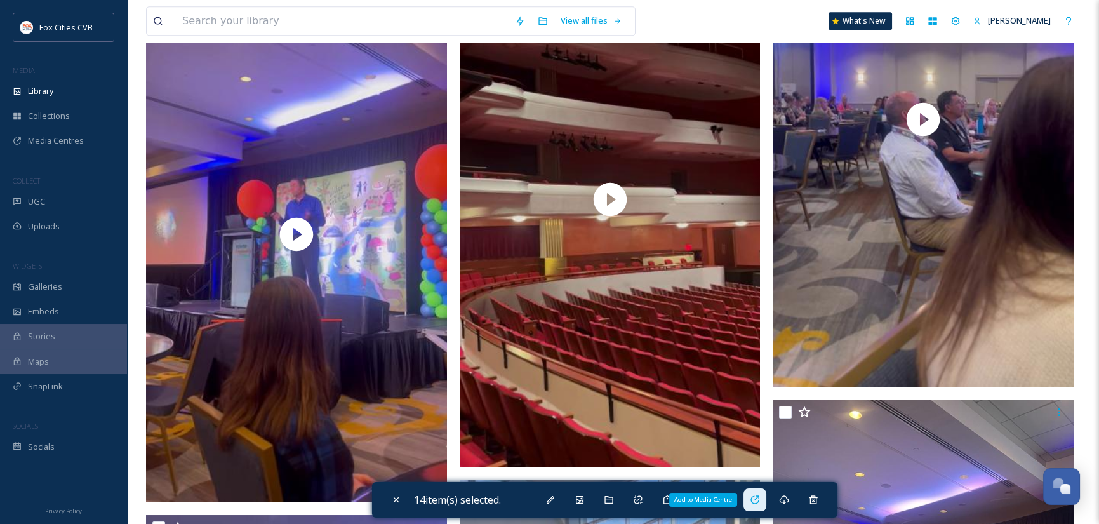
click at [763, 496] on div "Add to Media Centre" at bounding box center [754, 499] width 23 height 23
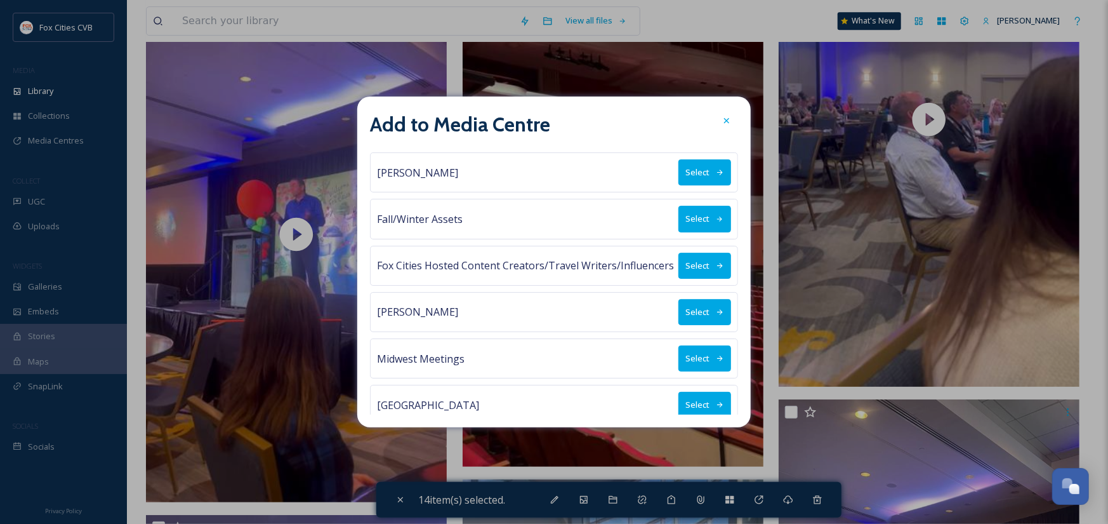
click at [682, 354] on button "Select" at bounding box center [704, 358] width 53 height 26
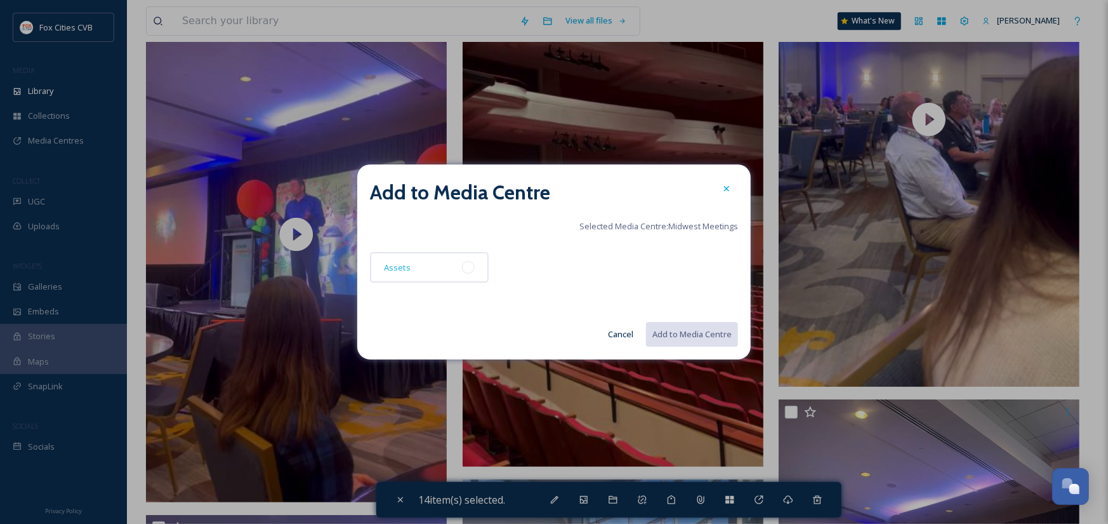
click at [468, 267] on div at bounding box center [468, 267] width 13 height 13
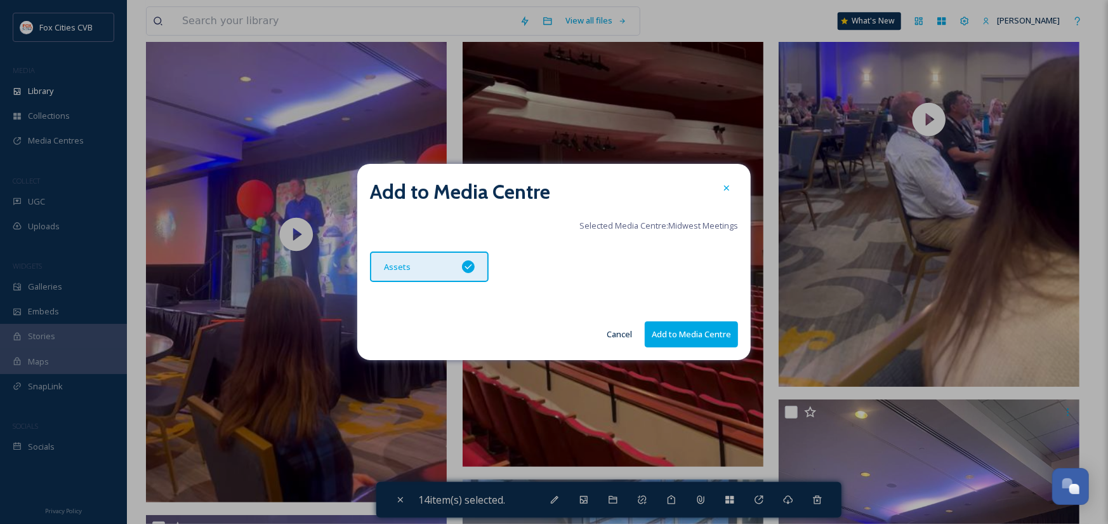
click at [670, 338] on button "Add to Media Centre" at bounding box center [691, 334] width 93 height 26
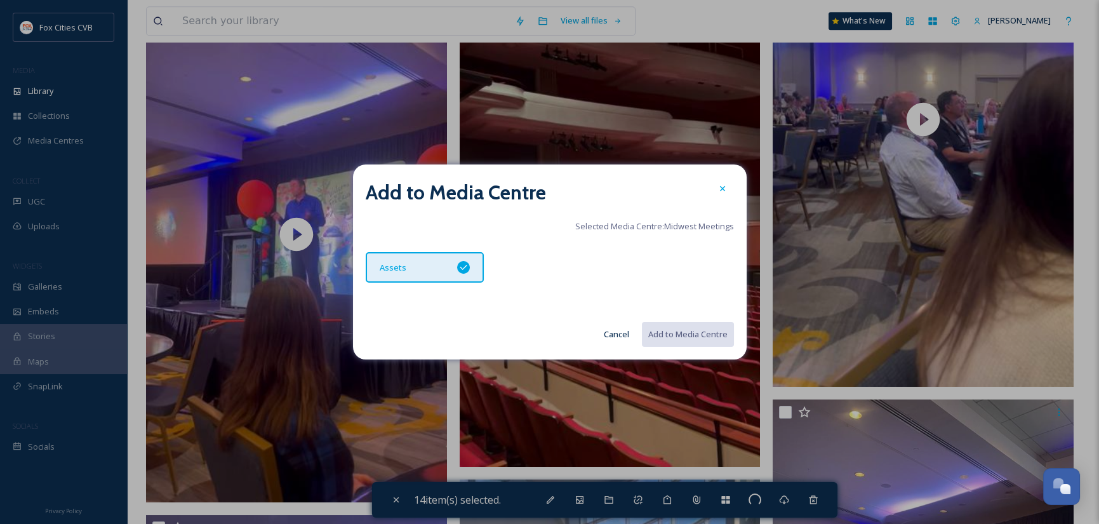
checkbox input "false"
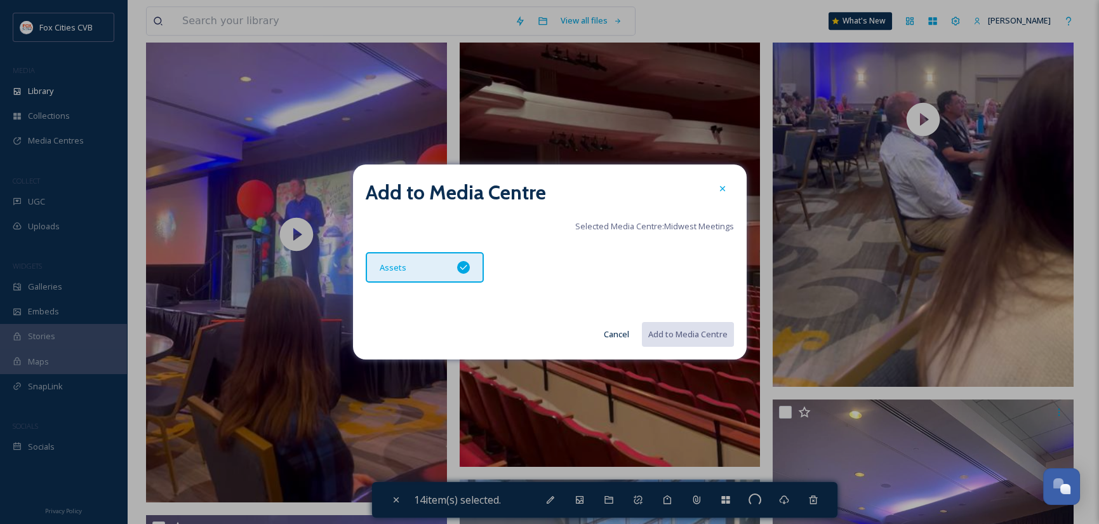
checkbox input "false"
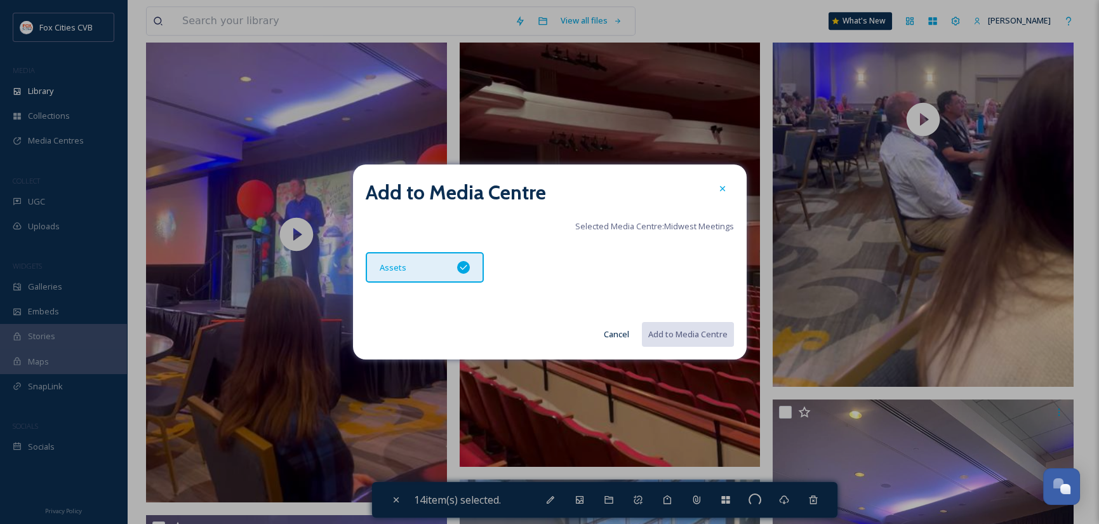
checkbox input "false"
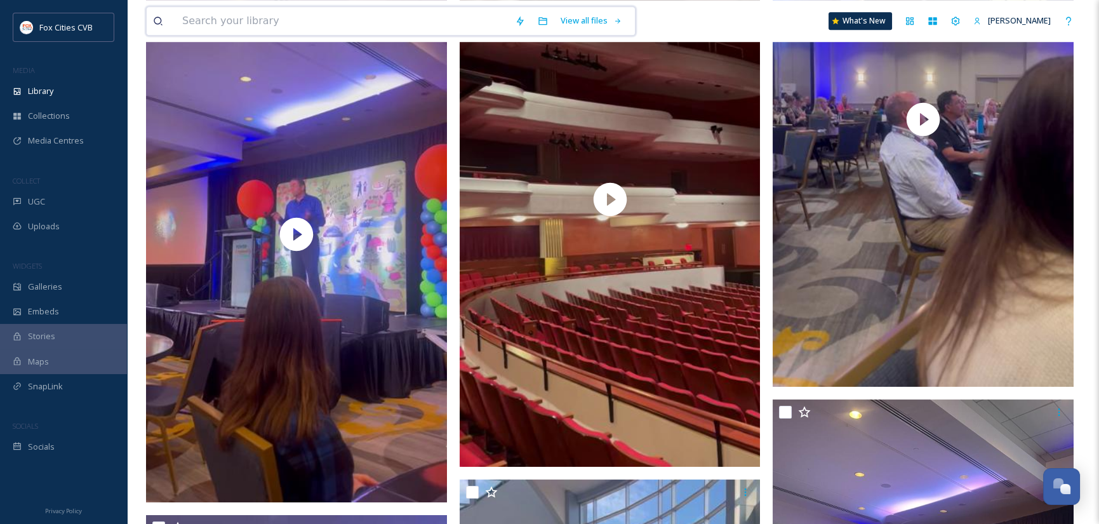
click at [230, 20] on input at bounding box center [342, 21] width 333 height 28
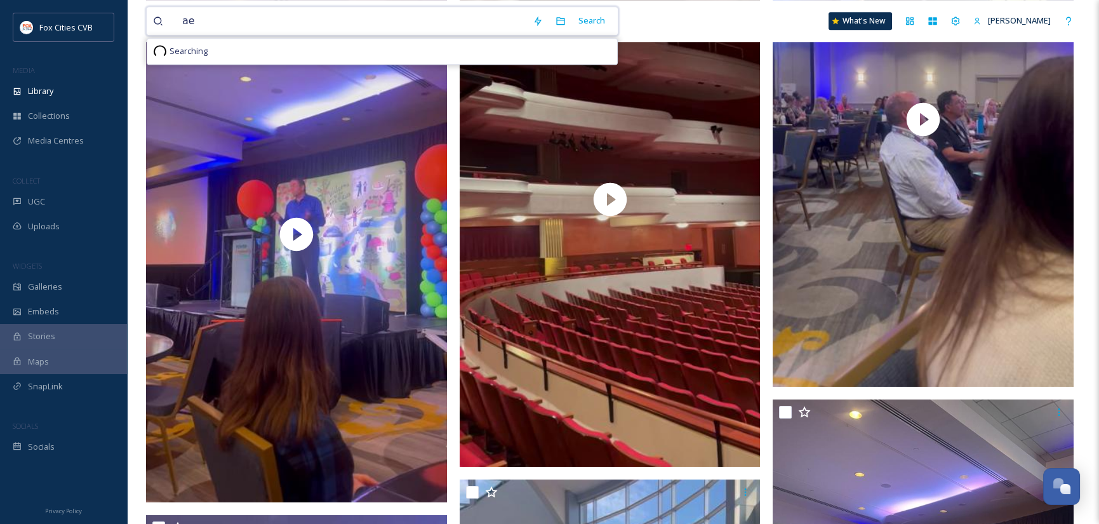
type input "a"
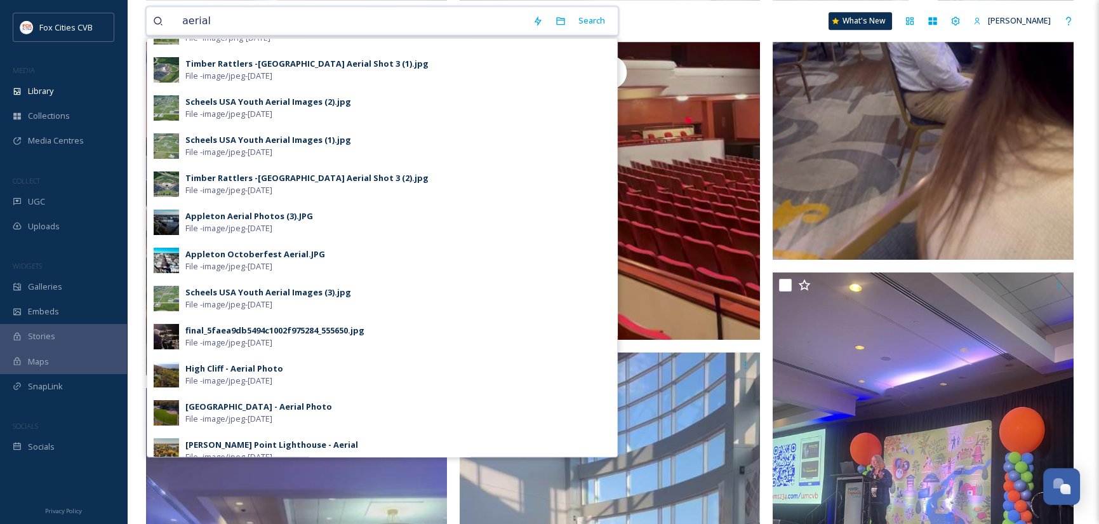
scroll to position [0, 0]
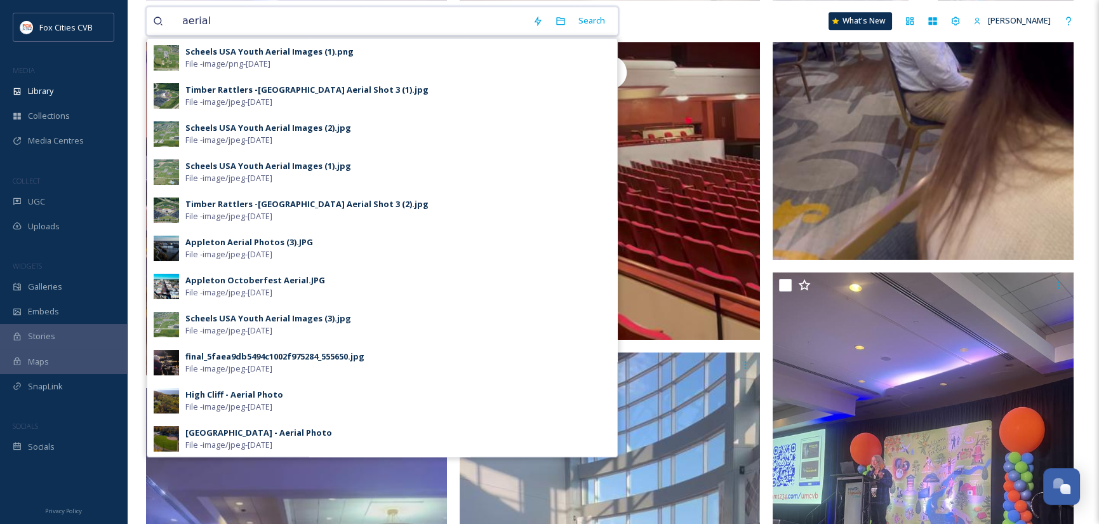
drag, startPoint x: 225, startPoint y: 20, endPoint x: 176, endPoint y: 22, distance: 48.3
click at [176, 22] on input "aerial" at bounding box center [351, 21] width 350 height 28
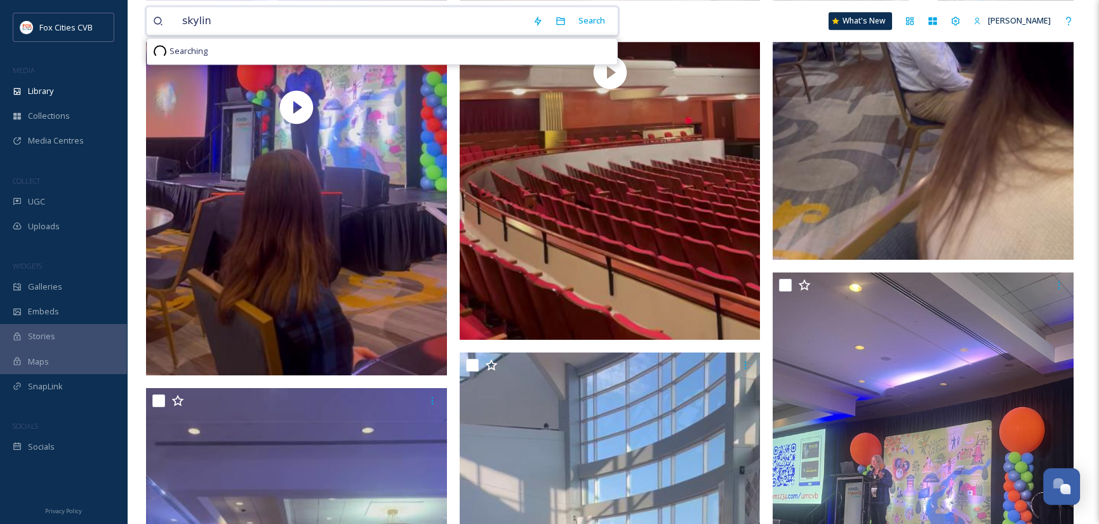
type input "skyline"
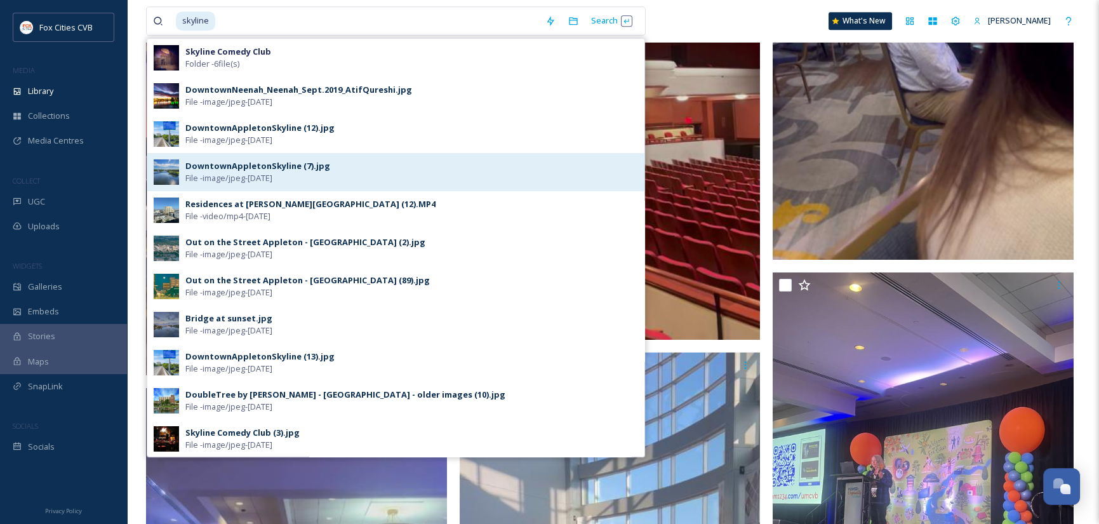
click at [237, 160] on div "DowntownAppletonSkyline (7).jpg" at bounding box center [257, 166] width 145 height 12
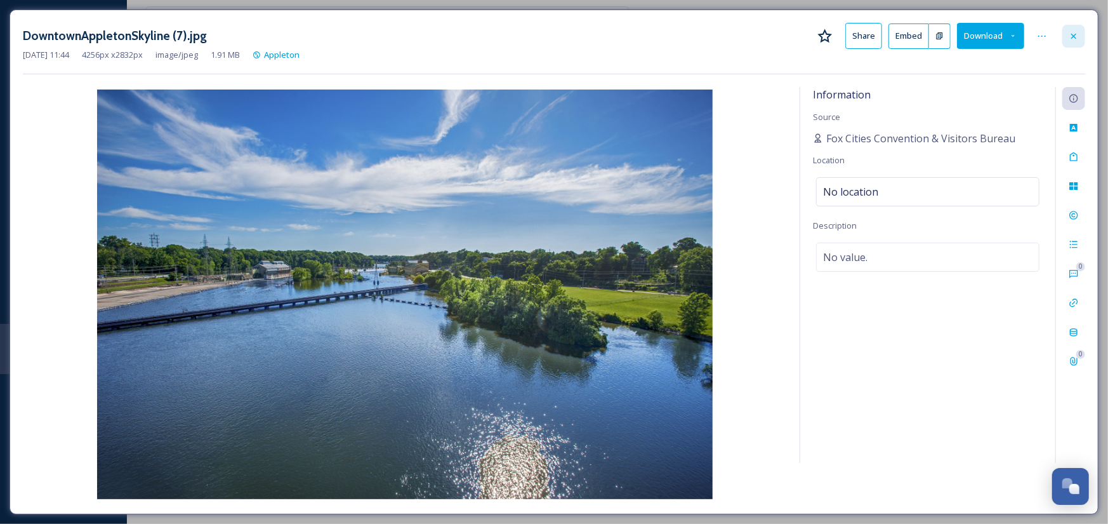
click at [1074, 31] on icon at bounding box center [1074, 36] width 10 height 10
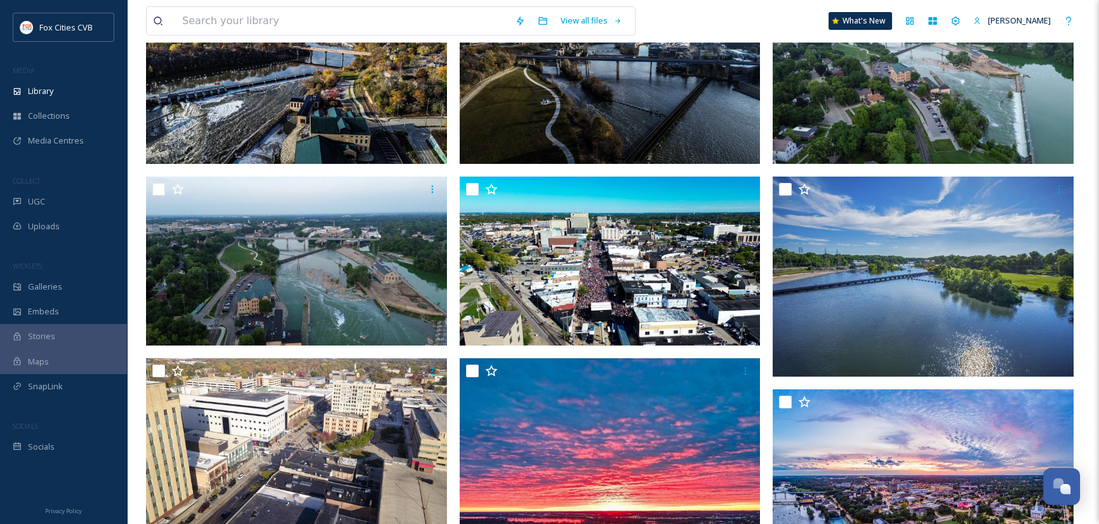
scroll to position [317, 0]
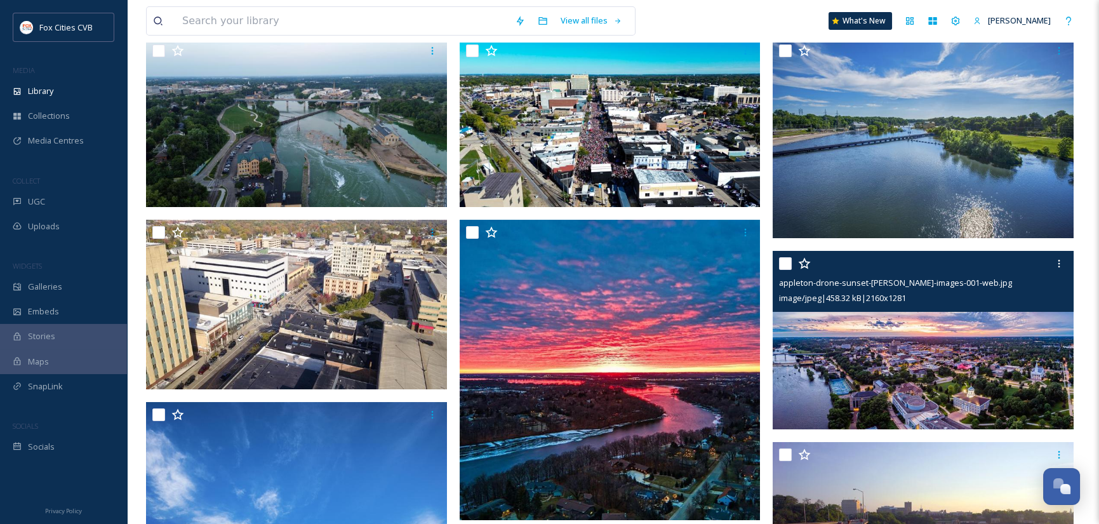
click at [783, 264] on input "checkbox" at bounding box center [785, 263] width 13 height 13
checkbox input "true"
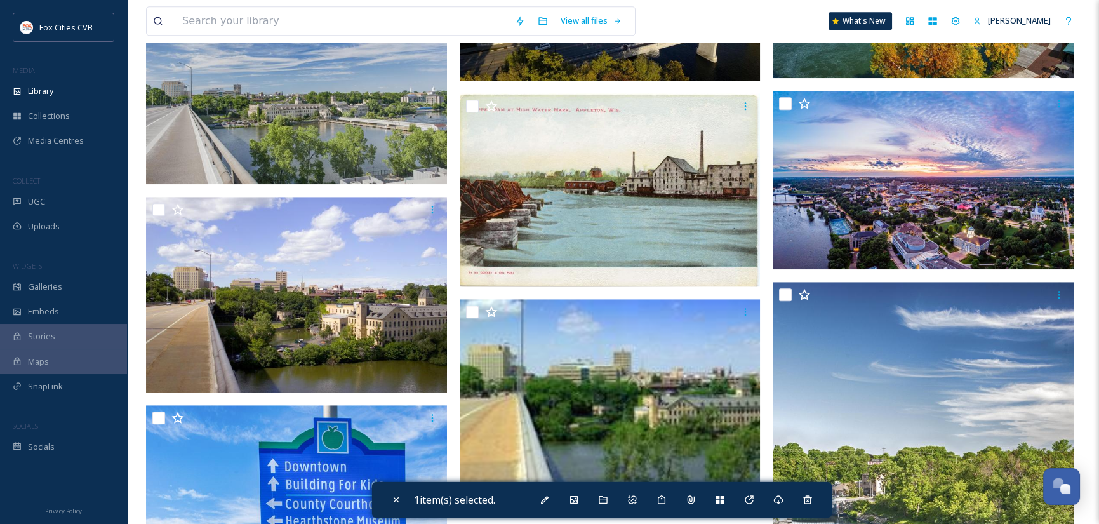
scroll to position [2602, 0]
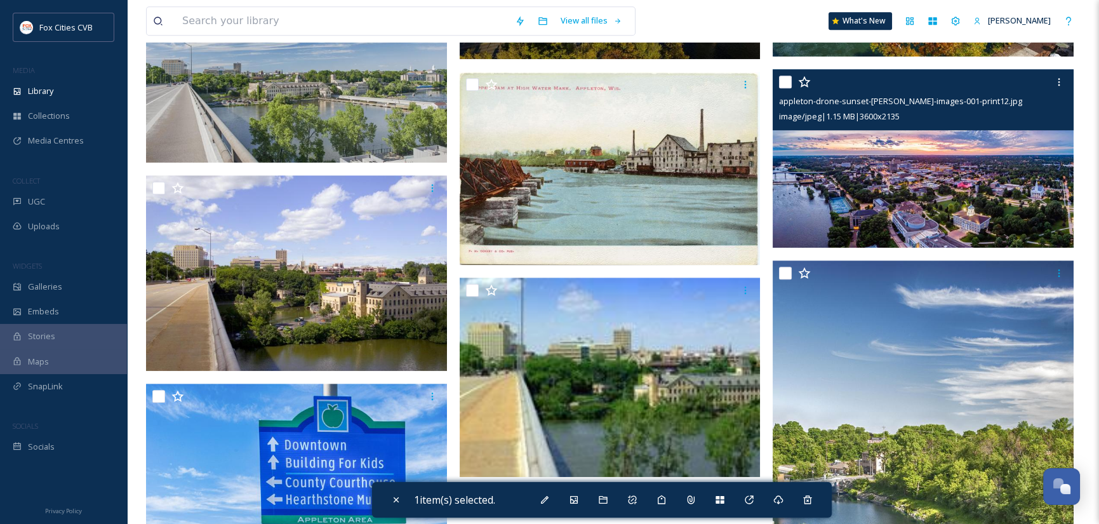
click at [787, 81] on input "checkbox" at bounding box center [785, 82] width 13 height 13
checkbox input "true"
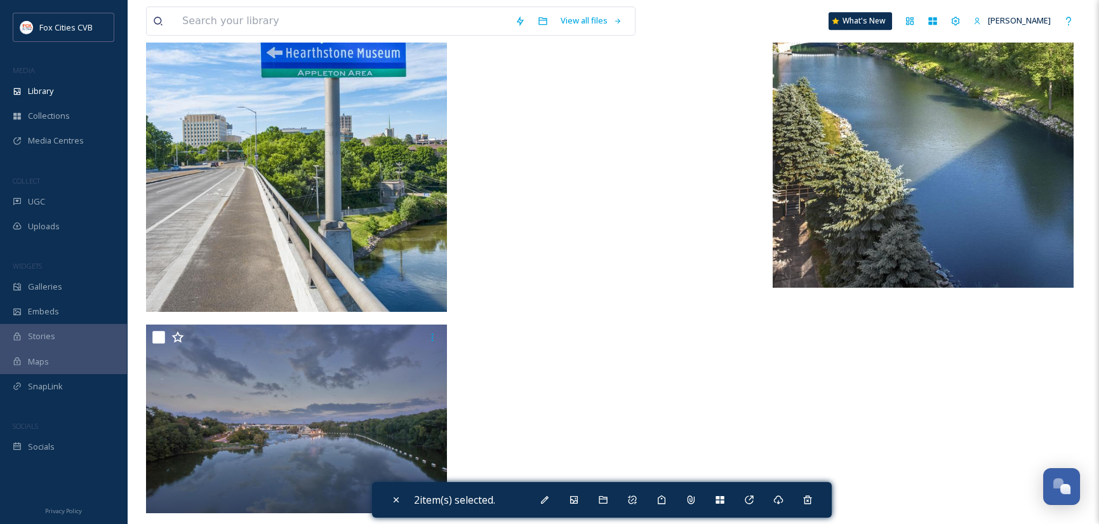
scroll to position [3058, 0]
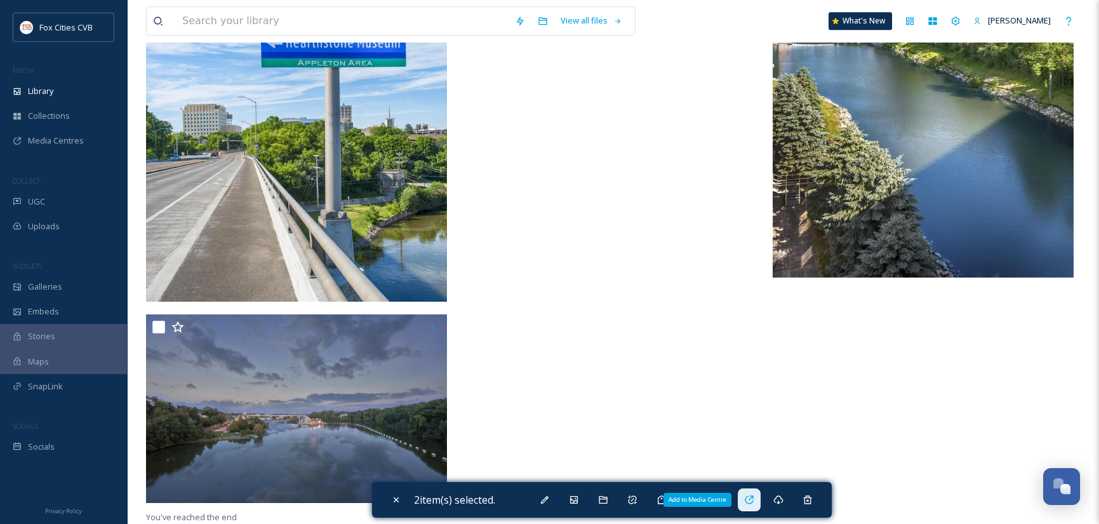
click at [754, 496] on icon at bounding box center [749, 499] width 10 height 10
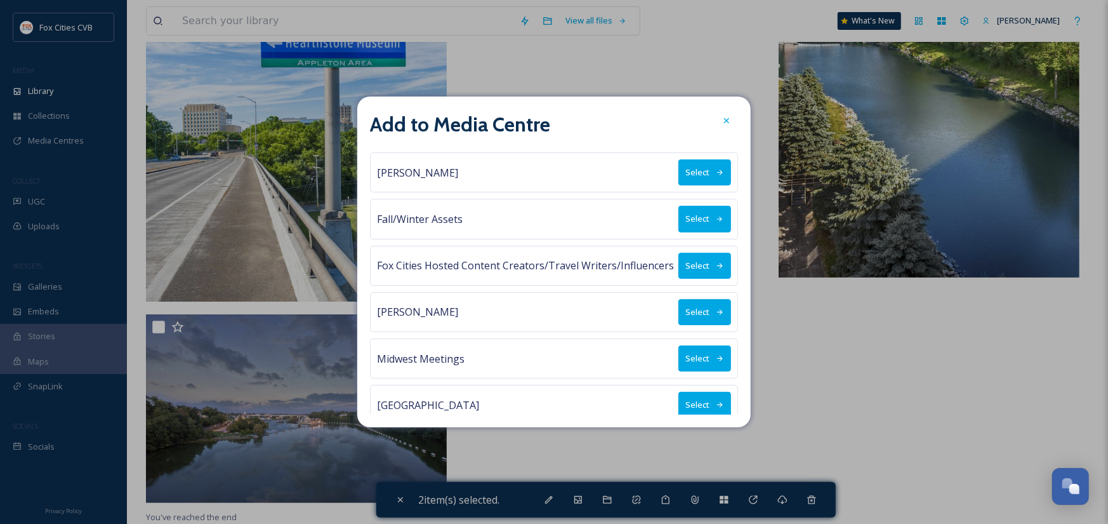
click at [695, 356] on button "Select" at bounding box center [704, 358] width 53 height 26
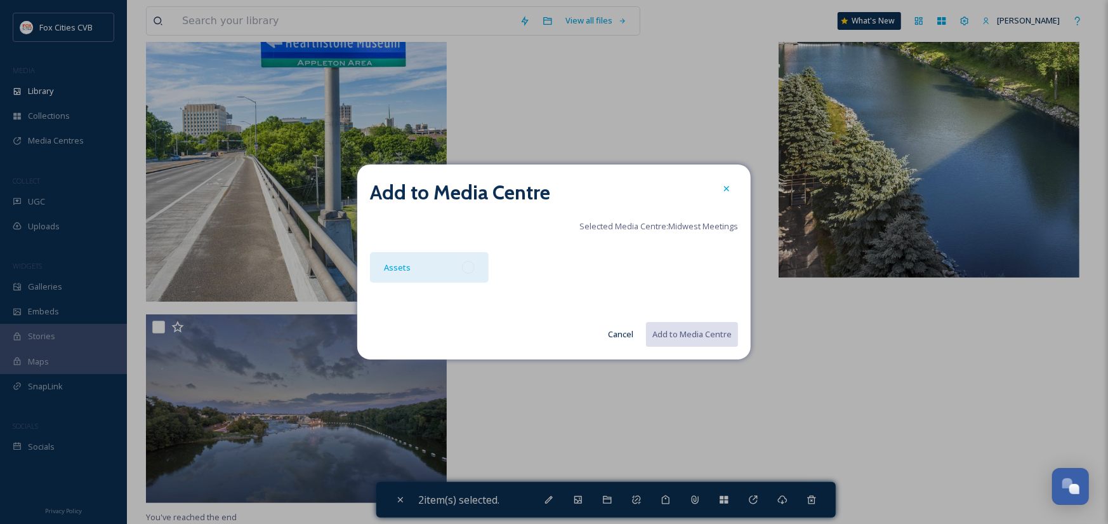
click at [466, 266] on div at bounding box center [468, 267] width 13 height 13
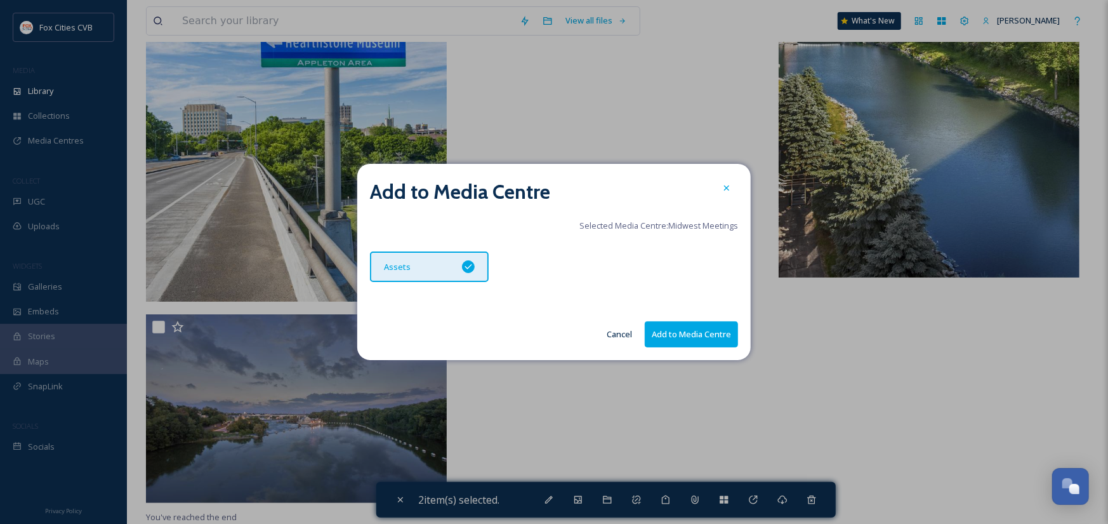
click at [673, 331] on button "Add to Media Centre" at bounding box center [691, 334] width 93 height 26
checkbox input "false"
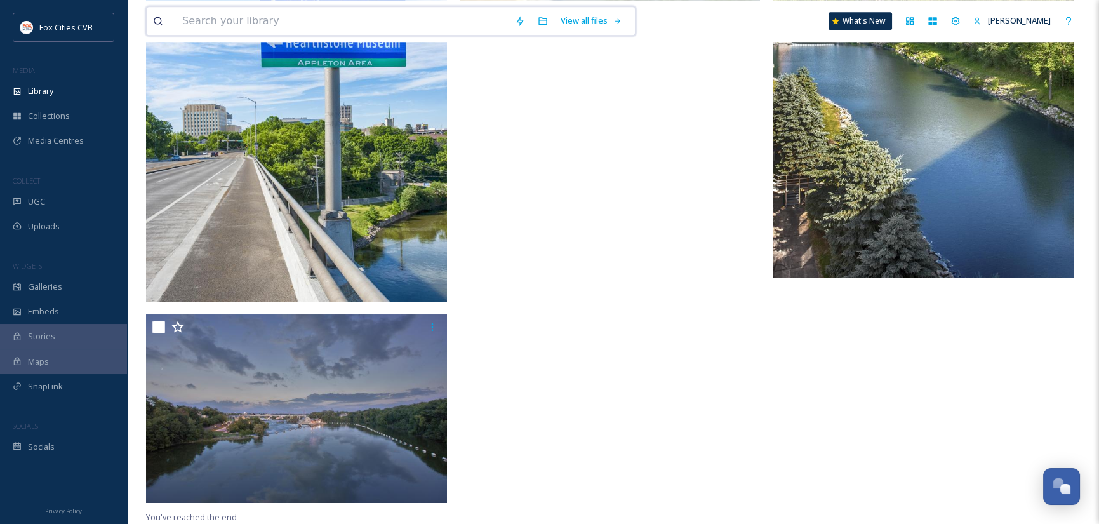
click at [258, 22] on input at bounding box center [342, 21] width 333 height 28
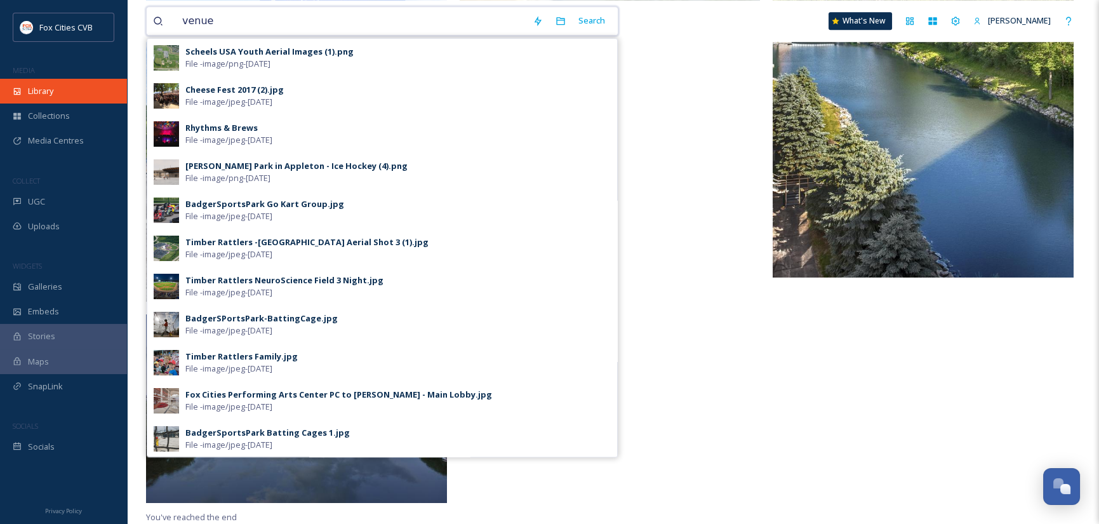
type input "venue"
click at [48, 93] on span "Library" at bounding box center [40, 91] width 25 height 12
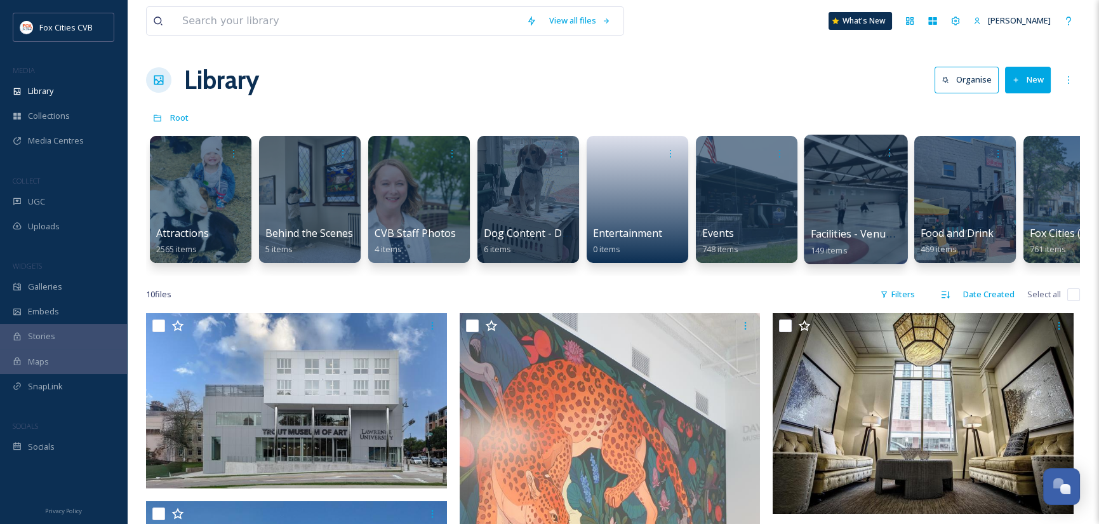
click at [824, 185] on div at bounding box center [854, 199] width 103 height 129
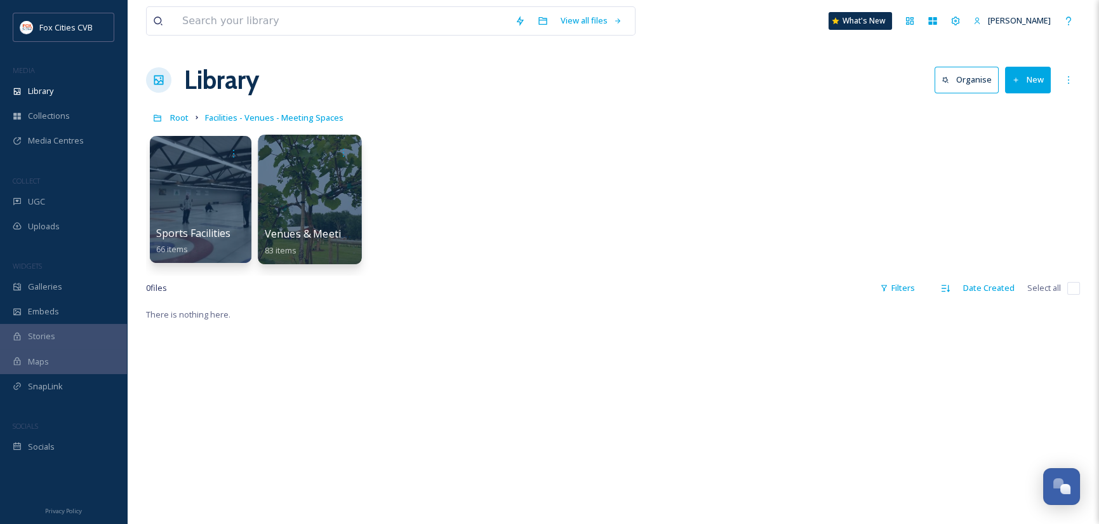
click at [320, 200] on div at bounding box center [309, 199] width 103 height 129
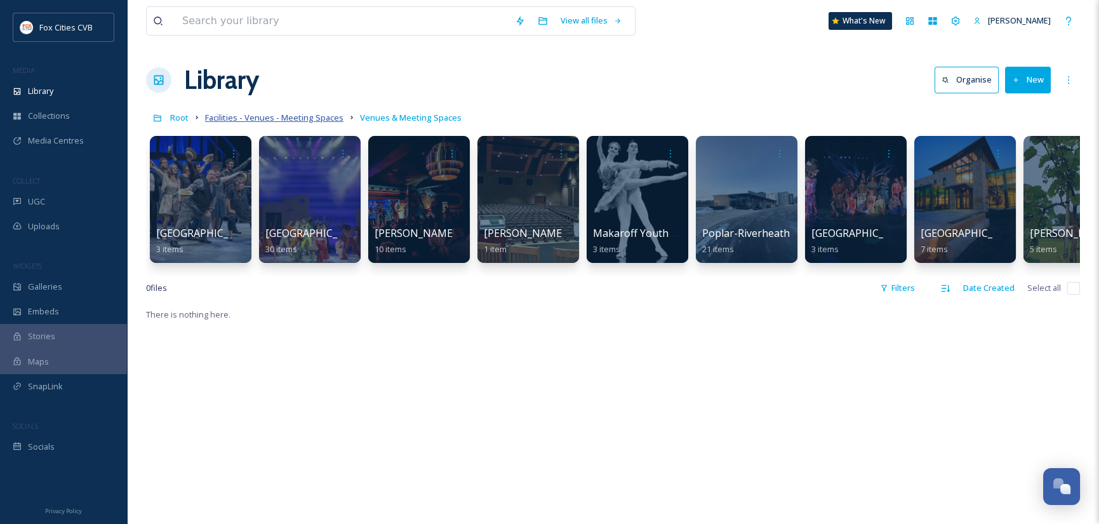
click at [288, 117] on span "Facilities - Venues - Meeting Spaces" at bounding box center [274, 117] width 138 height 11
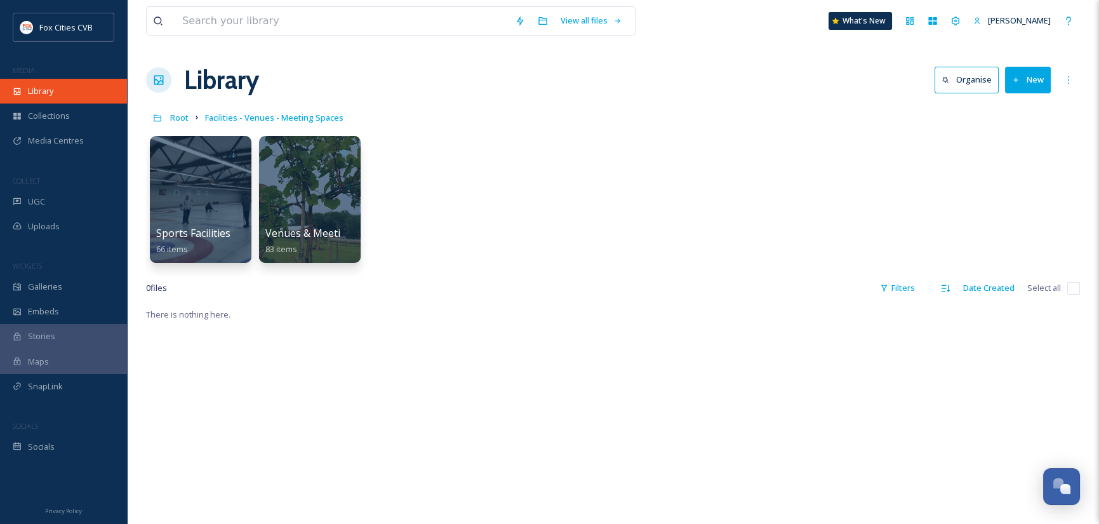
click at [58, 91] on div "Library" at bounding box center [63, 91] width 127 height 25
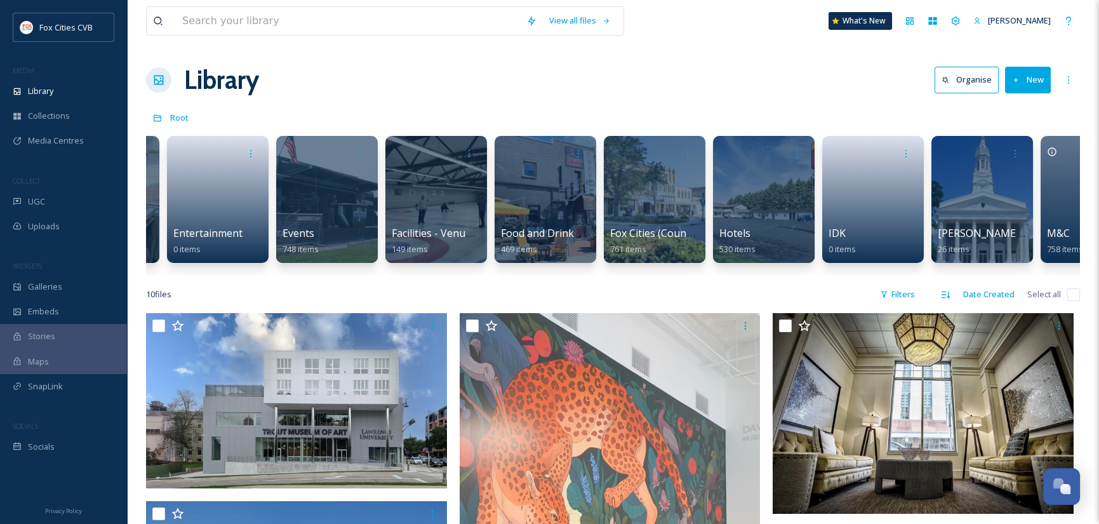
scroll to position [0, 598]
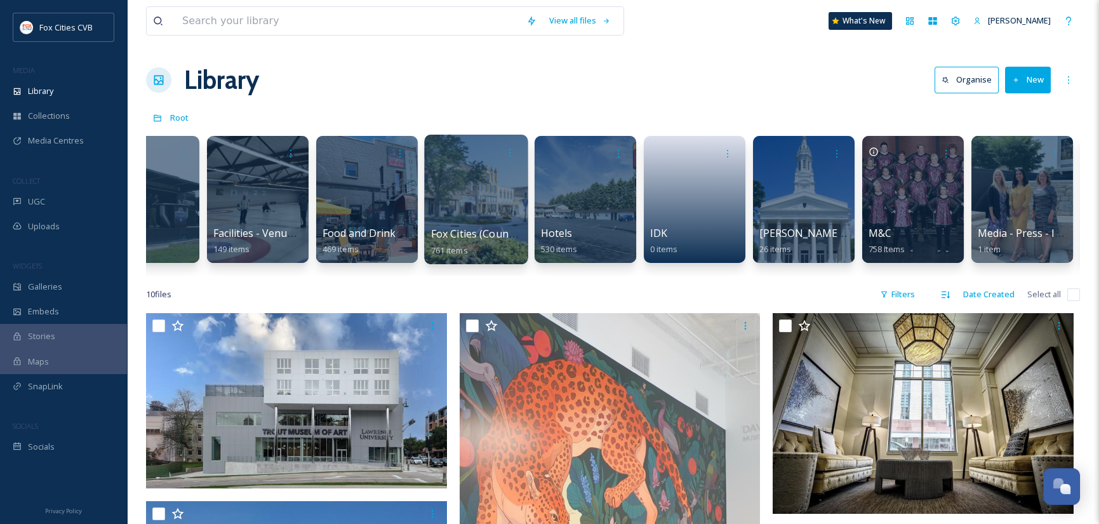
click at [489, 182] on div at bounding box center [475, 199] width 103 height 129
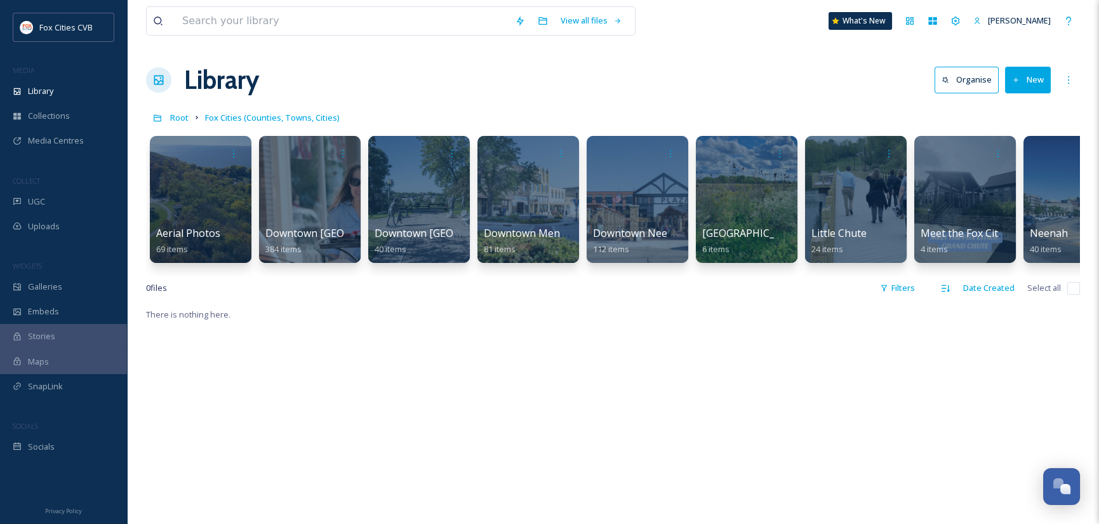
drag, startPoint x: 232, startPoint y: 6, endPoint x: 233, endPoint y: 14, distance: 8.3
click at [233, 10] on div "View all files" at bounding box center [390, 20] width 489 height 29
click at [233, 18] on input at bounding box center [342, 21] width 333 height 28
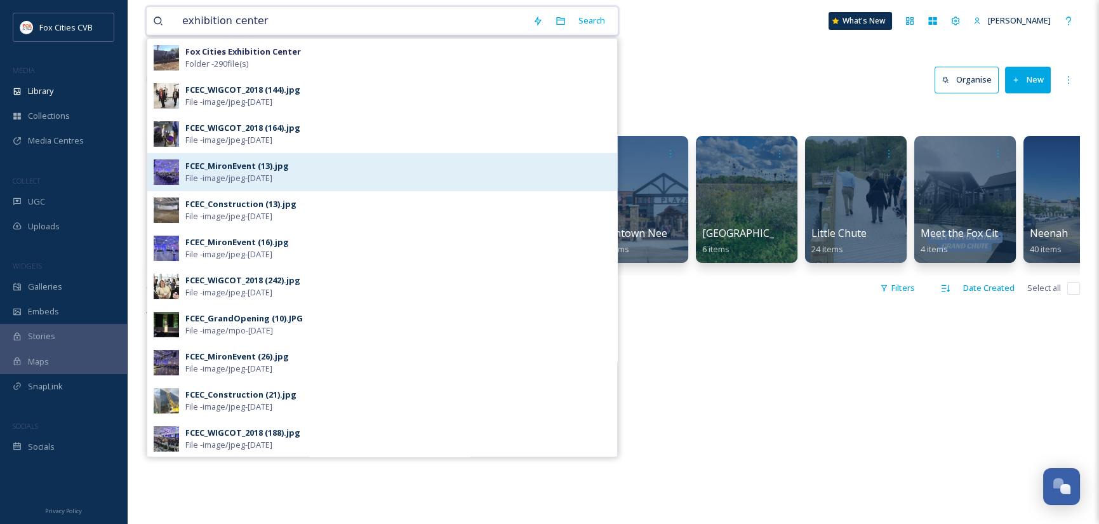
type input "exhibition center"
click at [211, 161] on div "FCEC_MironEvent (13).jpg" at bounding box center [236, 166] width 103 height 12
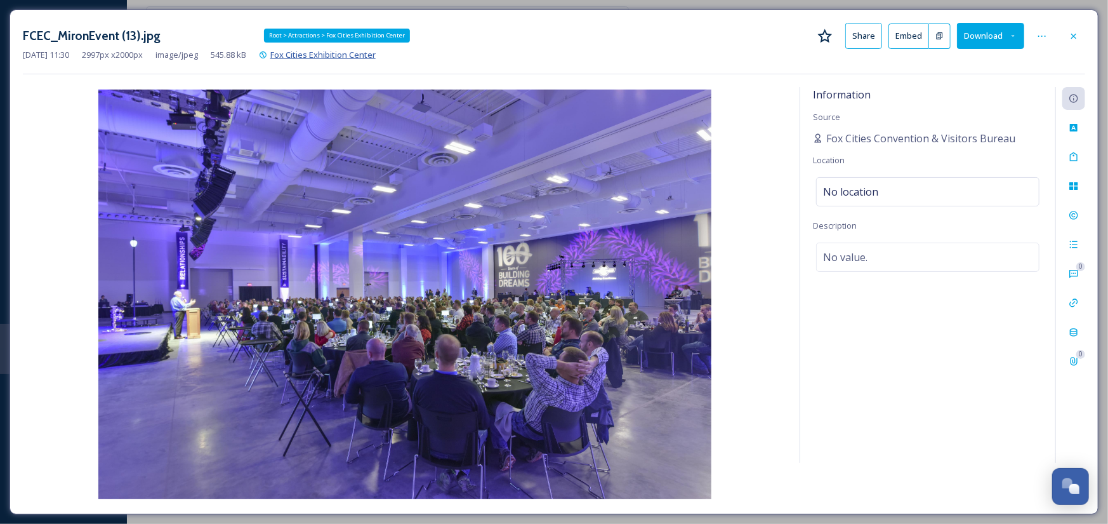
click at [335, 53] on span "Fox Cities Exhibition Center" at bounding box center [322, 54] width 105 height 11
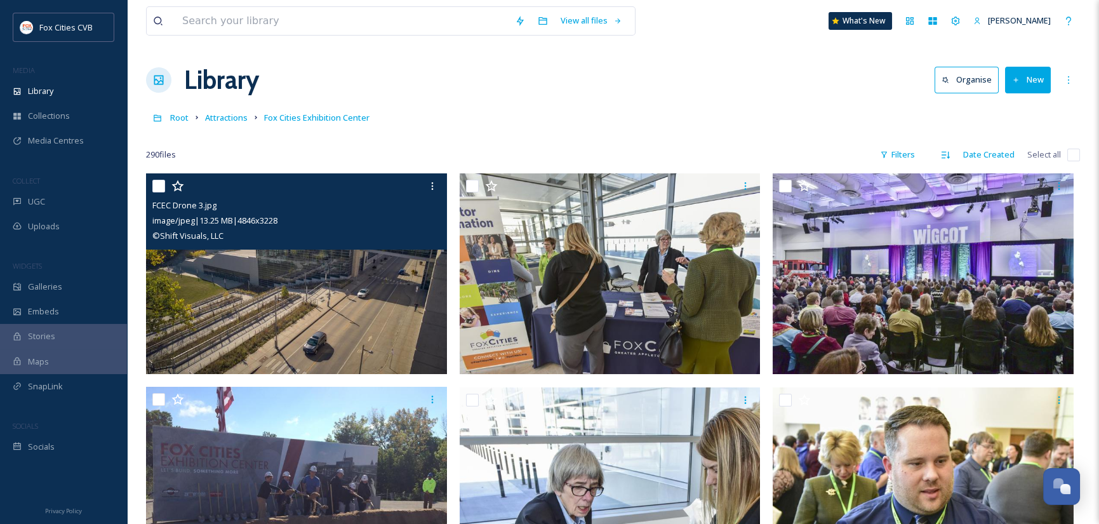
click at [157, 184] on input "checkbox" at bounding box center [158, 186] width 13 height 13
checkbox input "true"
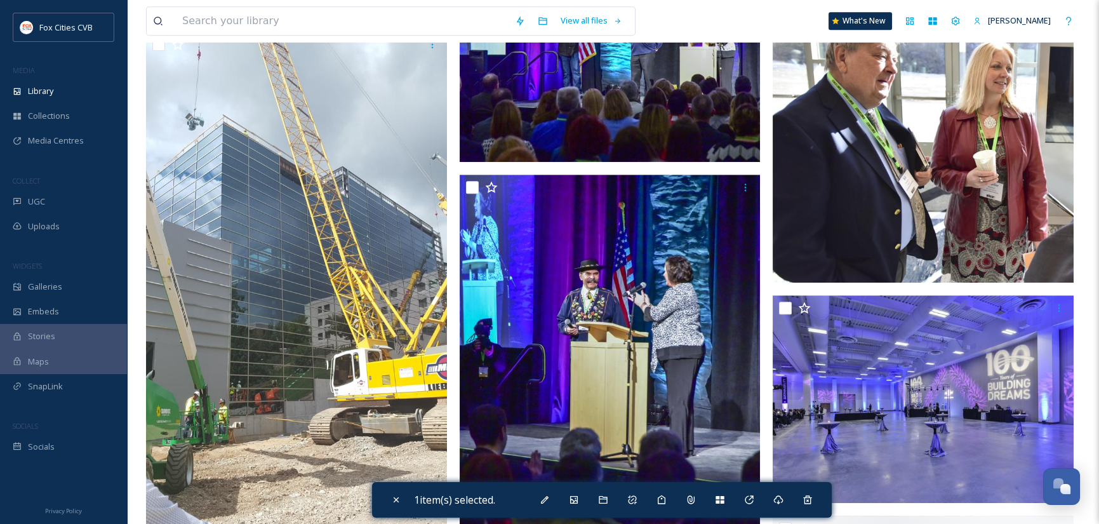
scroll to position [2031, 0]
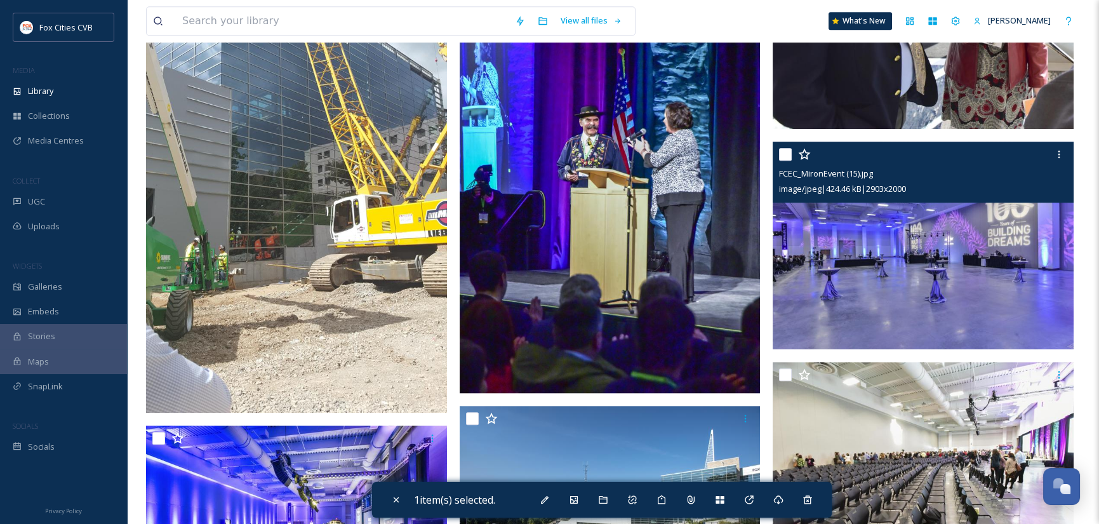
click at [786, 151] on input "checkbox" at bounding box center [785, 154] width 13 height 13
checkbox input "true"
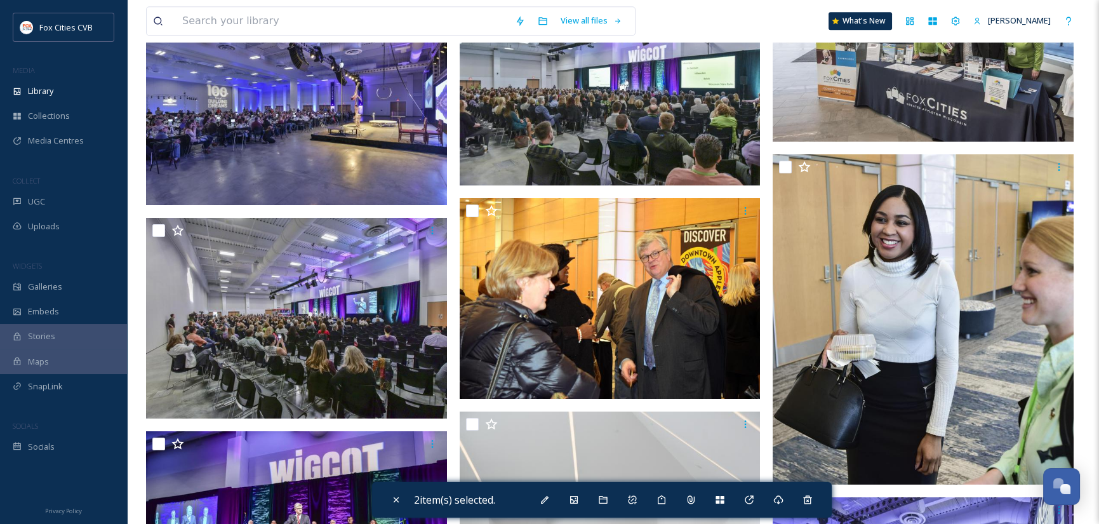
scroll to position [2983, 0]
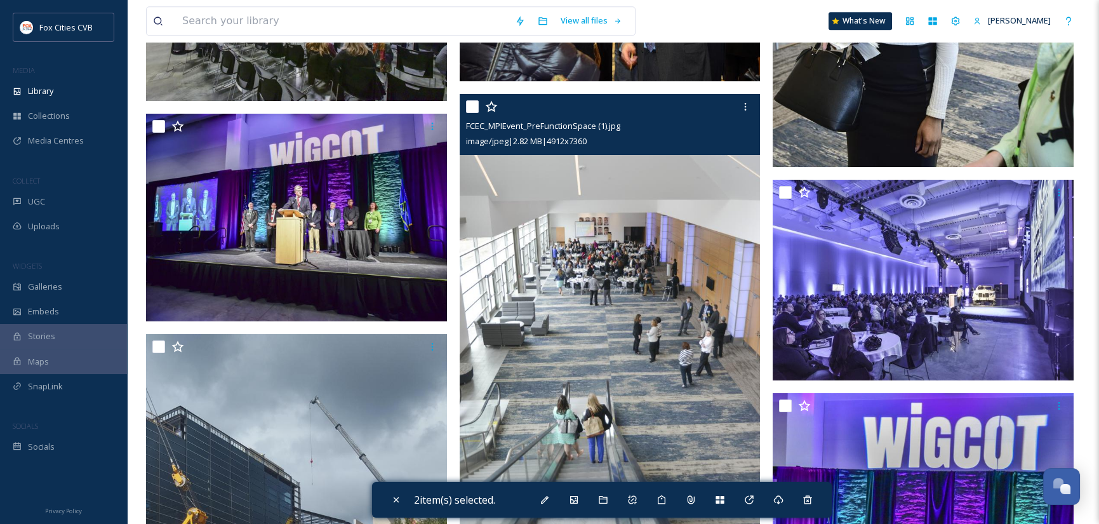
click at [469, 108] on input "checkbox" at bounding box center [472, 106] width 13 height 13
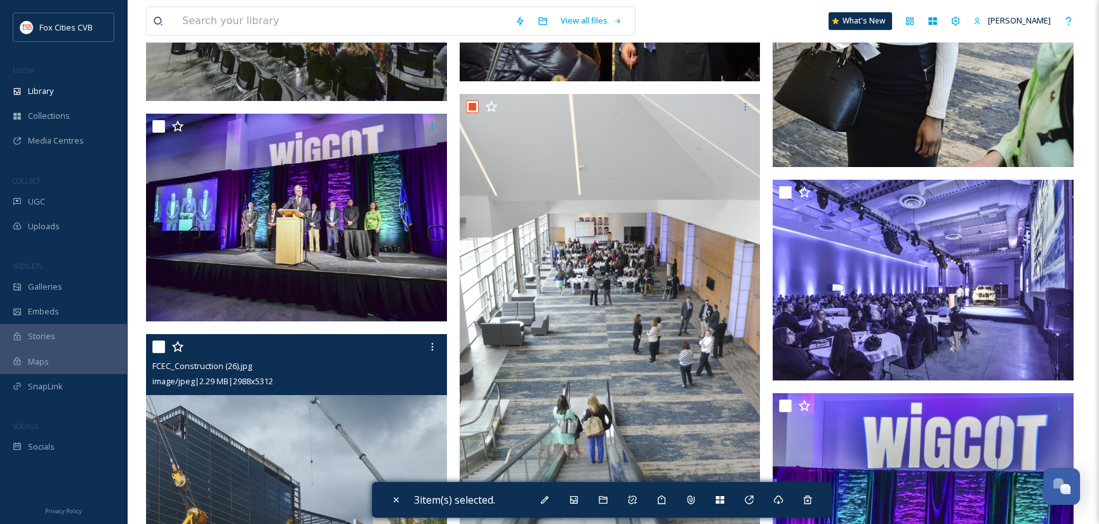
click at [472, 107] on input "checkbox" at bounding box center [472, 106] width 13 height 13
checkbox input "false"
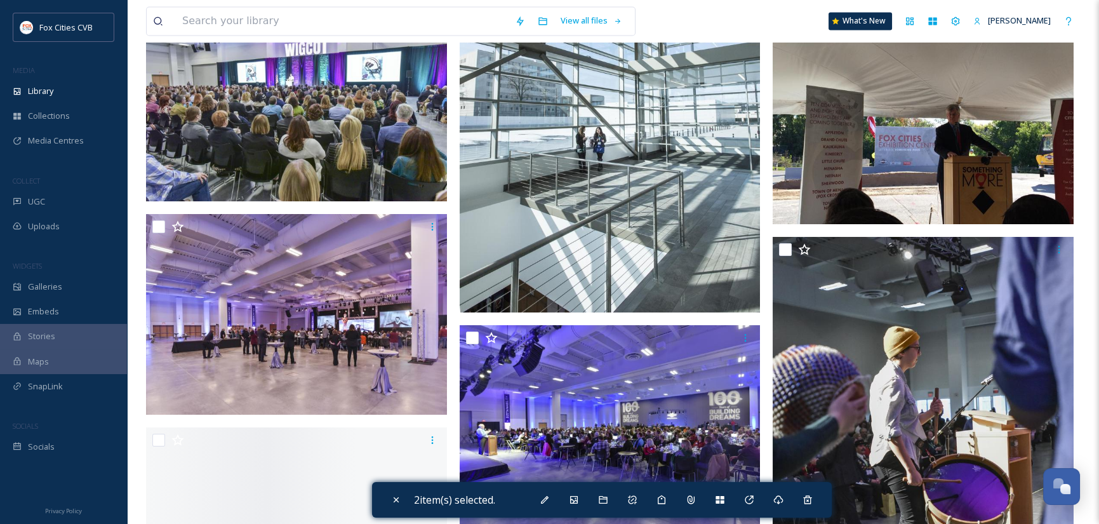
scroll to position [5077, 0]
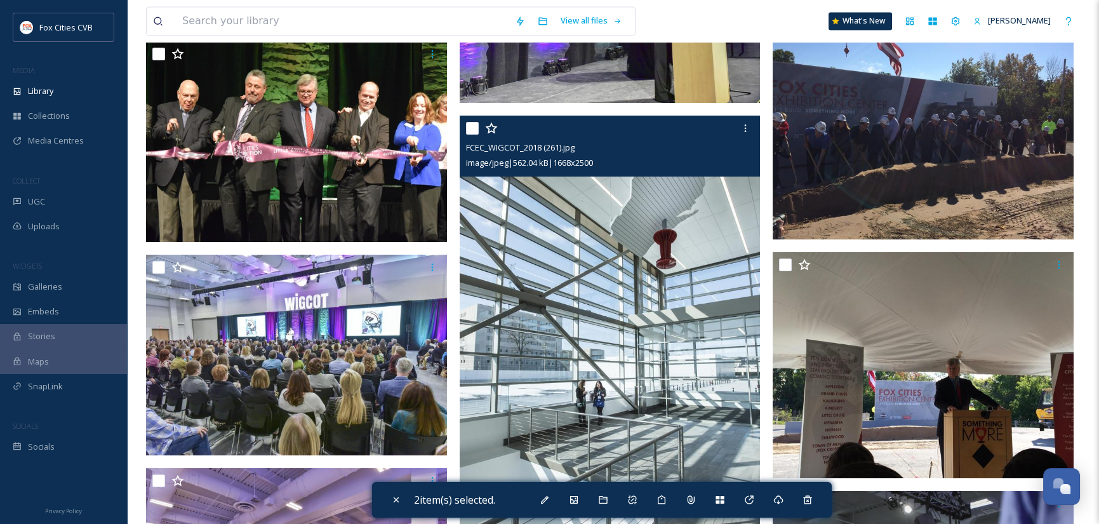
click at [470, 124] on input "checkbox" at bounding box center [472, 128] width 13 height 13
checkbox input "true"
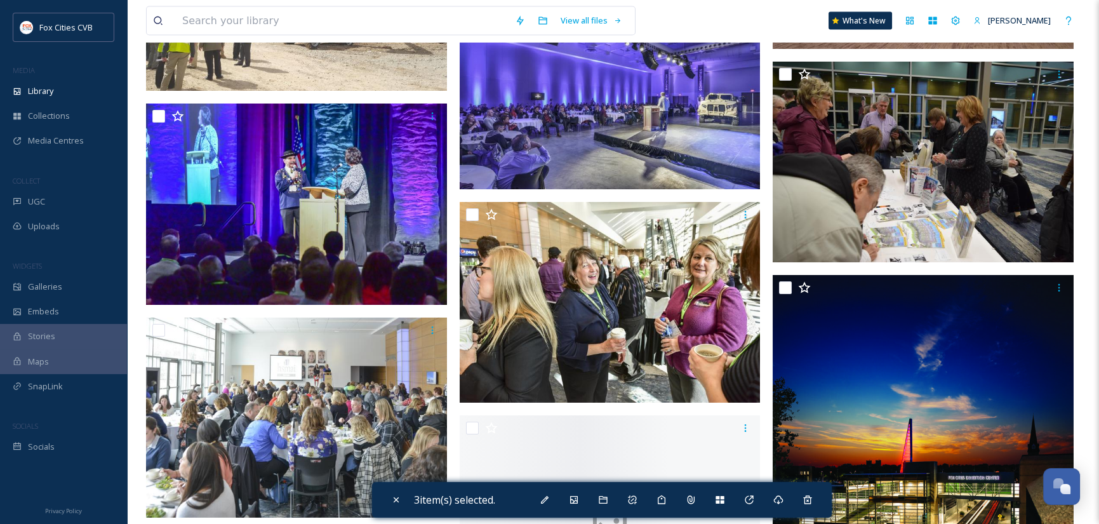
scroll to position [6410, 0]
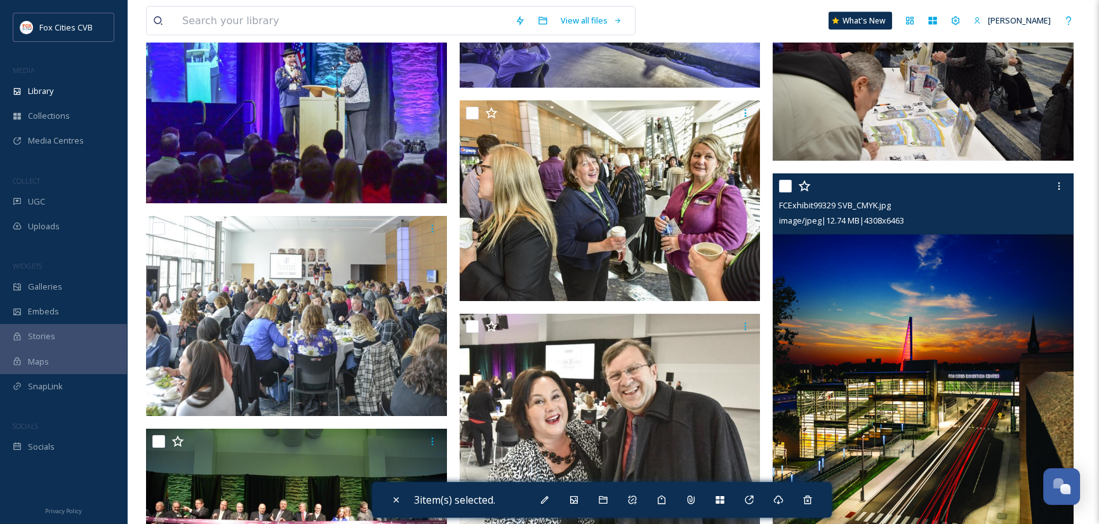
click at [788, 183] on input "checkbox" at bounding box center [785, 186] width 13 height 13
checkbox input "true"
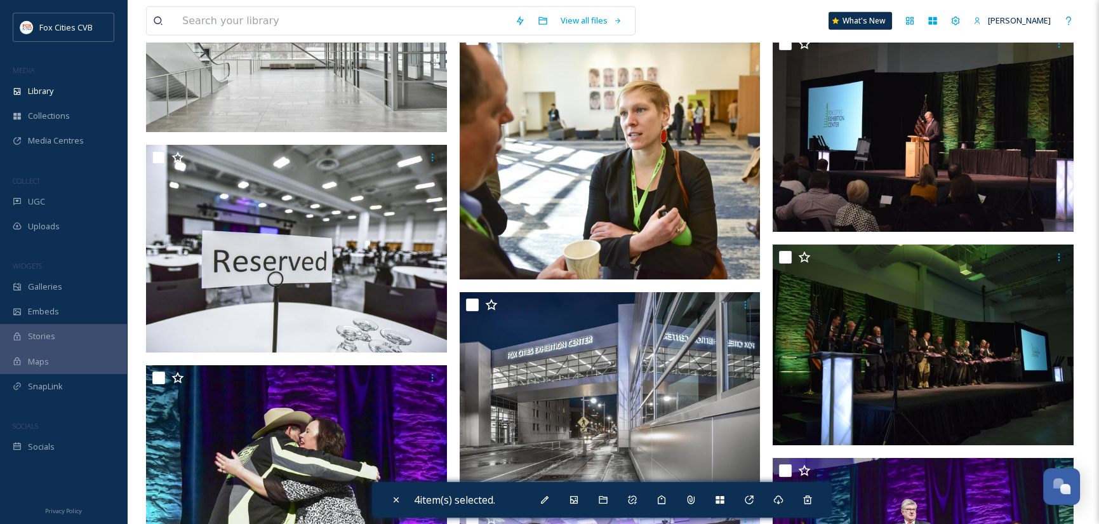
scroll to position [8758, 0]
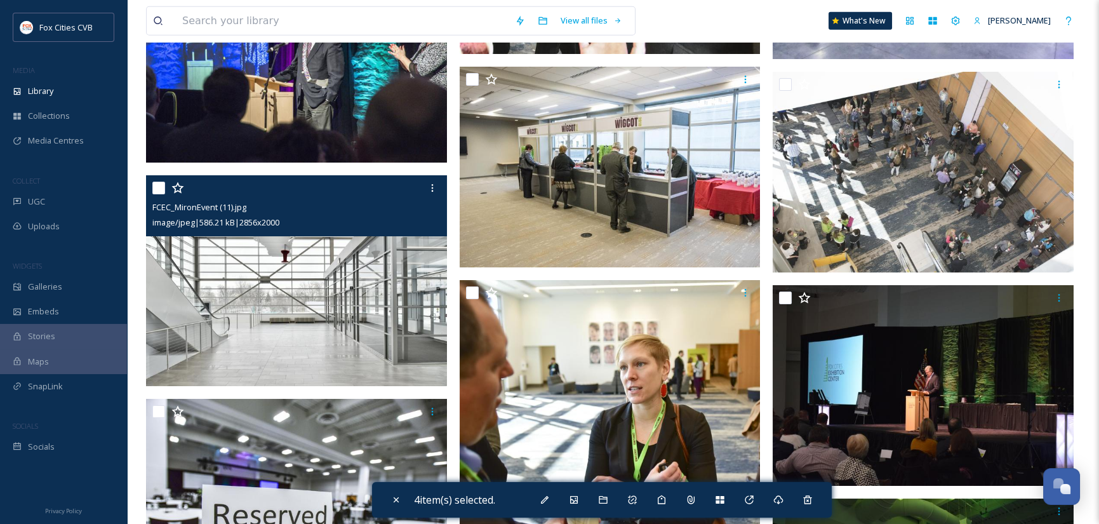
click at [158, 187] on input "checkbox" at bounding box center [158, 188] width 13 height 13
checkbox input "true"
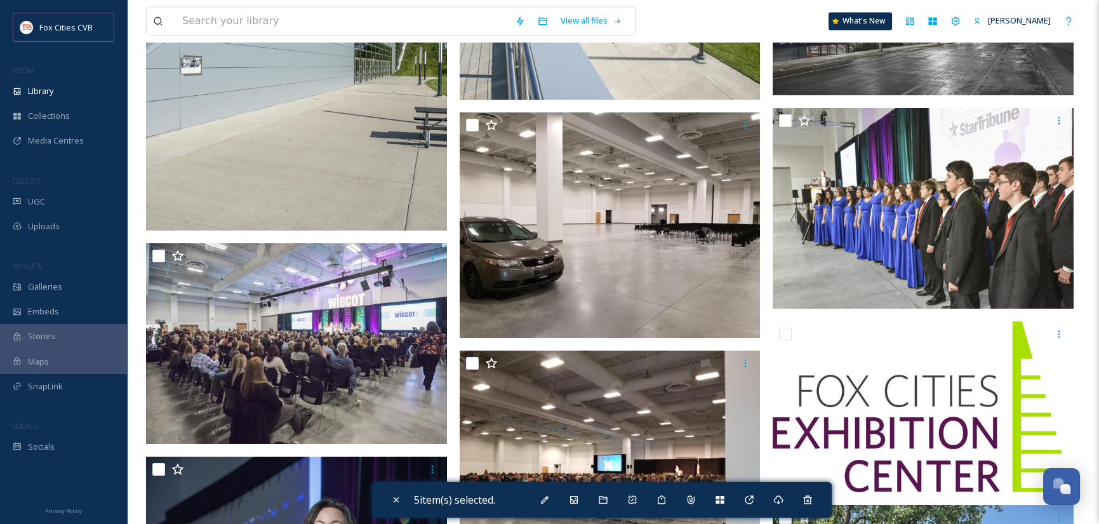
scroll to position [17389, 0]
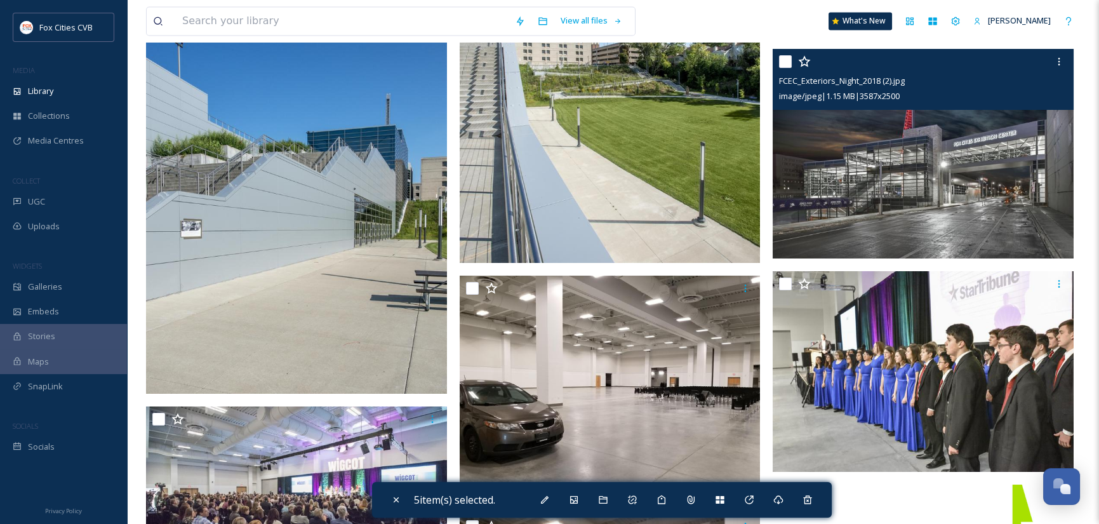
click at [784, 58] on input "checkbox" at bounding box center [785, 61] width 13 height 13
checkbox input "true"
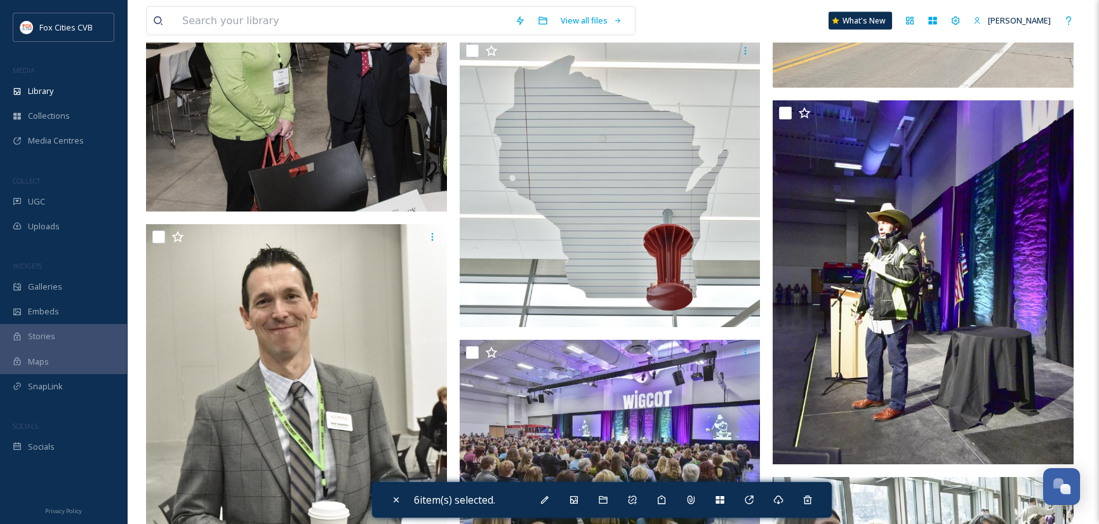
scroll to position [18278, 0]
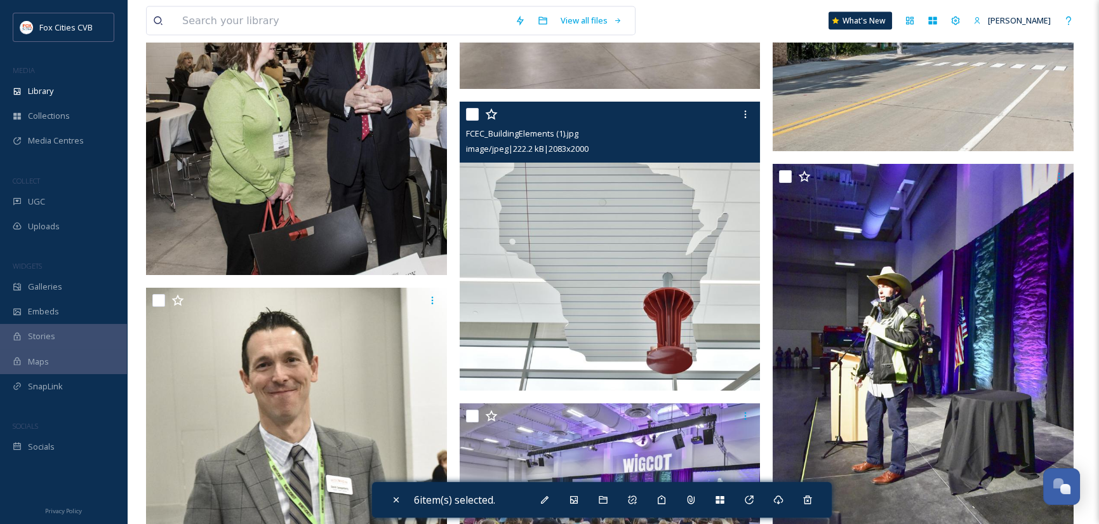
click at [472, 112] on input "checkbox" at bounding box center [472, 114] width 13 height 13
checkbox input "true"
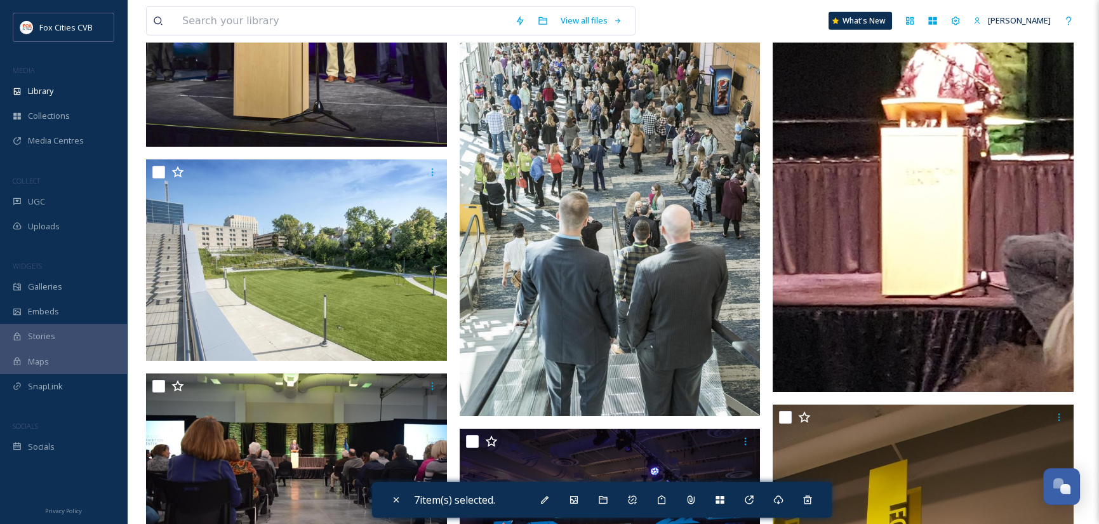
scroll to position [22149, 0]
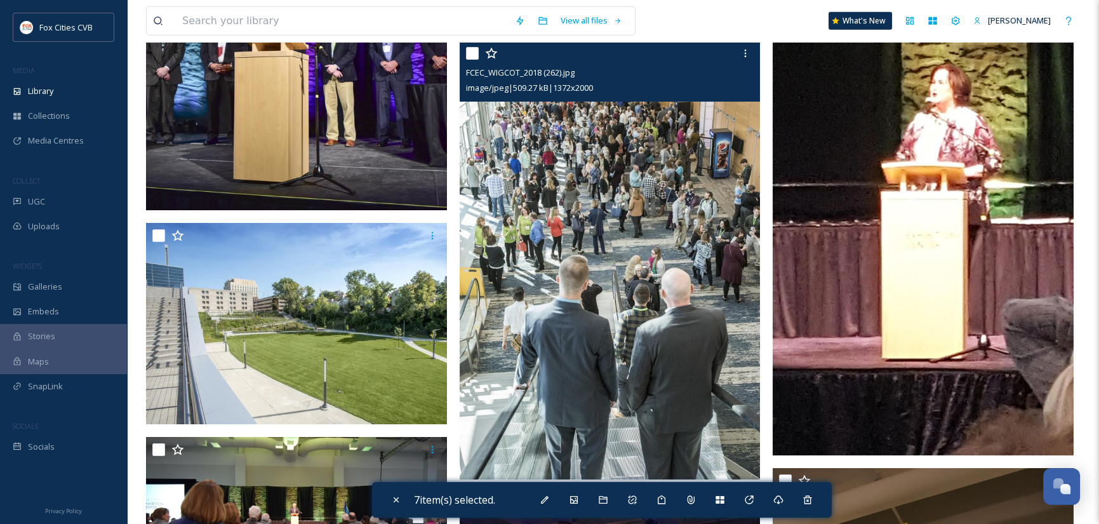
click at [470, 52] on input "checkbox" at bounding box center [472, 53] width 13 height 13
checkbox input "true"
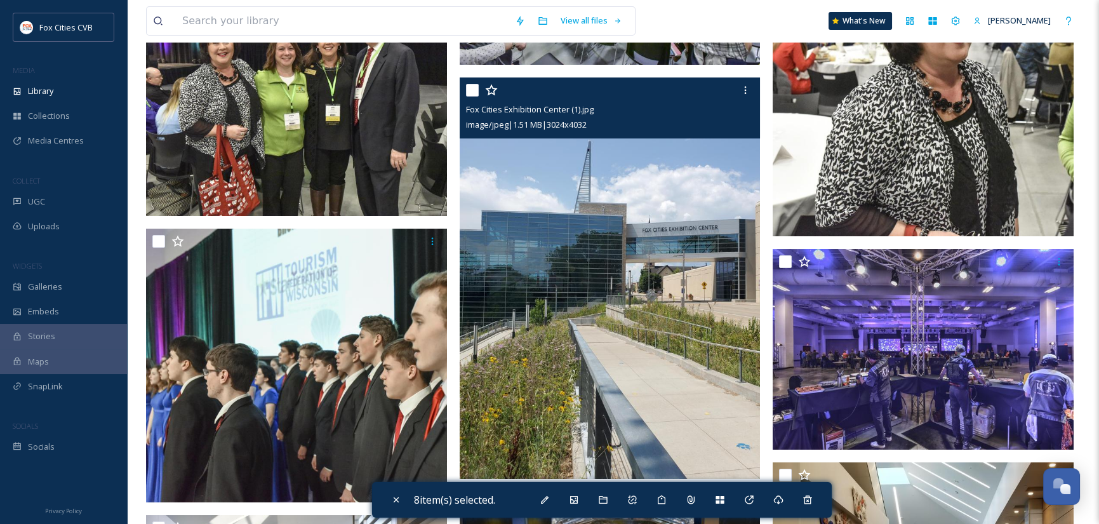
scroll to position [23228, 0]
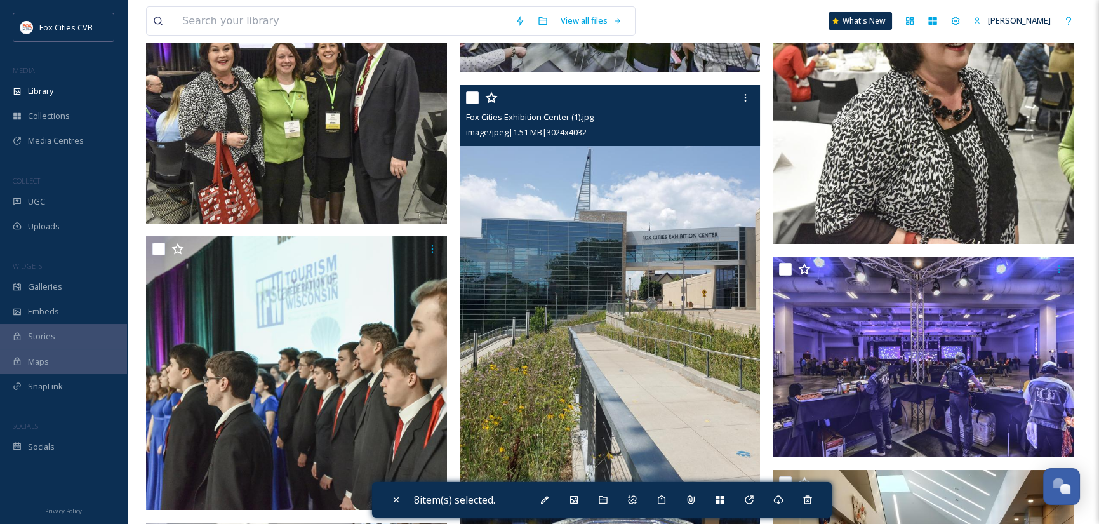
click at [472, 95] on input "checkbox" at bounding box center [472, 97] width 13 height 13
checkbox input "true"
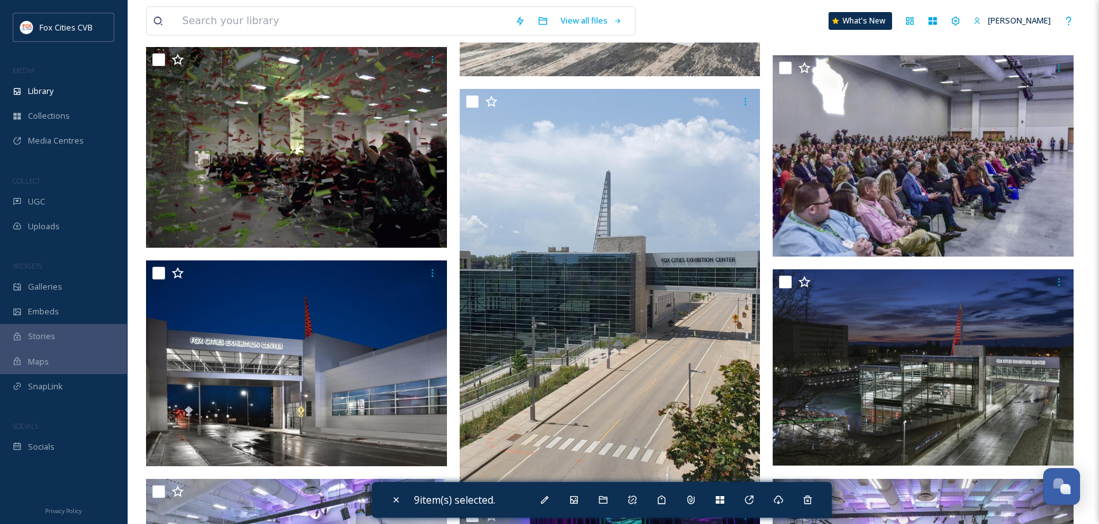
scroll to position [24434, 0]
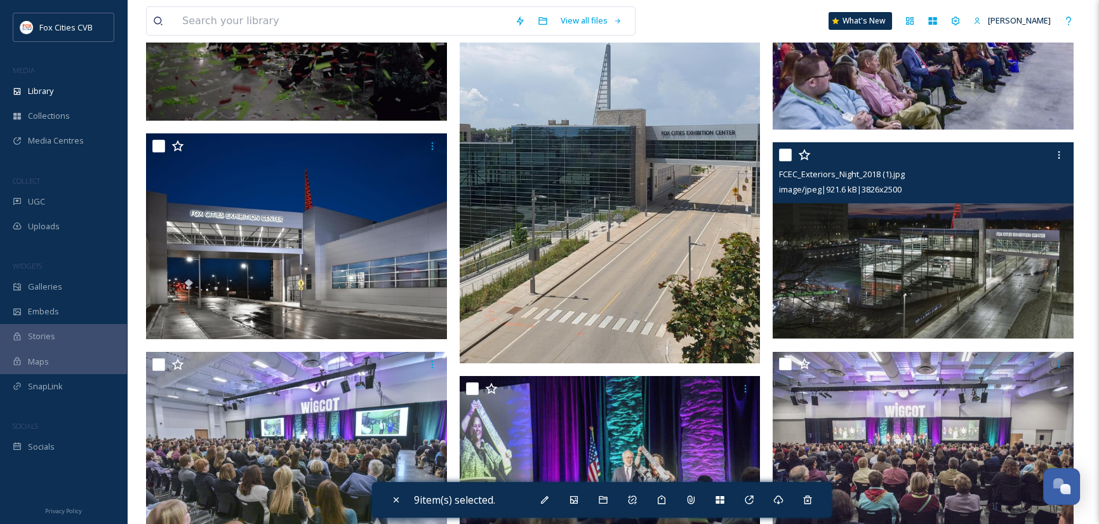
click at [780, 151] on input "checkbox" at bounding box center [785, 155] width 13 height 13
checkbox input "true"
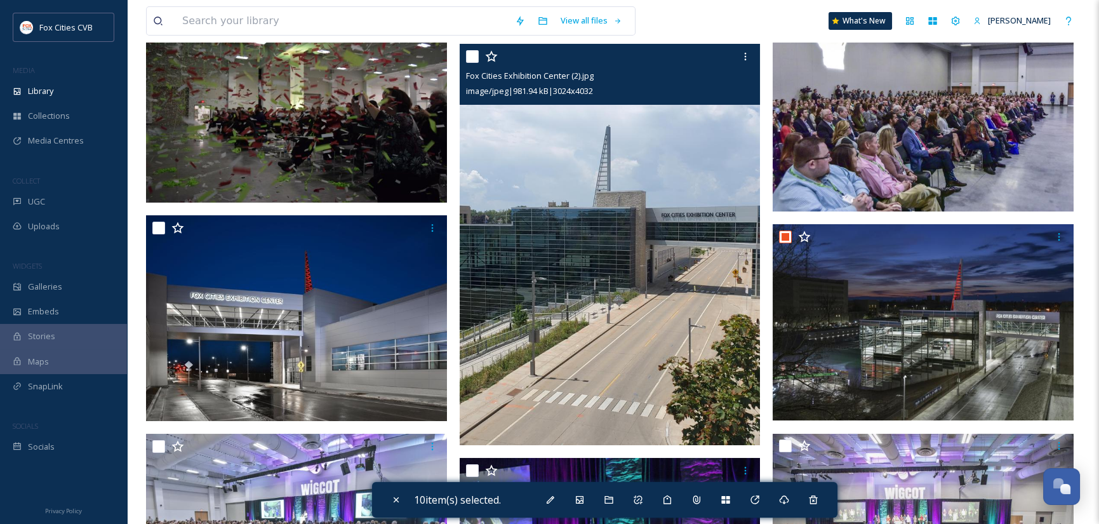
scroll to position [24307, 0]
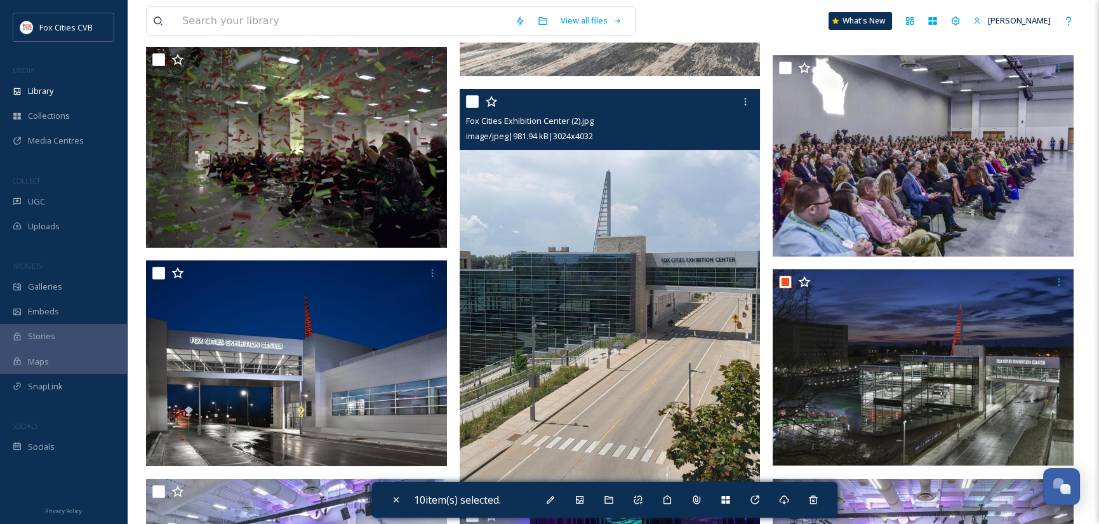
click at [470, 98] on input "checkbox" at bounding box center [472, 101] width 13 height 13
checkbox input "true"
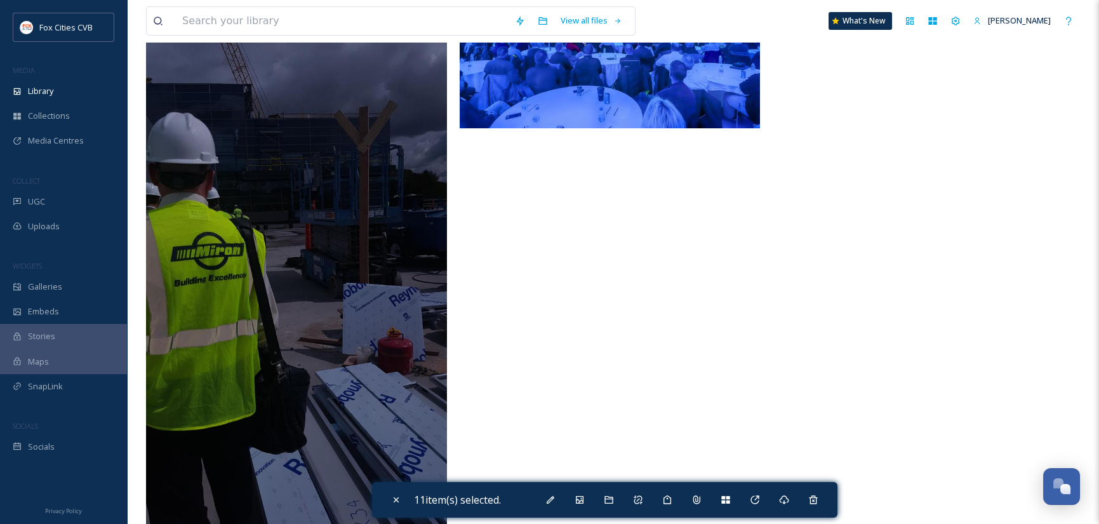
scroll to position [25576, 0]
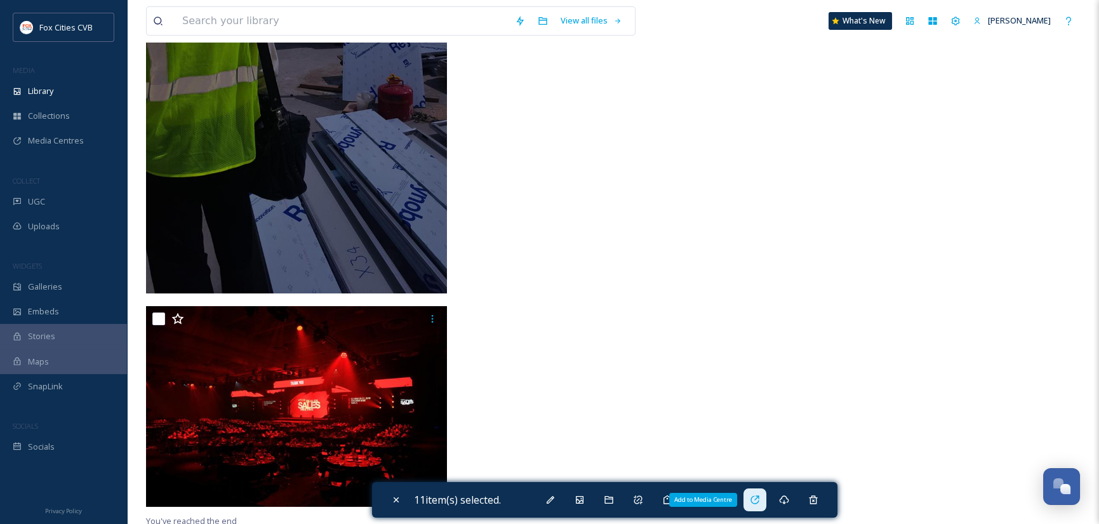
click at [760, 500] on icon at bounding box center [755, 499] width 10 height 10
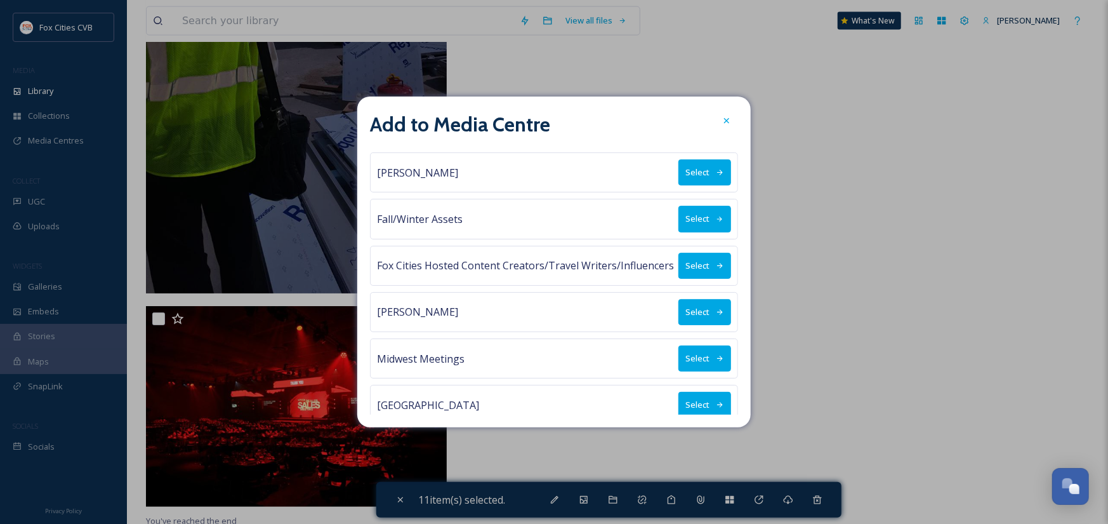
click at [691, 350] on button "Select" at bounding box center [704, 358] width 53 height 26
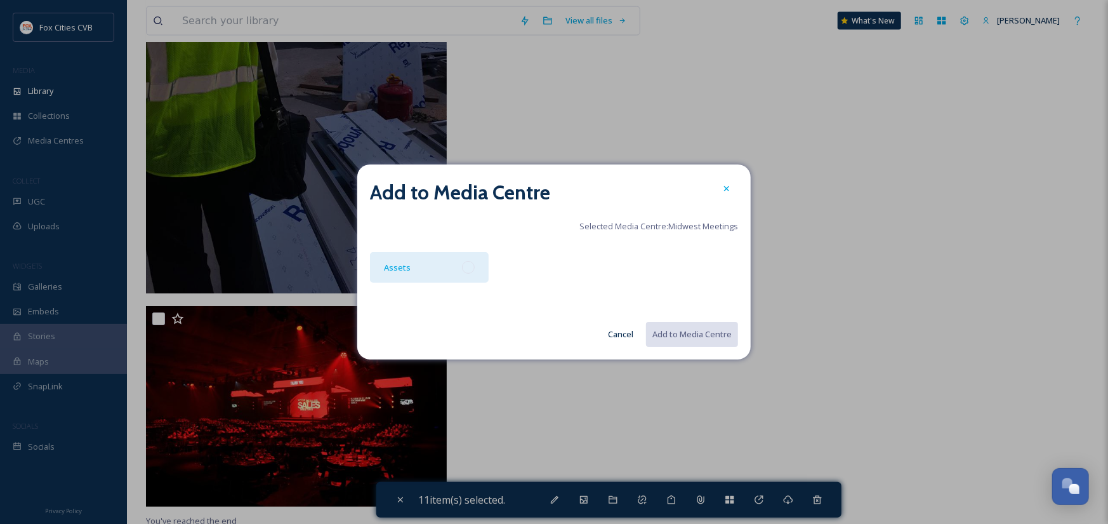
click at [472, 267] on div at bounding box center [468, 267] width 13 height 13
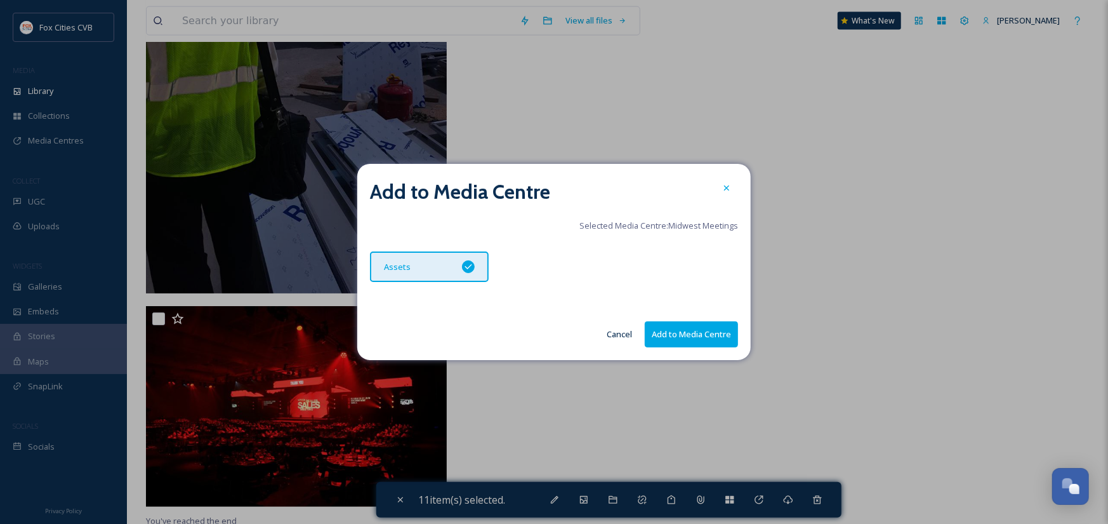
click at [692, 333] on button "Add to Media Centre" at bounding box center [691, 334] width 93 height 26
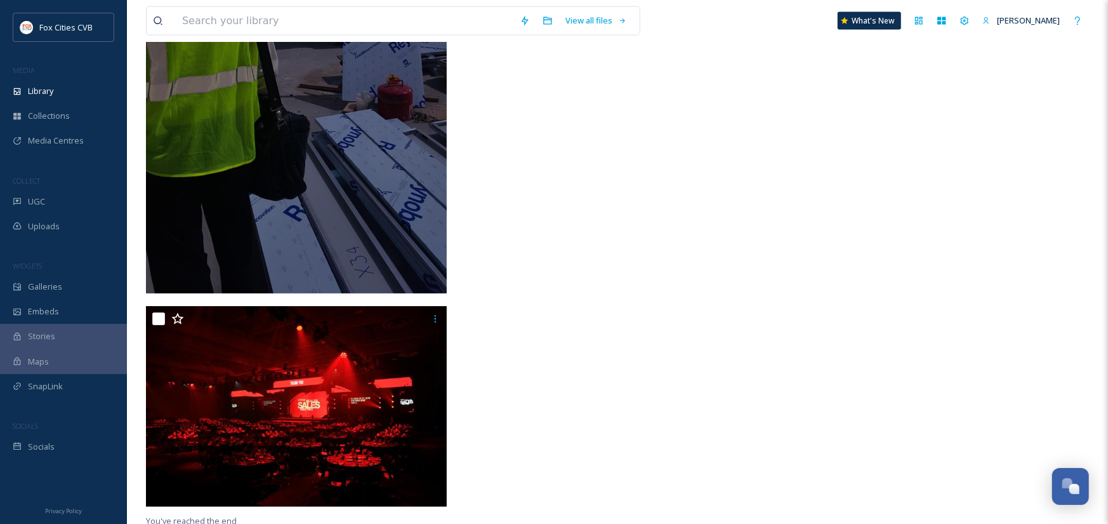
checkbox input "false"
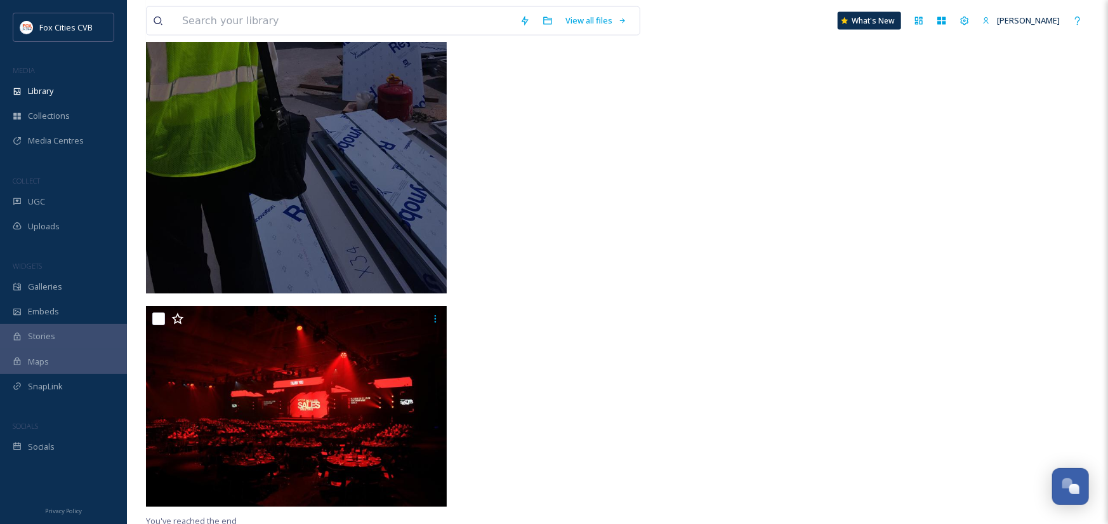
checkbox input "false"
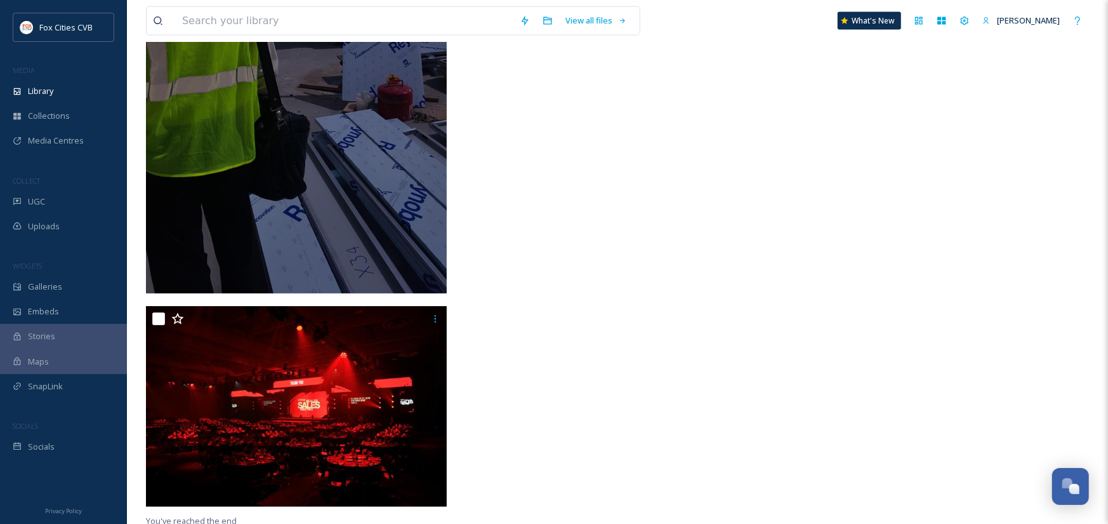
checkbox input "false"
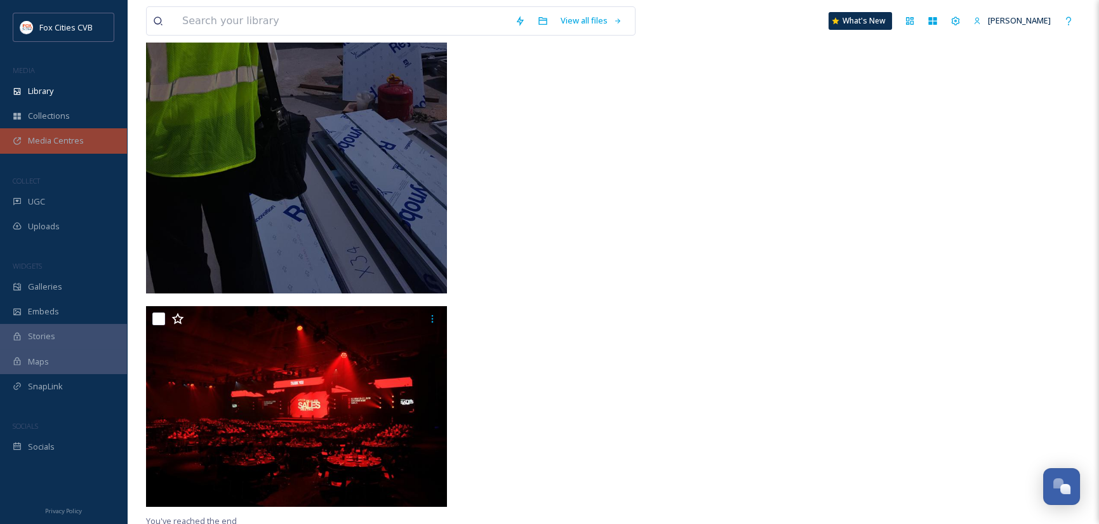
click at [67, 140] on span "Media Centres" at bounding box center [56, 141] width 56 height 12
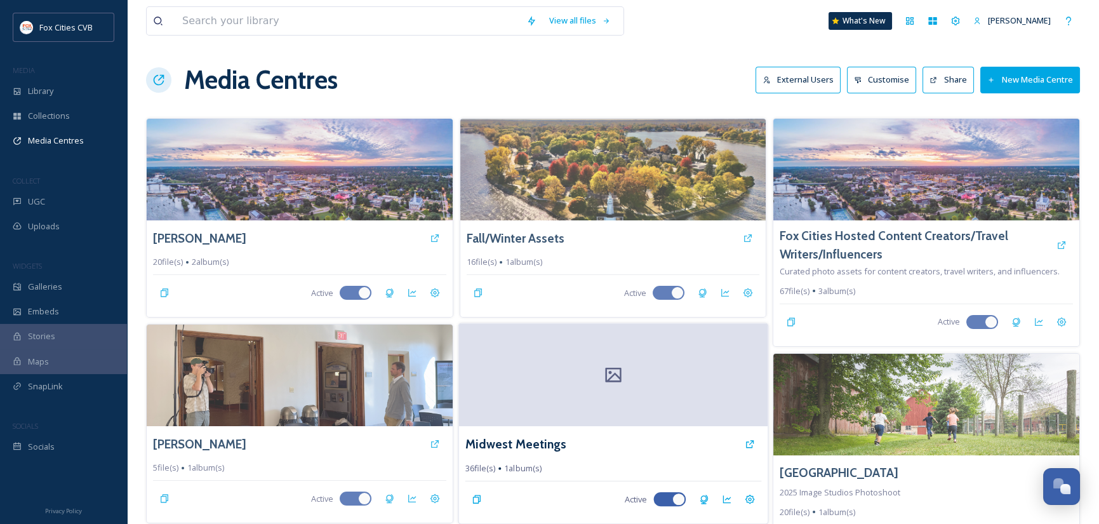
click at [692, 371] on div at bounding box center [612, 375] width 308 height 103
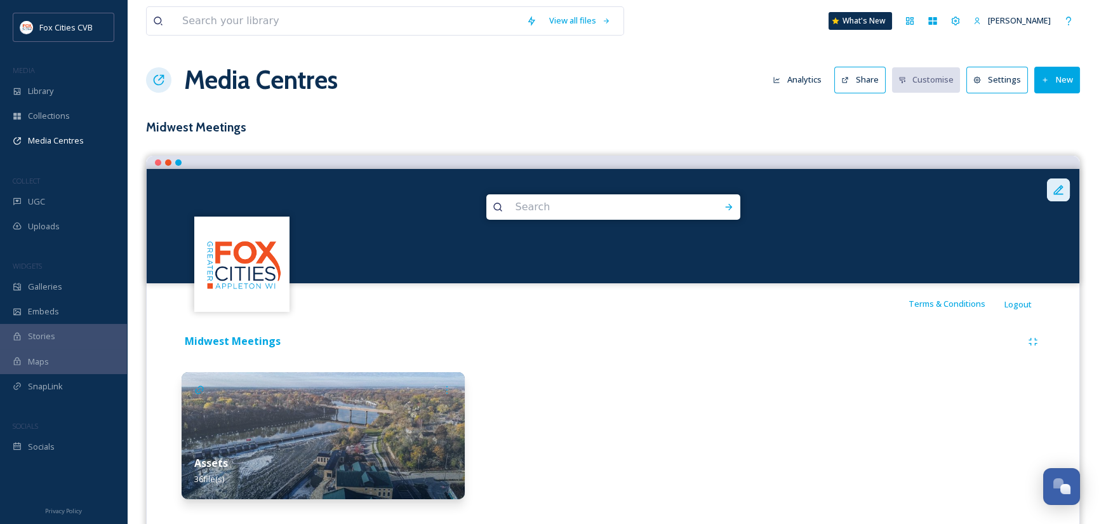
click at [1063, 190] on icon at bounding box center [1058, 189] width 13 height 13
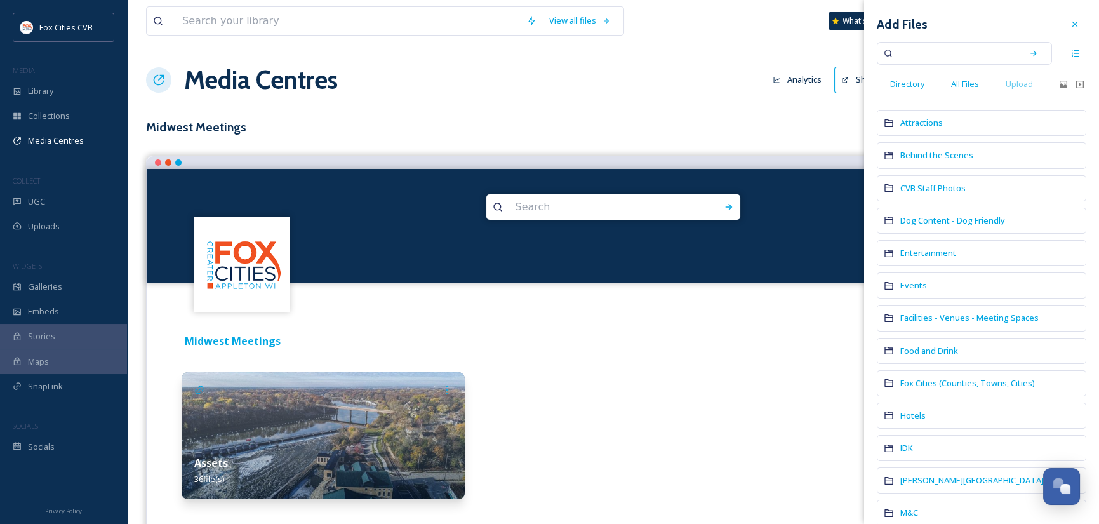
click at [967, 84] on span "All Files" at bounding box center [965, 84] width 28 height 12
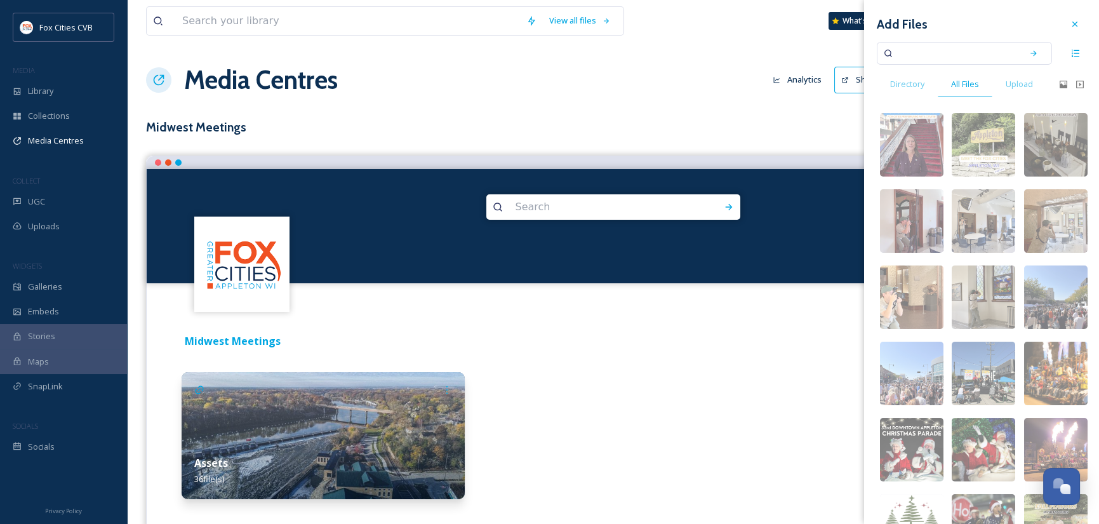
click at [942, 51] on input at bounding box center [955, 53] width 120 height 28
type input "skyline"
click at [1028, 51] on div "Search" at bounding box center [1033, 53] width 23 height 23
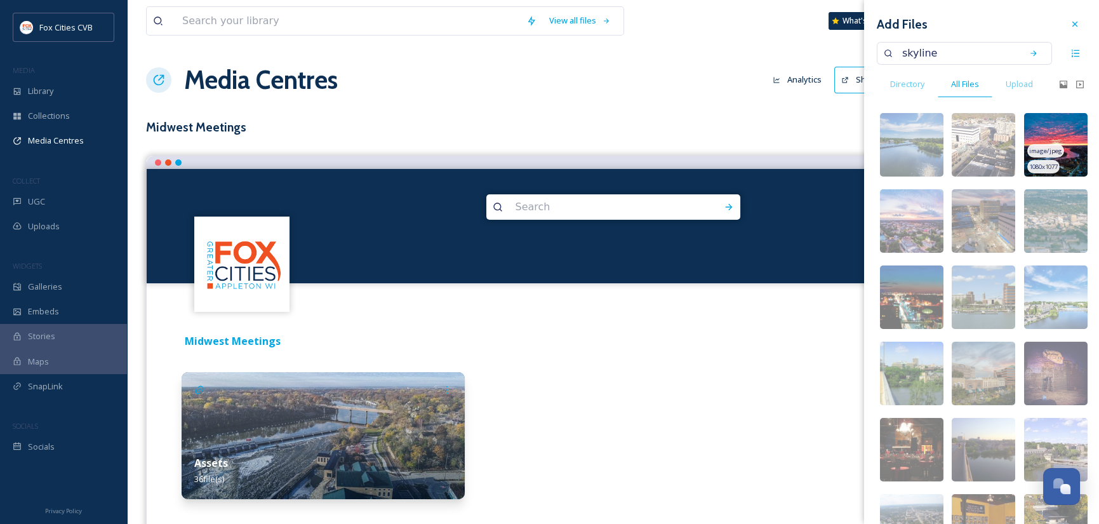
click at [1054, 138] on img at bounding box center [1055, 144] width 63 height 63
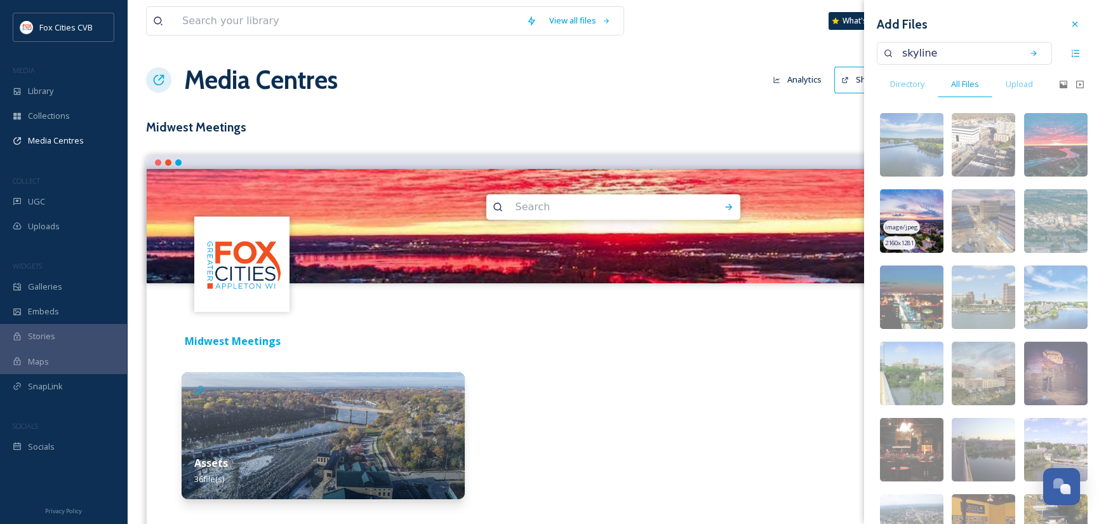
click at [917, 214] on img at bounding box center [911, 220] width 63 height 63
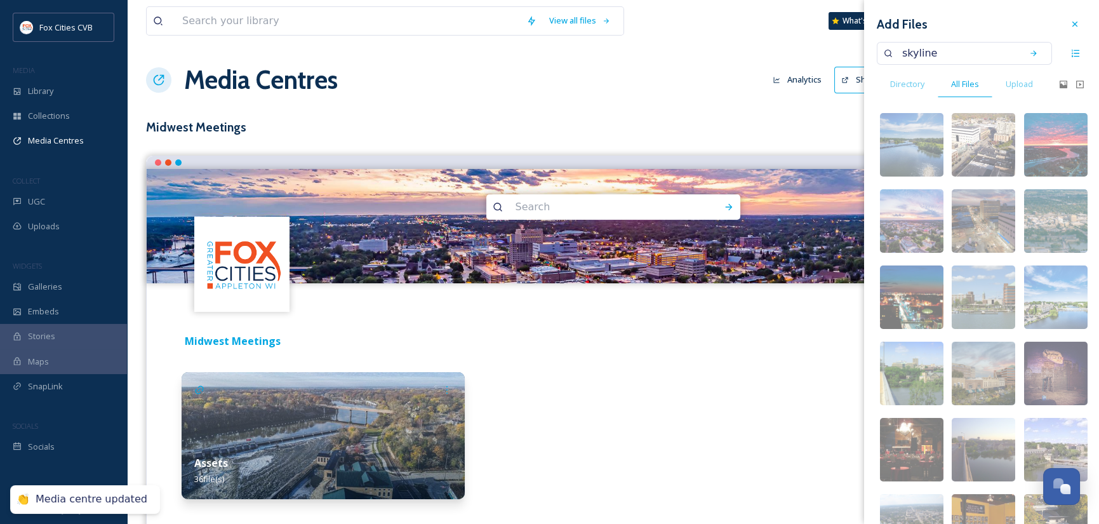
click at [691, 380] on div at bounding box center [612, 435] width 283 height 127
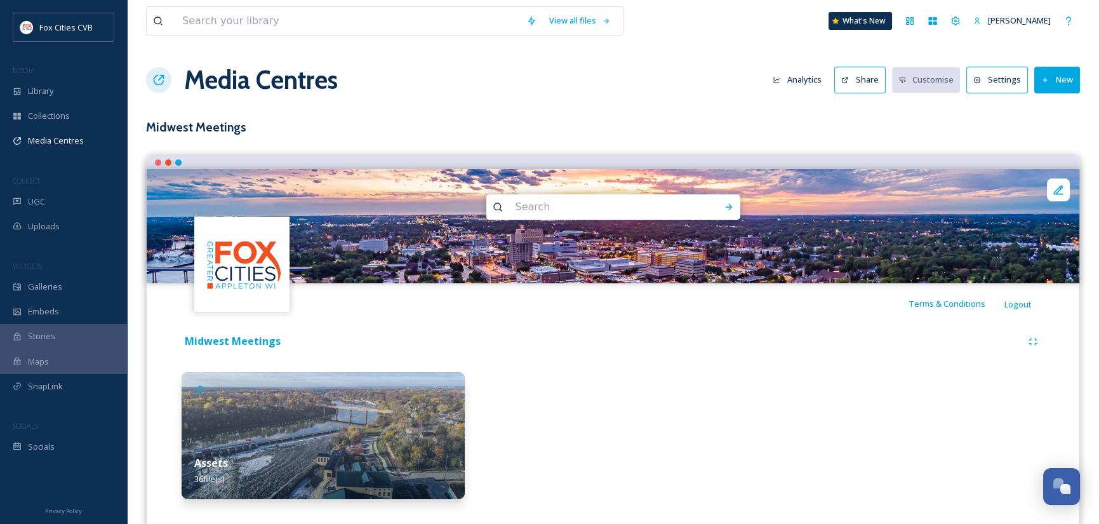
click at [872, 74] on button "Share" at bounding box center [859, 80] width 51 height 26
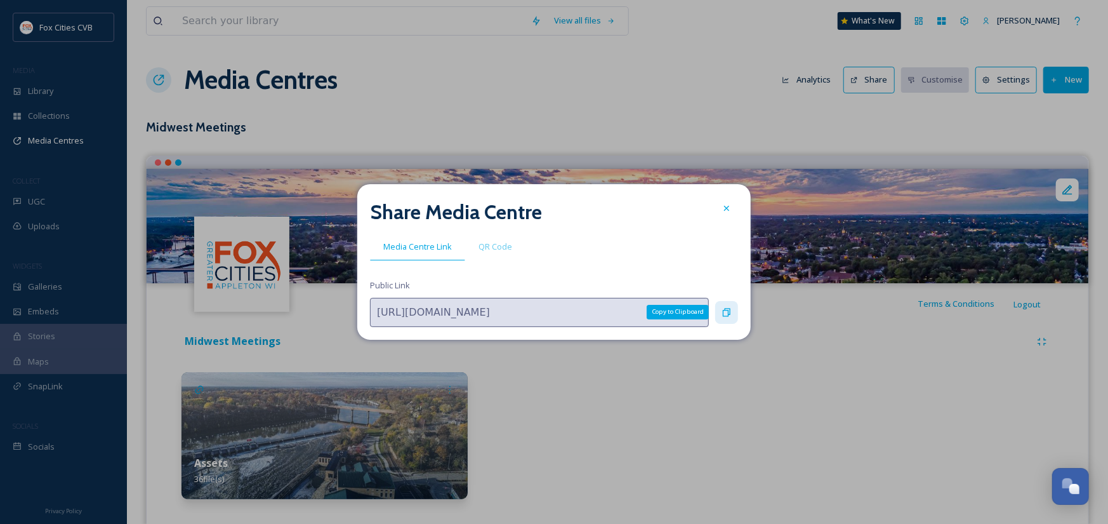
click at [730, 310] on icon at bounding box center [727, 312] width 10 height 10
